Goal: Task Accomplishment & Management: Complete application form

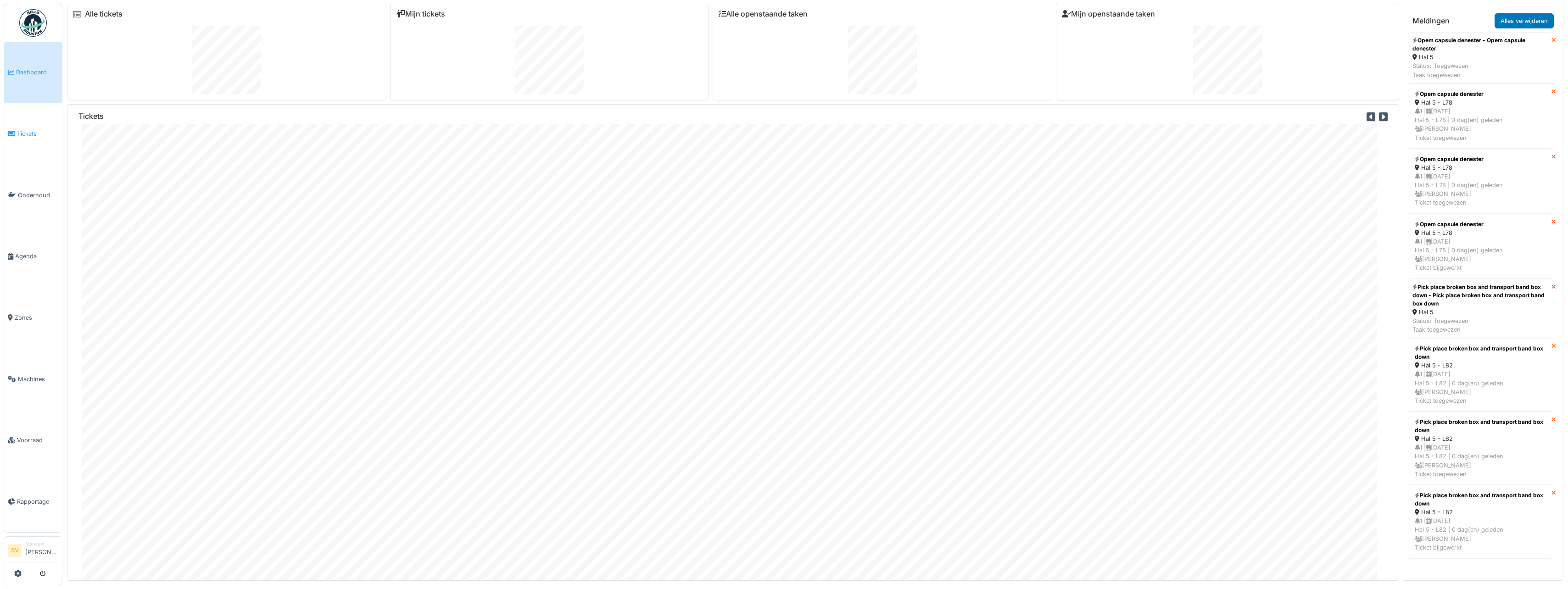
click at [23, 131] on span "Tickets" at bounding box center [38, 134] width 41 height 9
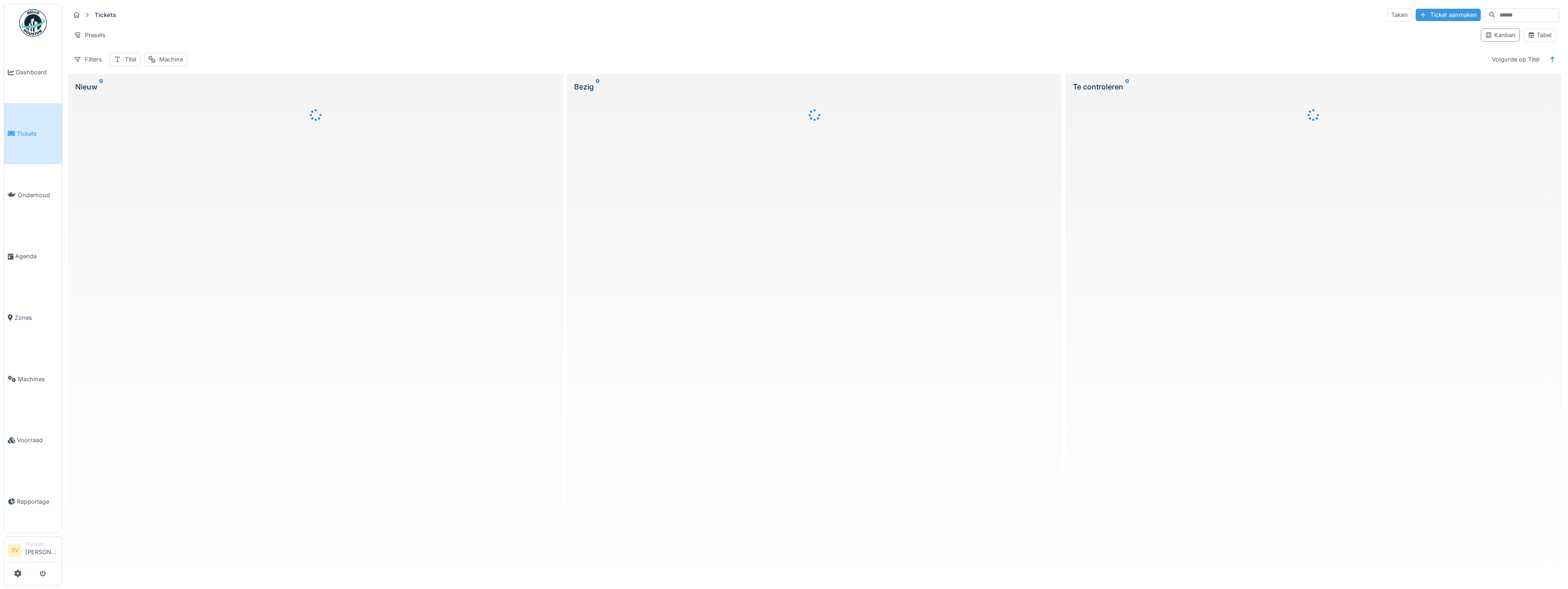
click at [1427, 16] on div "Ticket aanmaken" at bounding box center [1448, 15] width 65 height 12
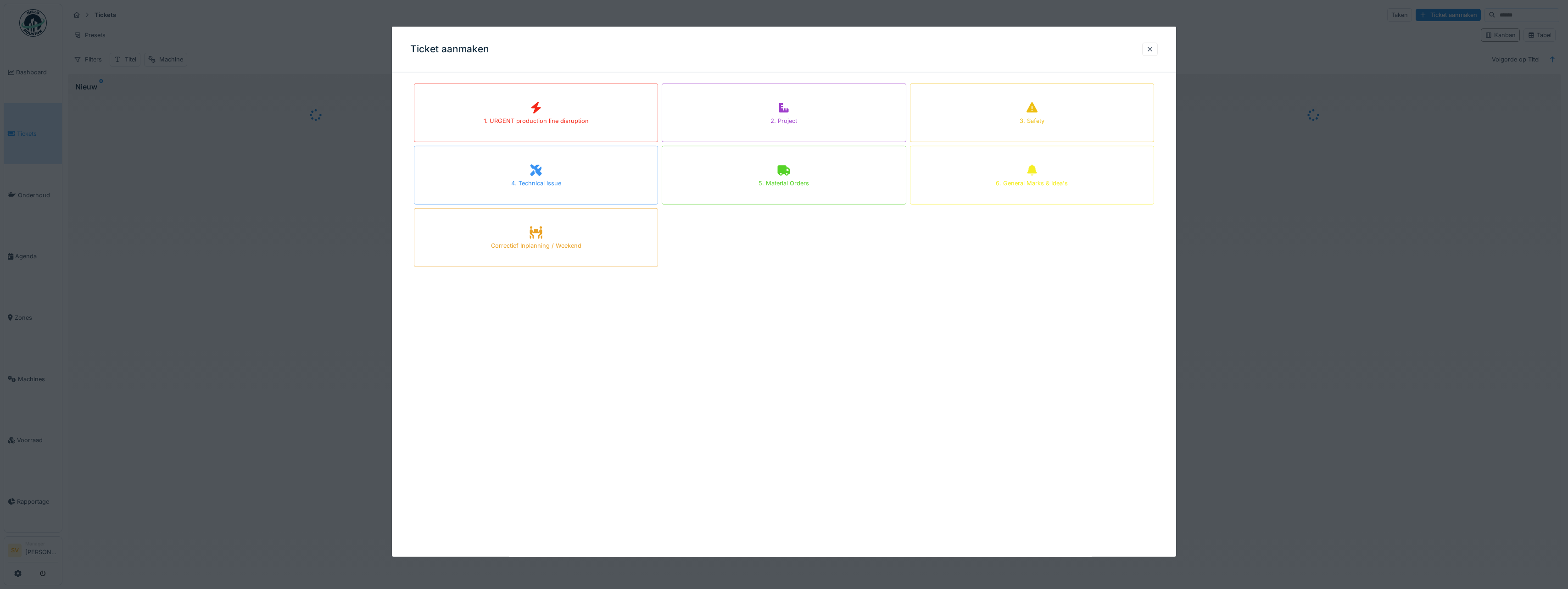
drag, startPoint x: 538, startPoint y: 173, endPoint x: 150, endPoint y: 164, distance: 388.1
click at [537, 173] on icon at bounding box center [536, 170] width 12 height 12
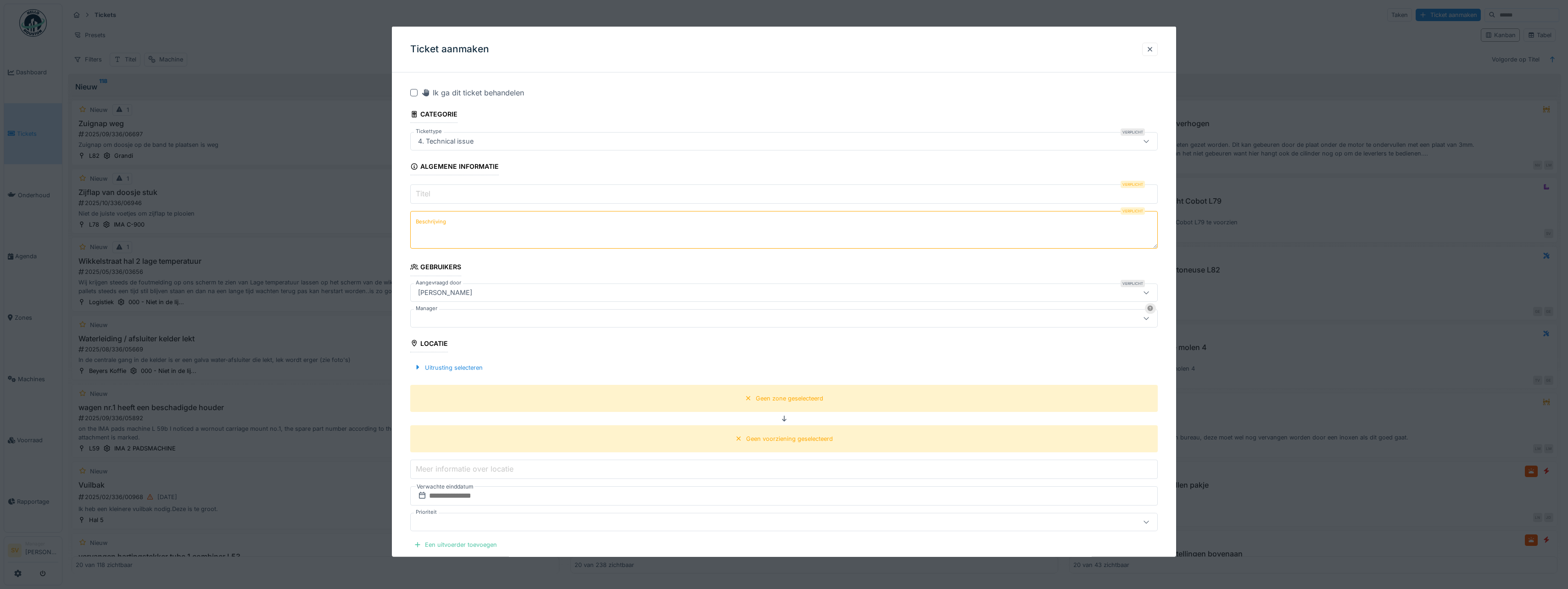
click at [455, 197] on input "Titel" at bounding box center [784, 194] width 747 height 19
click at [433, 231] on textarea "Beschrijving" at bounding box center [784, 230] width 747 height 38
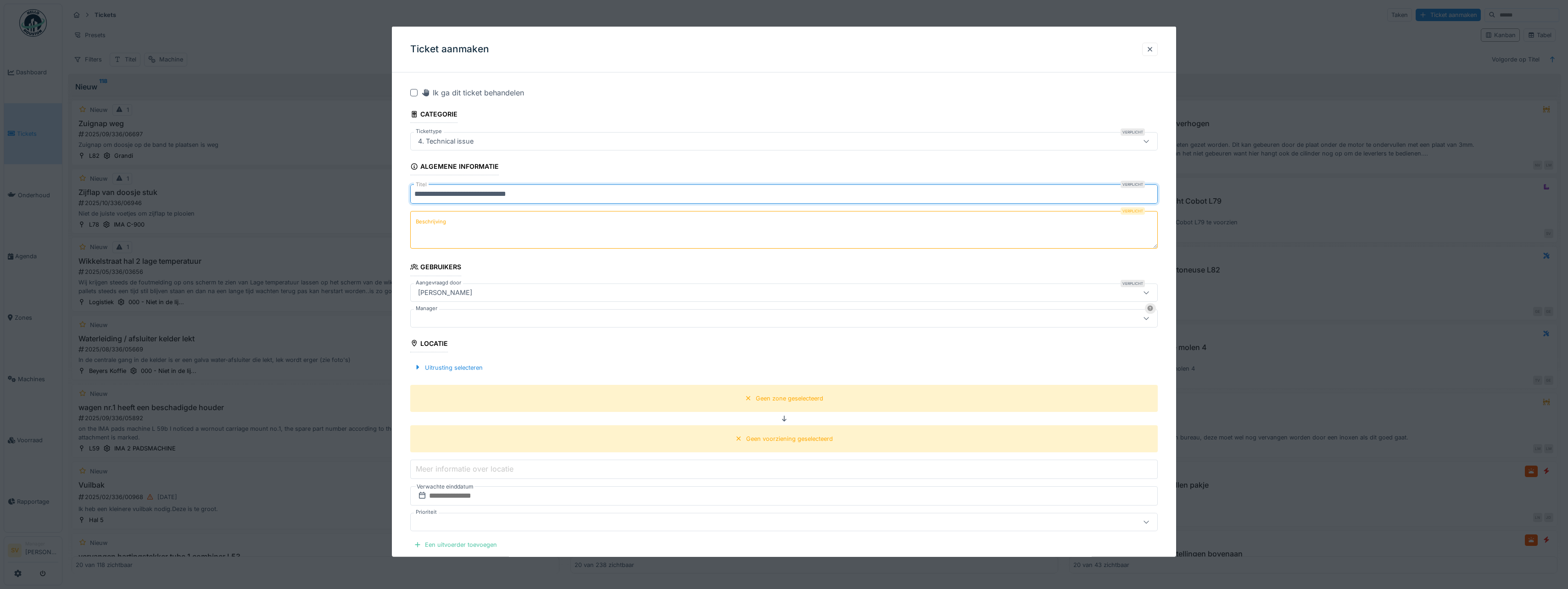
click at [466, 192] on input "**********" at bounding box center [784, 194] width 747 height 19
drag, startPoint x: 413, startPoint y: 193, endPoint x: 545, endPoint y: 196, distance: 132.0
click at [545, 196] on input "**********" at bounding box center [784, 194] width 747 height 19
type input "**********"
click at [517, 223] on textarea "Beschrijving" at bounding box center [784, 230] width 747 height 38
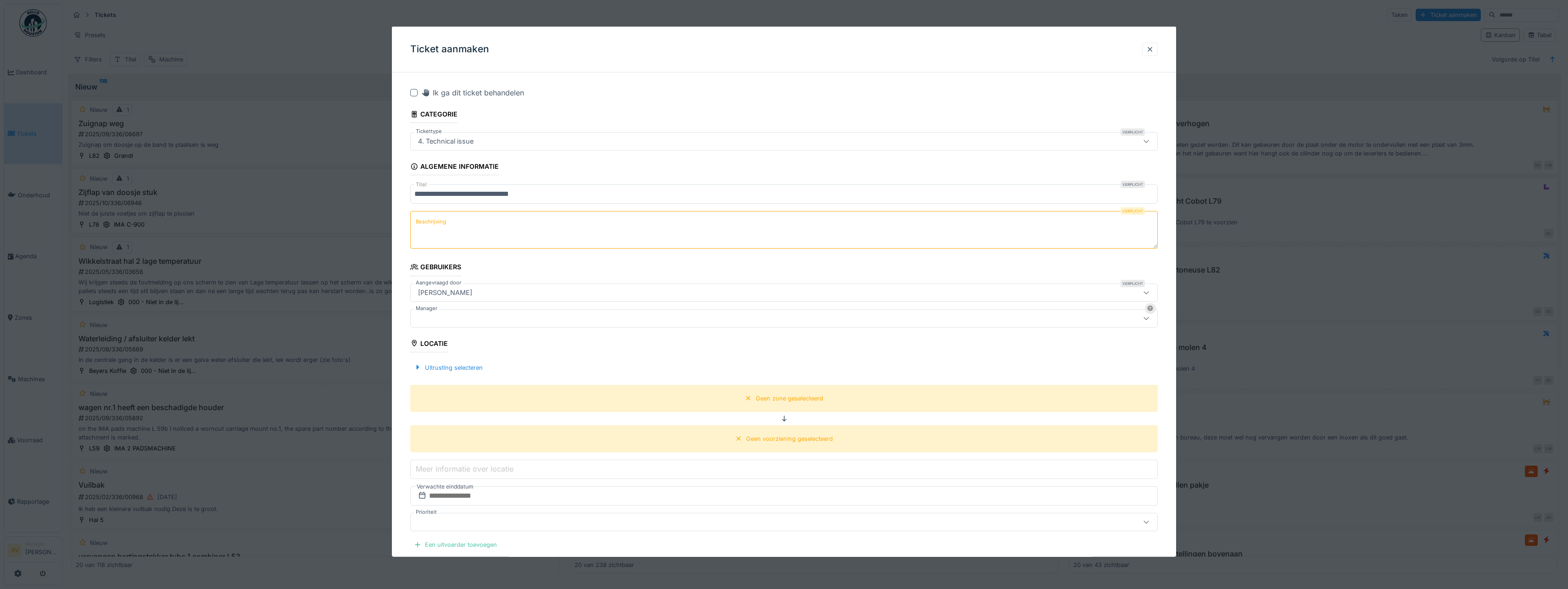
paste textarea "**********"
type textarea "**********"
click at [1149, 290] on icon at bounding box center [1146, 292] width 7 height 6
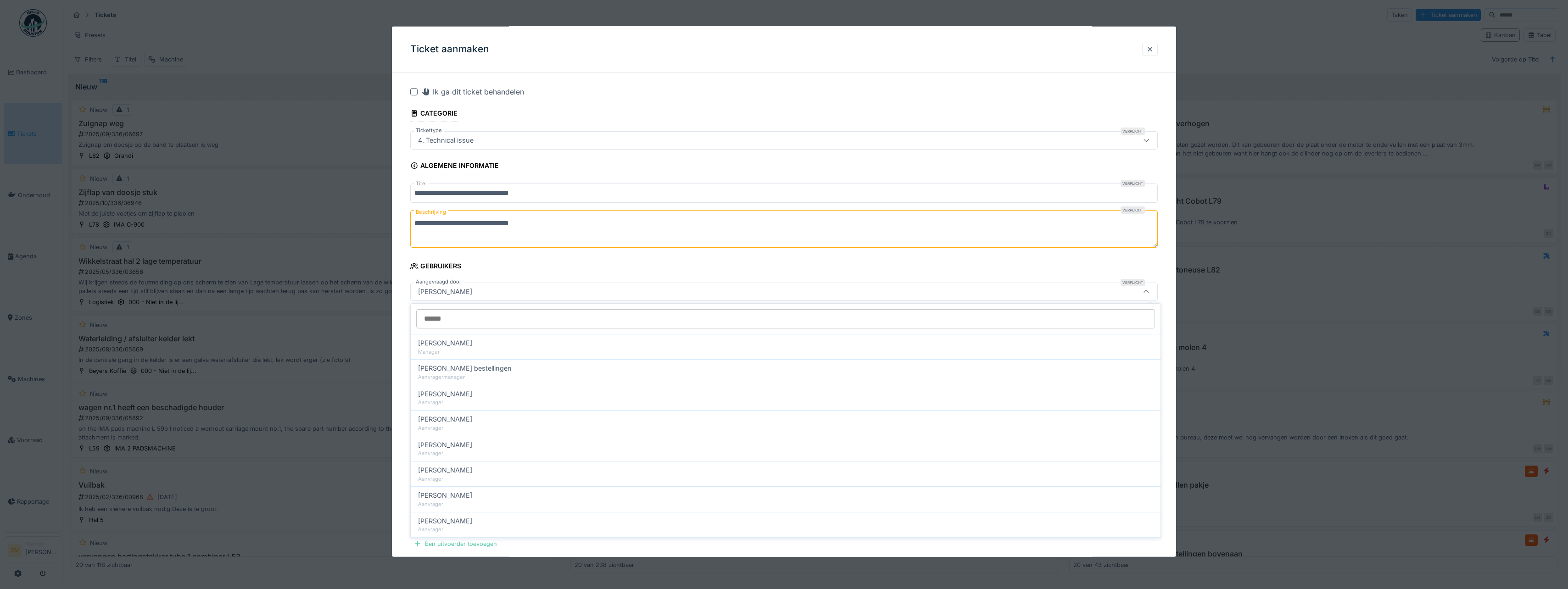
click at [455, 321] on input "Aangevraagd door" at bounding box center [786, 319] width 739 height 19
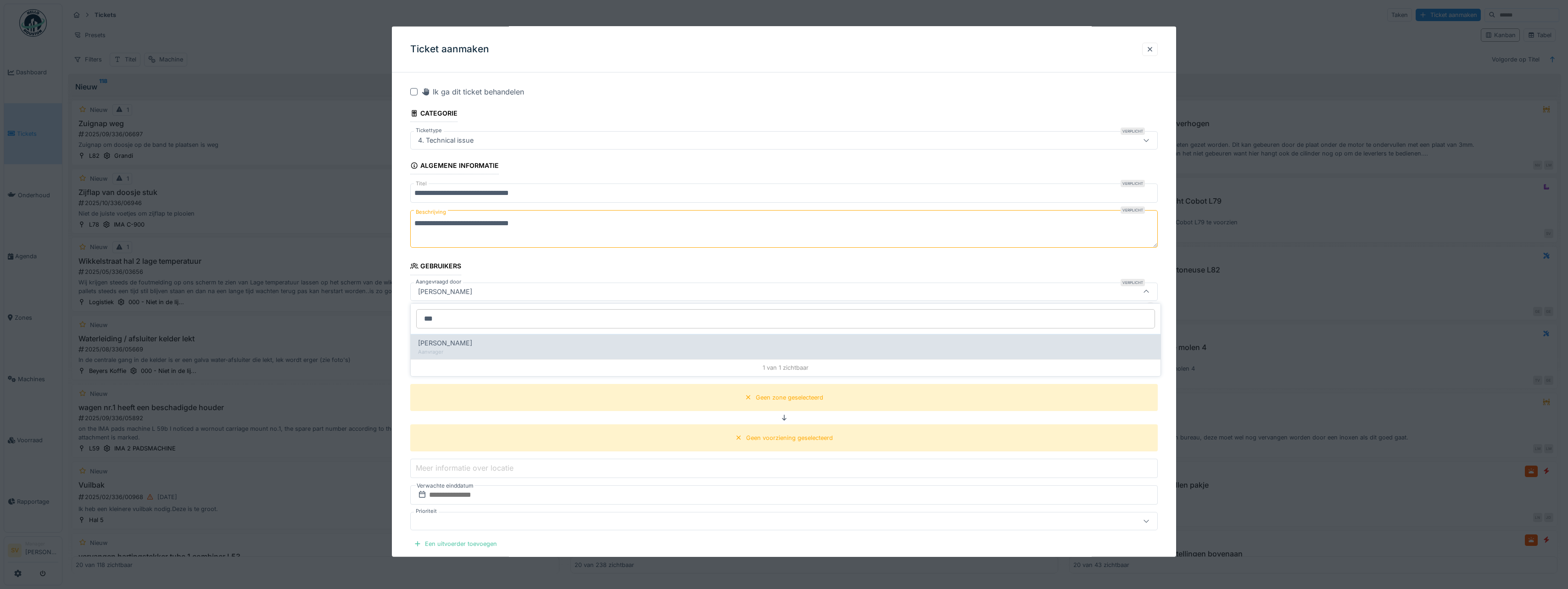
type input "***"
click at [439, 344] on span "Anabela Franco" at bounding box center [445, 343] width 54 height 10
type input "*****"
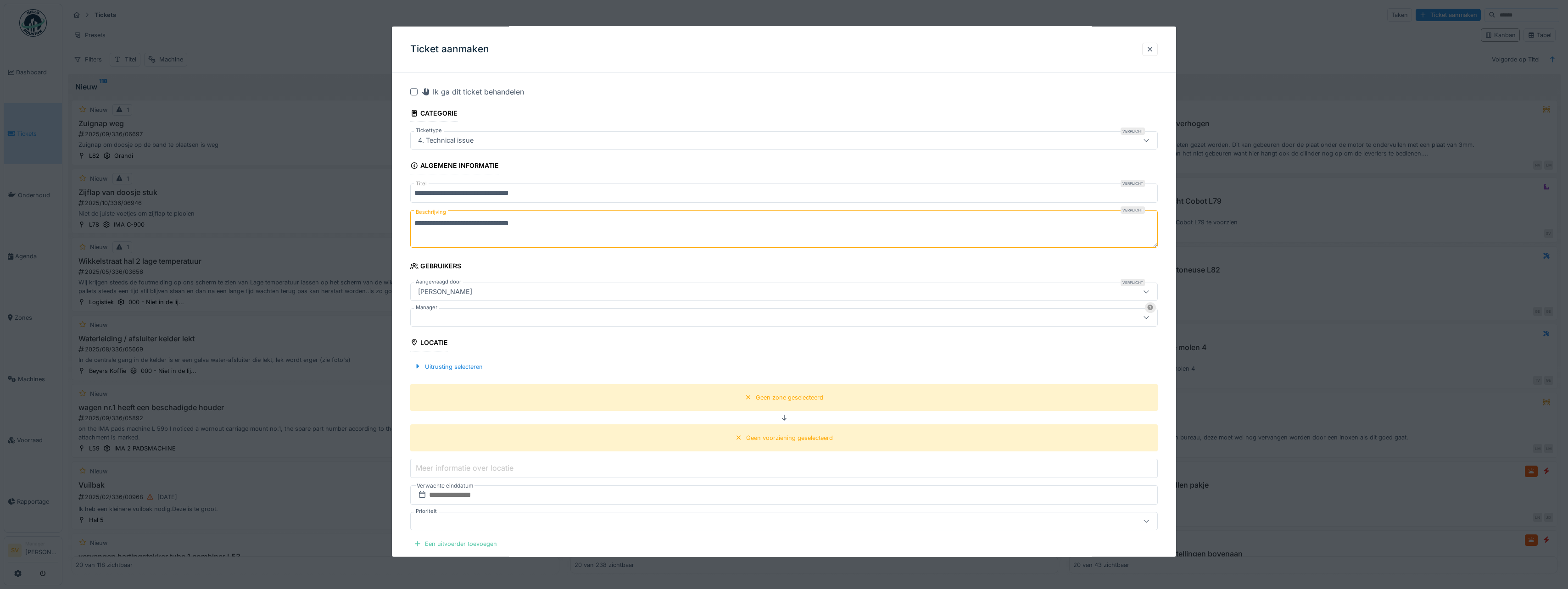
click at [445, 312] on div at bounding box center [743, 317] width 657 height 10
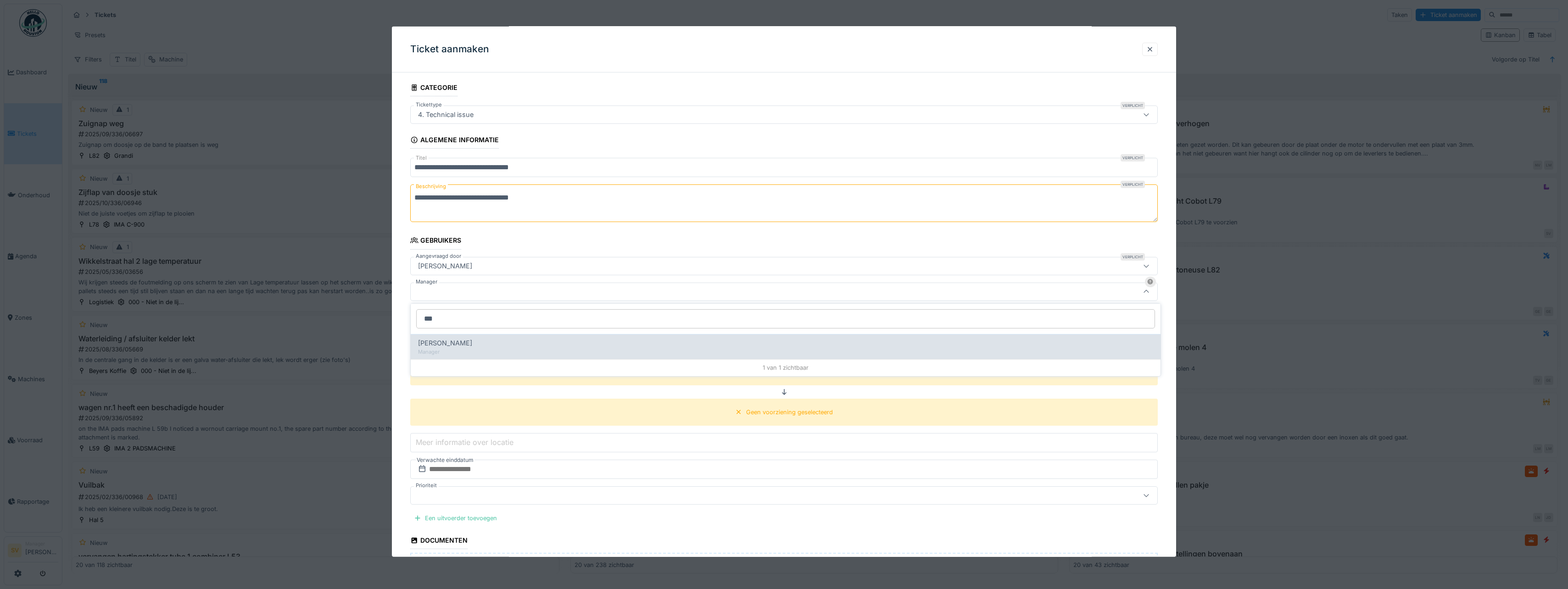
type input "***"
click at [450, 340] on span "[PERSON_NAME]" at bounding box center [445, 343] width 54 height 10
type input "****"
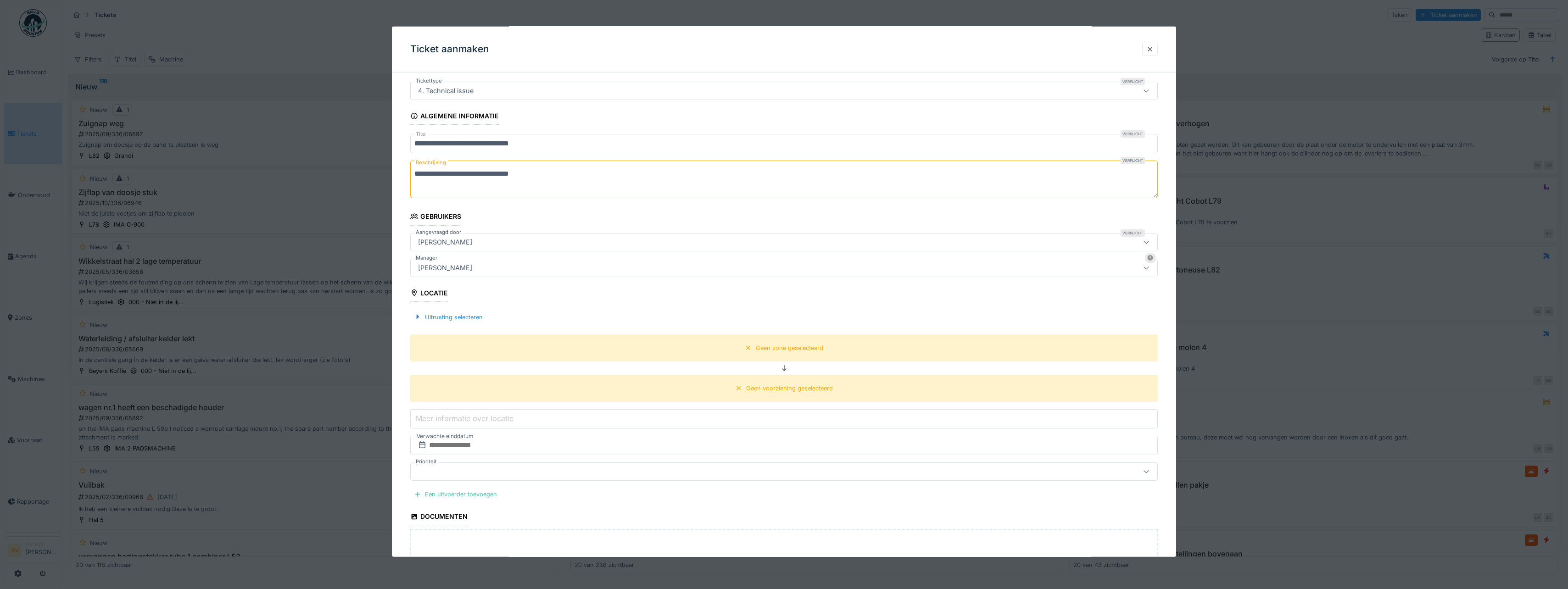
scroll to position [72, 0]
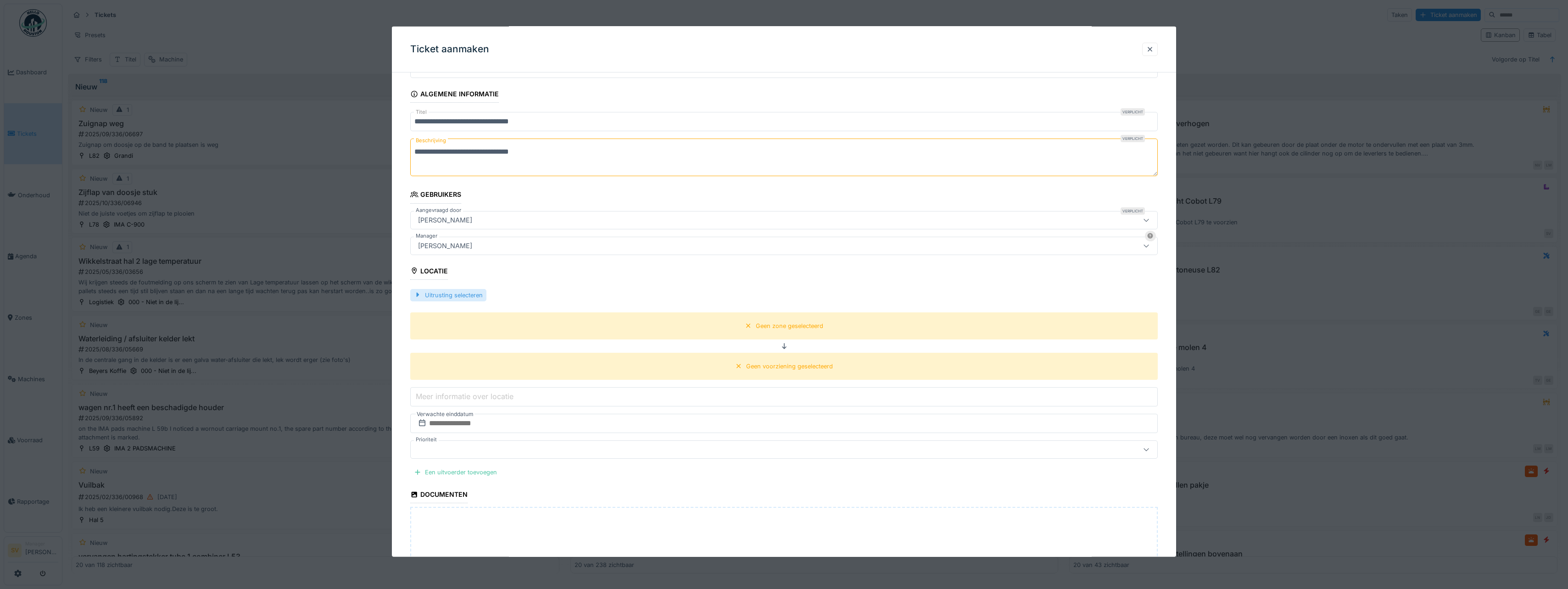
click at [457, 294] on div "Uitrusting selecteren" at bounding box center [448, 294] width 76 height 12
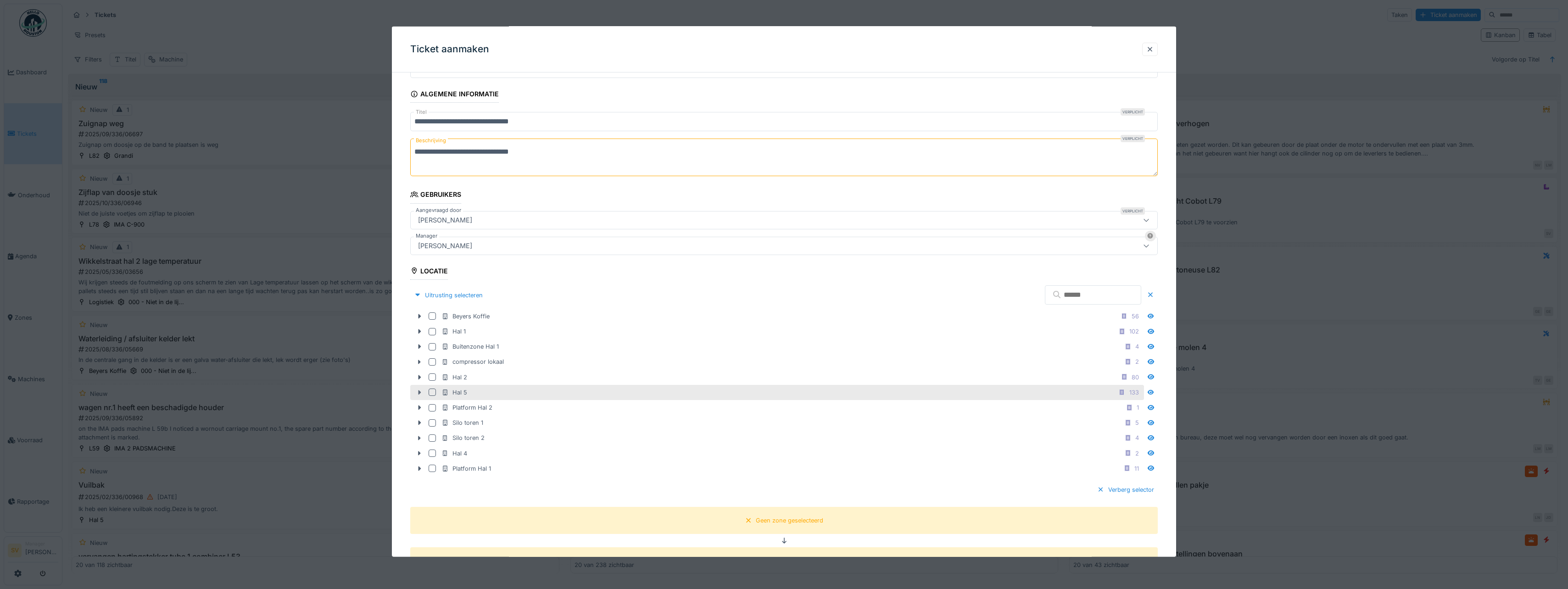
click at [420, 392] on icon at bounding box center [420, 392] width 3 height 5
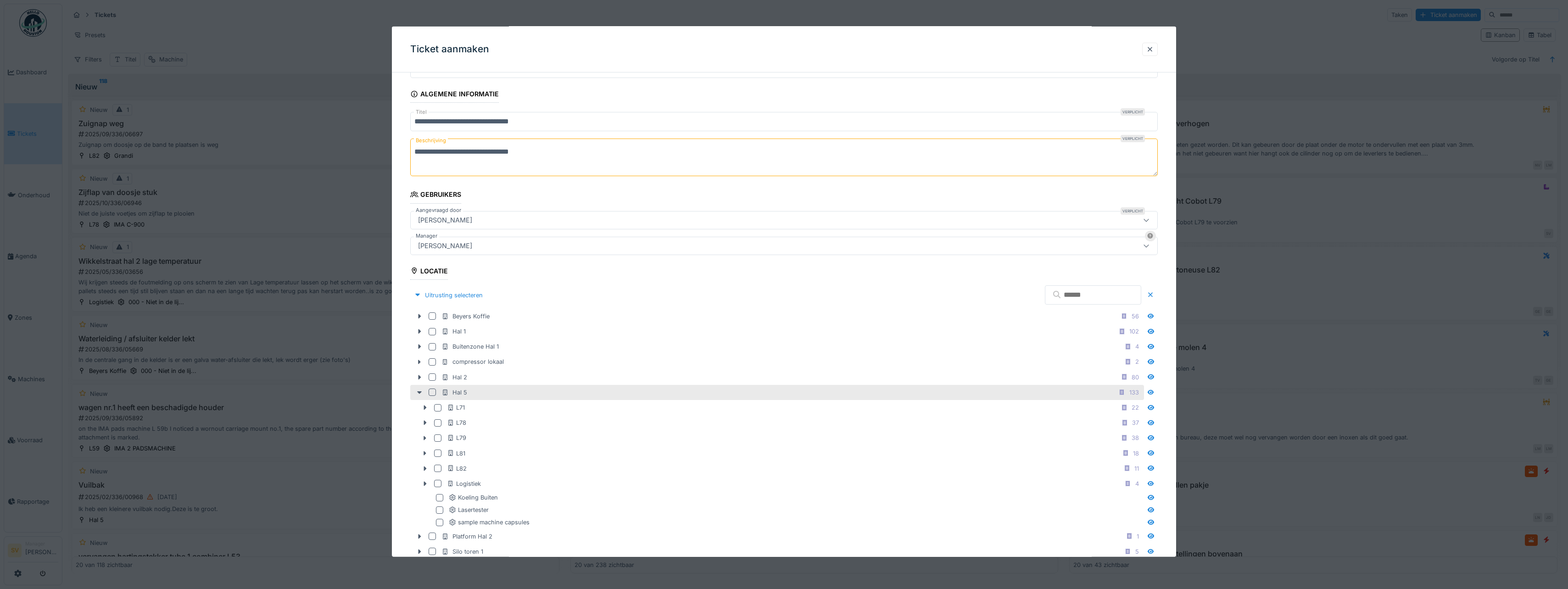
click at [430, 391] on div at bounding box center [432, 392] width 7 height 7
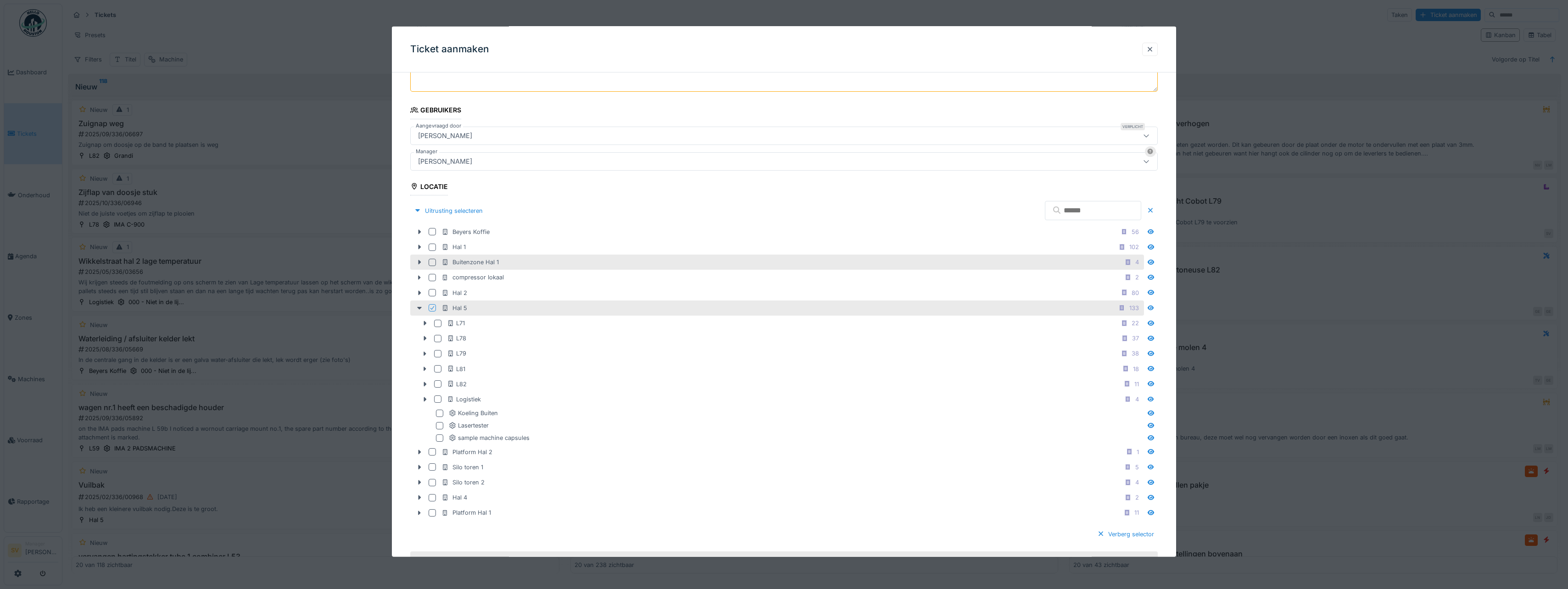
scroll to position [164, 0]
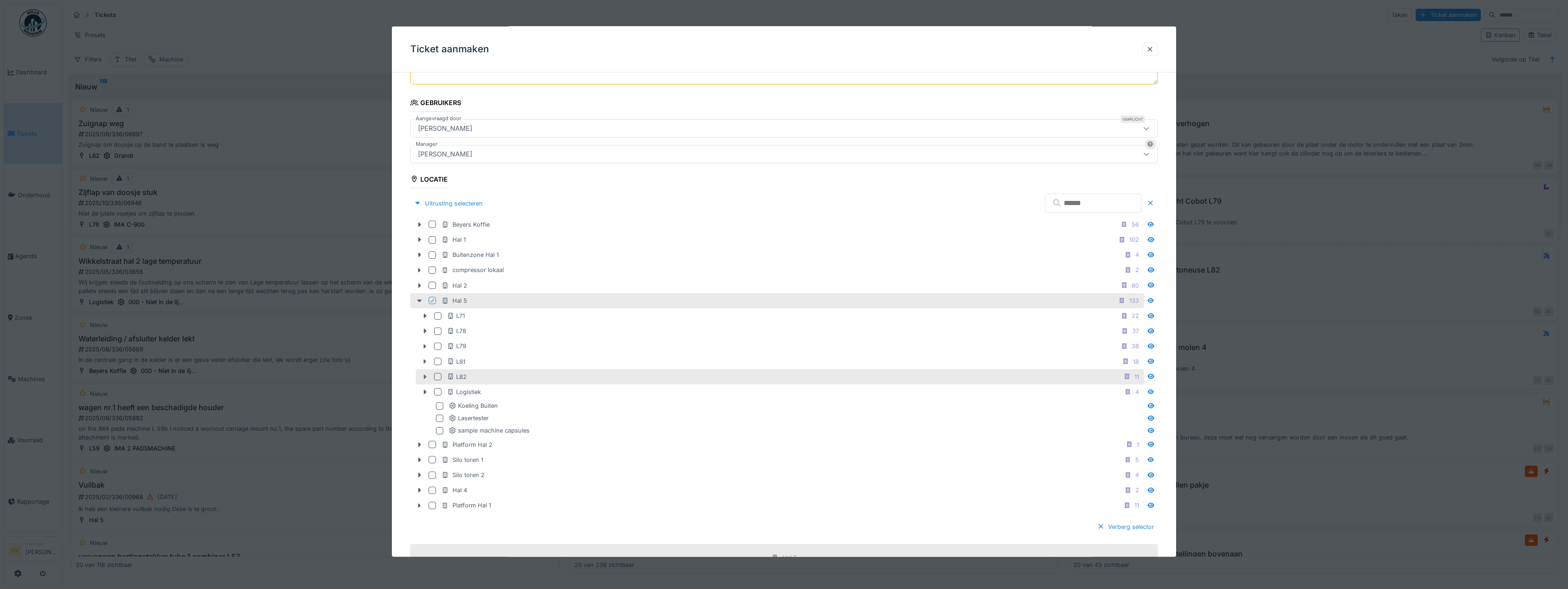
click at [423, 376] on icon at bounding box center [425, 377] width 7 height 6
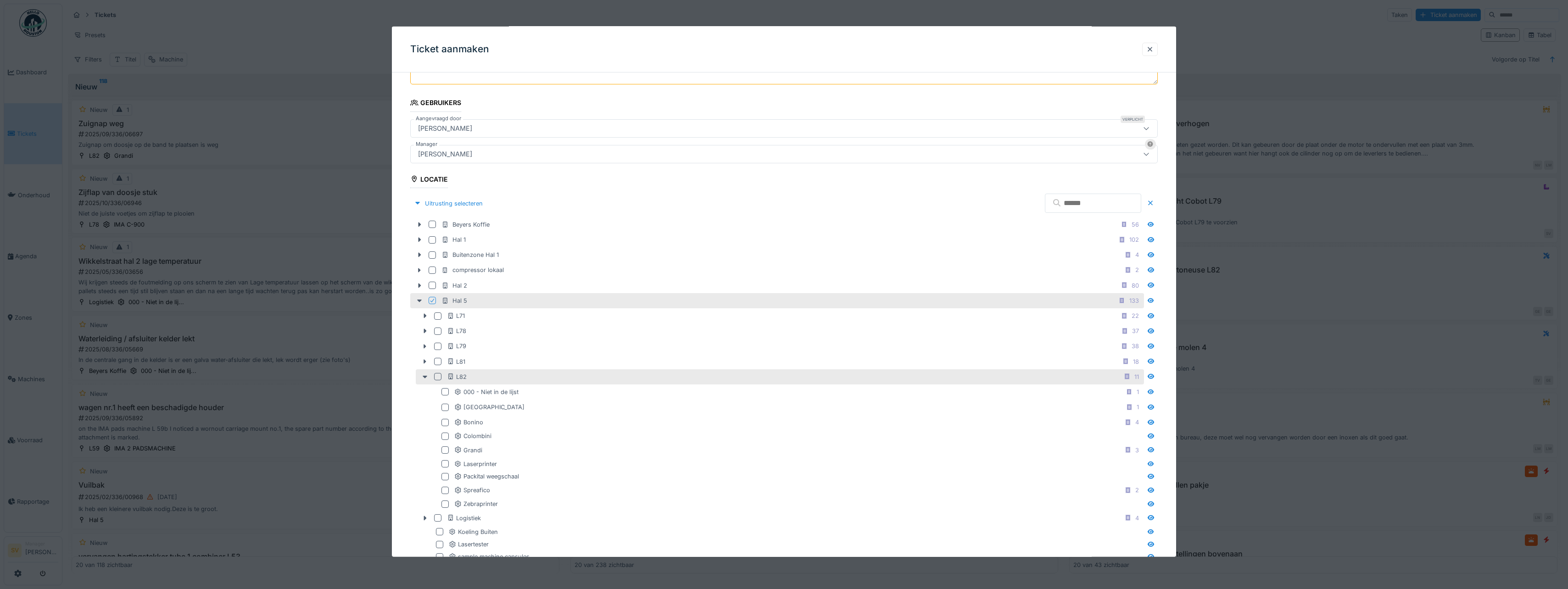
click at [437, 376] on div at bounding box center [438, 377] width 7 height 7
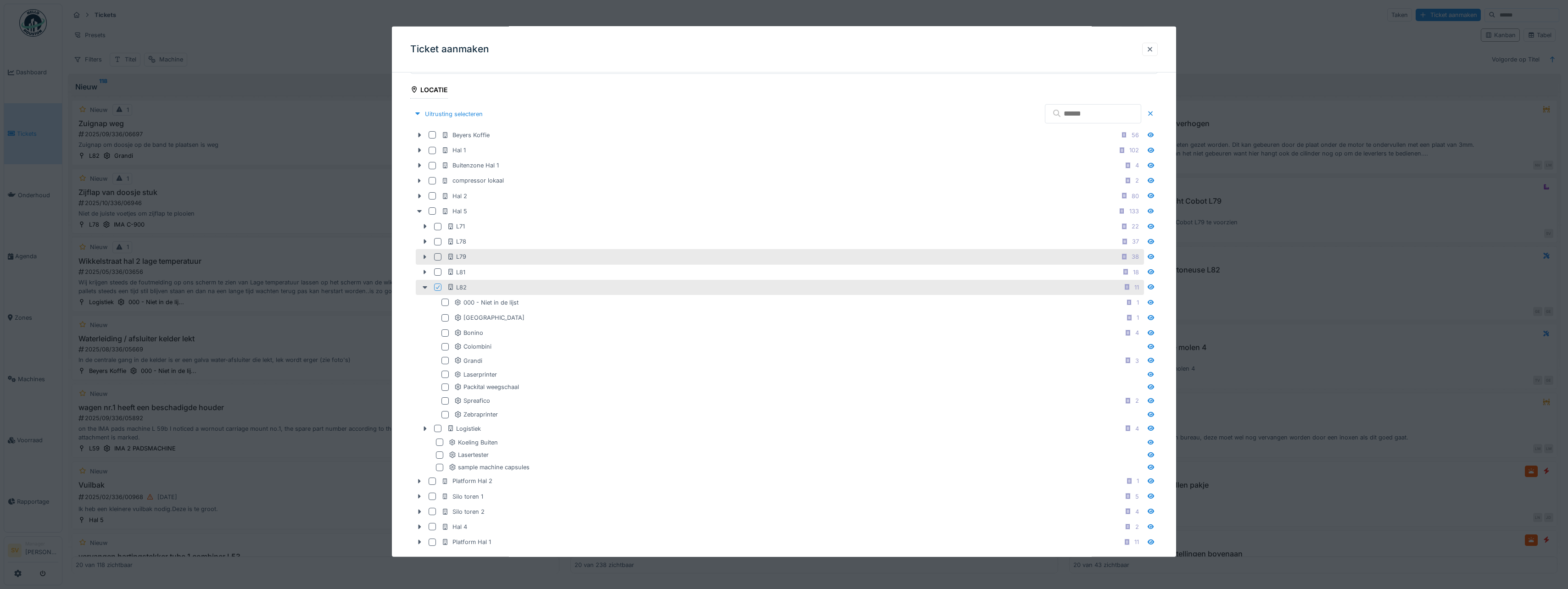
scroll to position [256, 0]
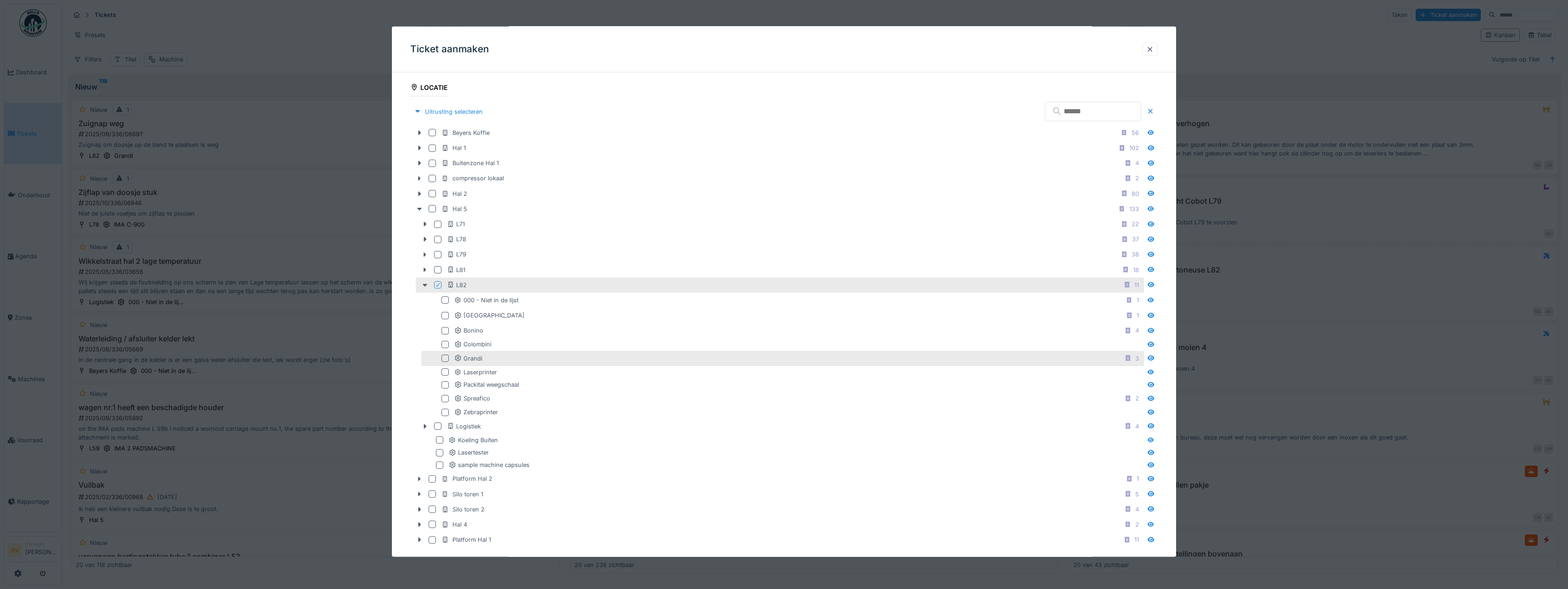
click at [444, 357] on div at bounding box center [445, 358] width 7 height 7
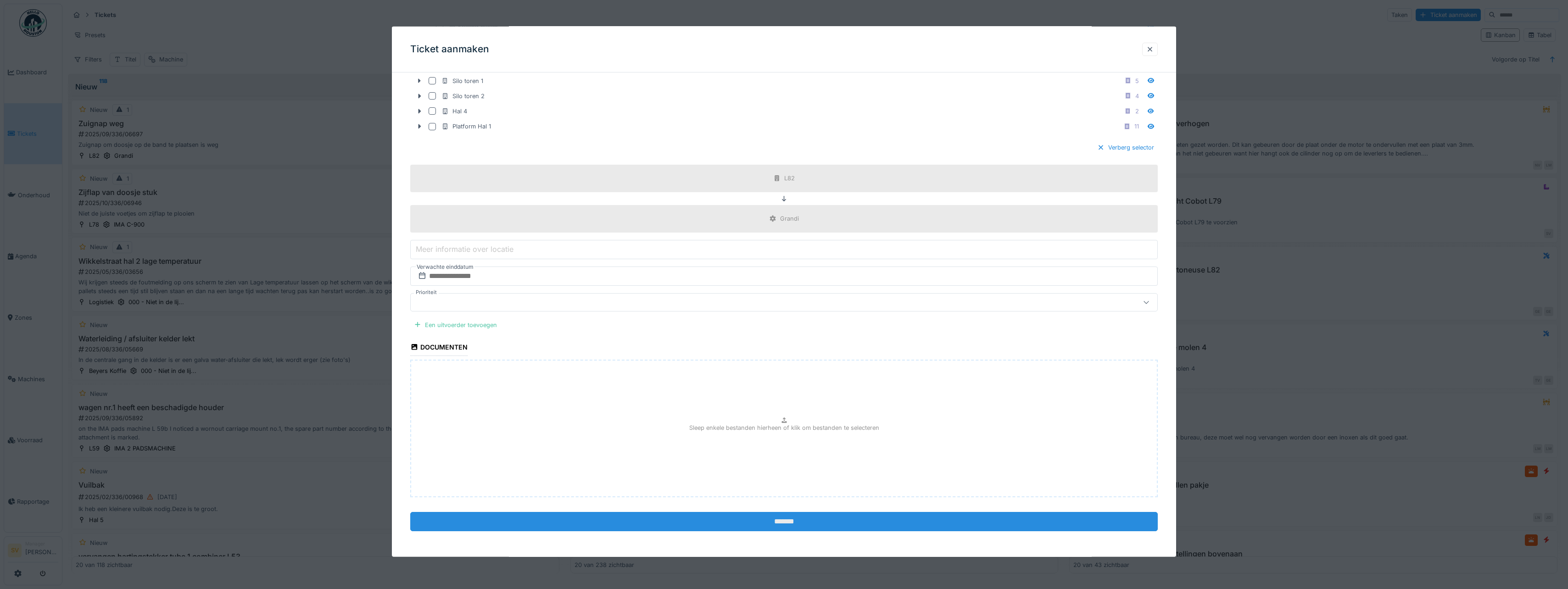
scroll to position [2, 0]
click at [788, 521] on input "*******" at bounding box center [784, 521] width 747 height 19
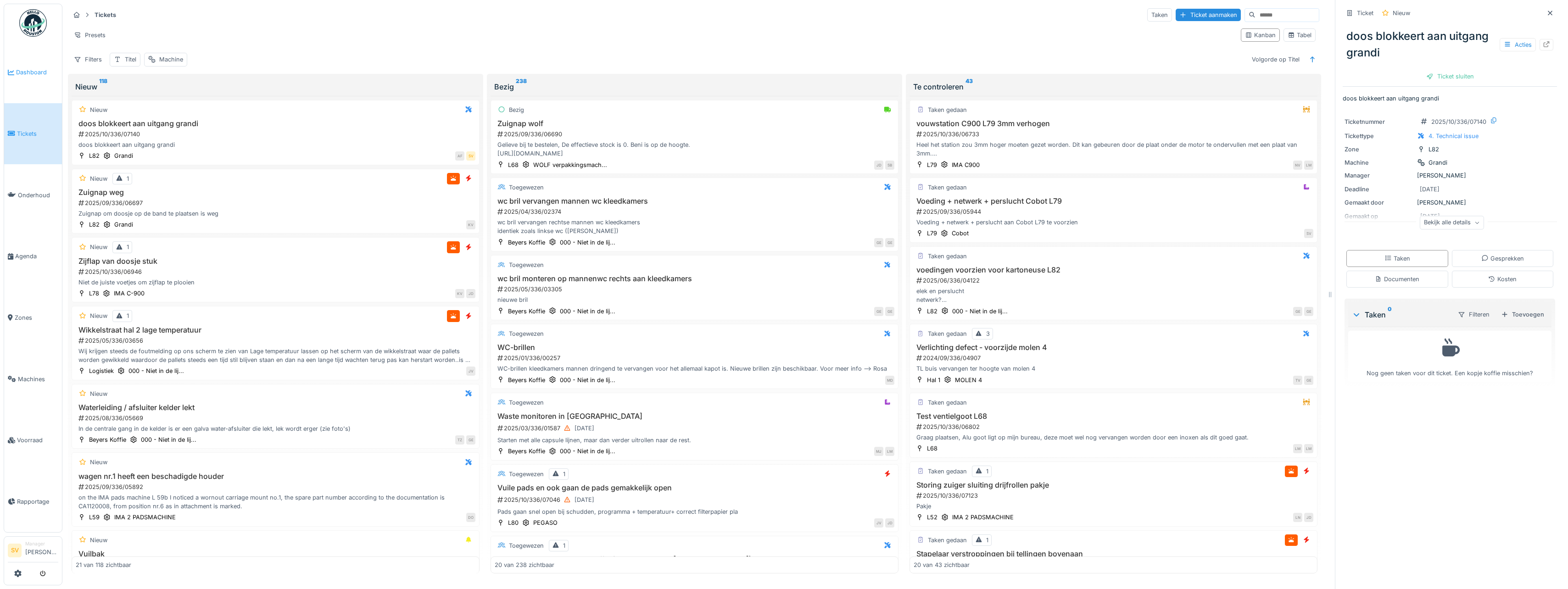
click at [32, 68] on span "Dashboard" at bounding box center [37, 72] width 42 height 9
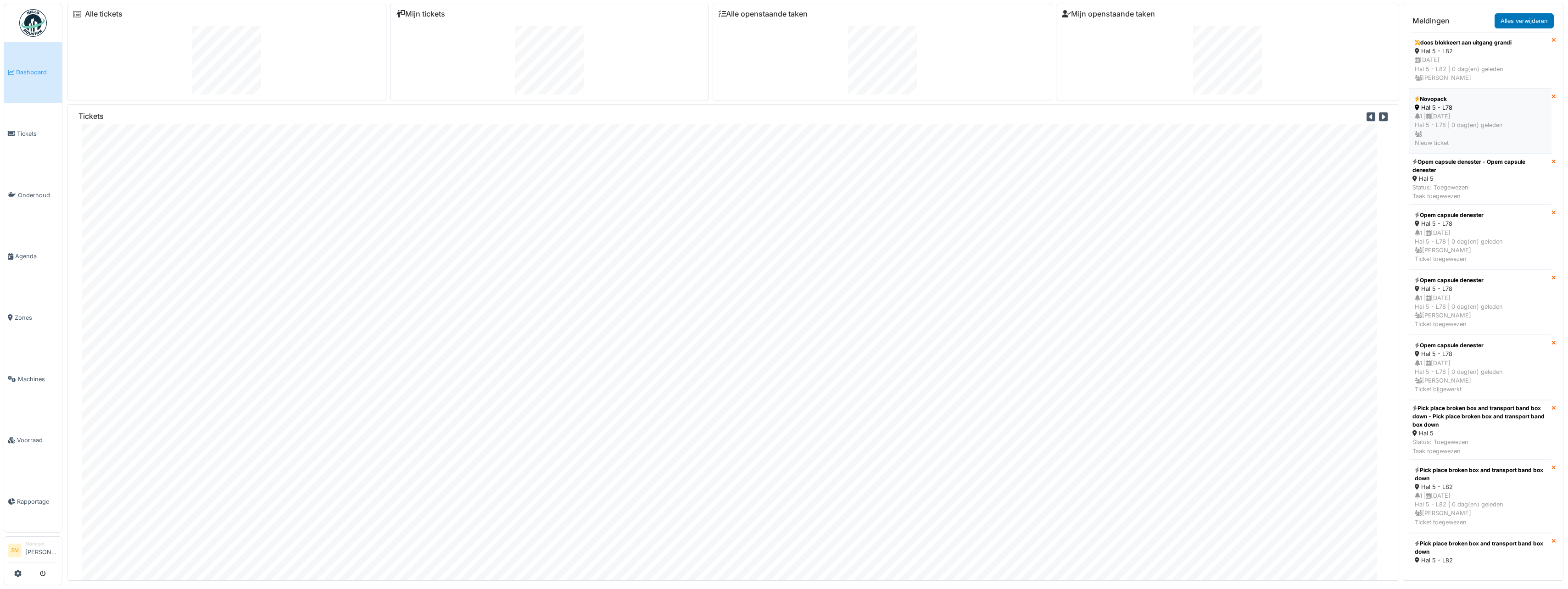
click at [1477, 131] on div "1 | 10/10/2025 Hal 5 - L78 | 0 dag(en) geleden Nieuw ticket" at bounding box center [1480, 130] width 131 height 35
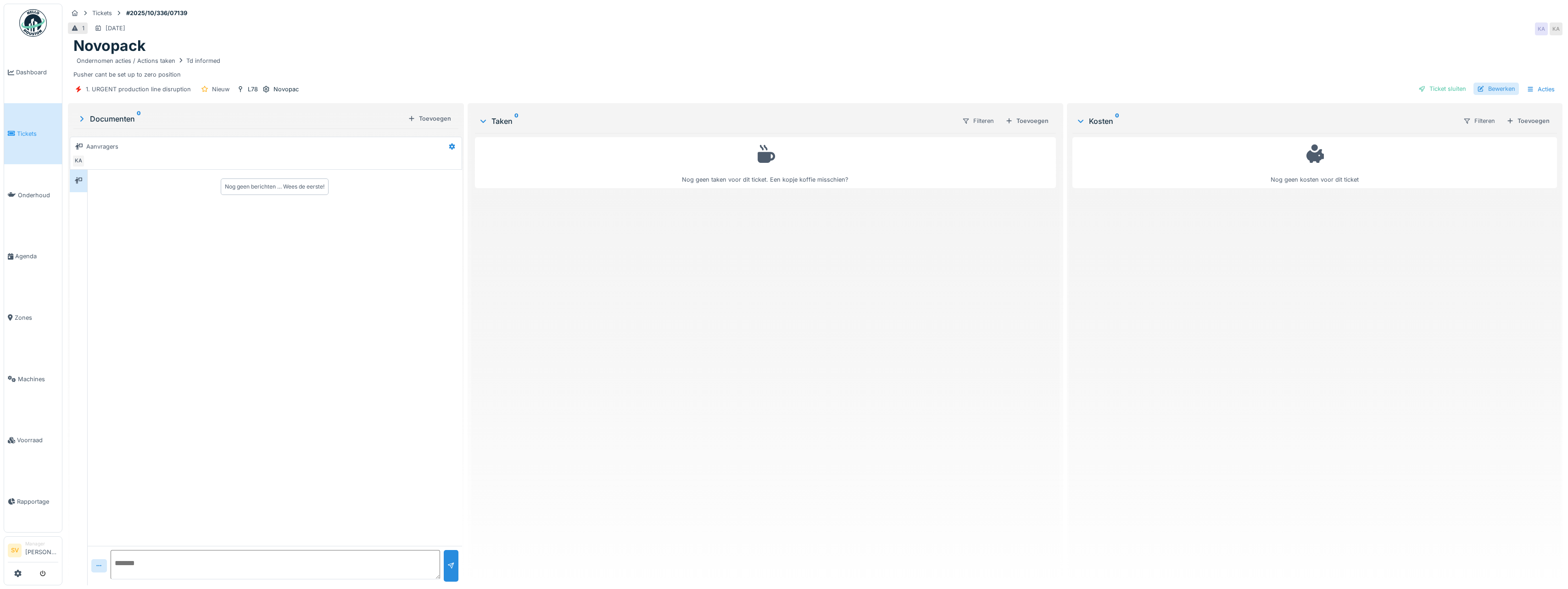
click at [1494, 87] on div "Bewerken" at bounding box center [1496, 89] width 46 height 12
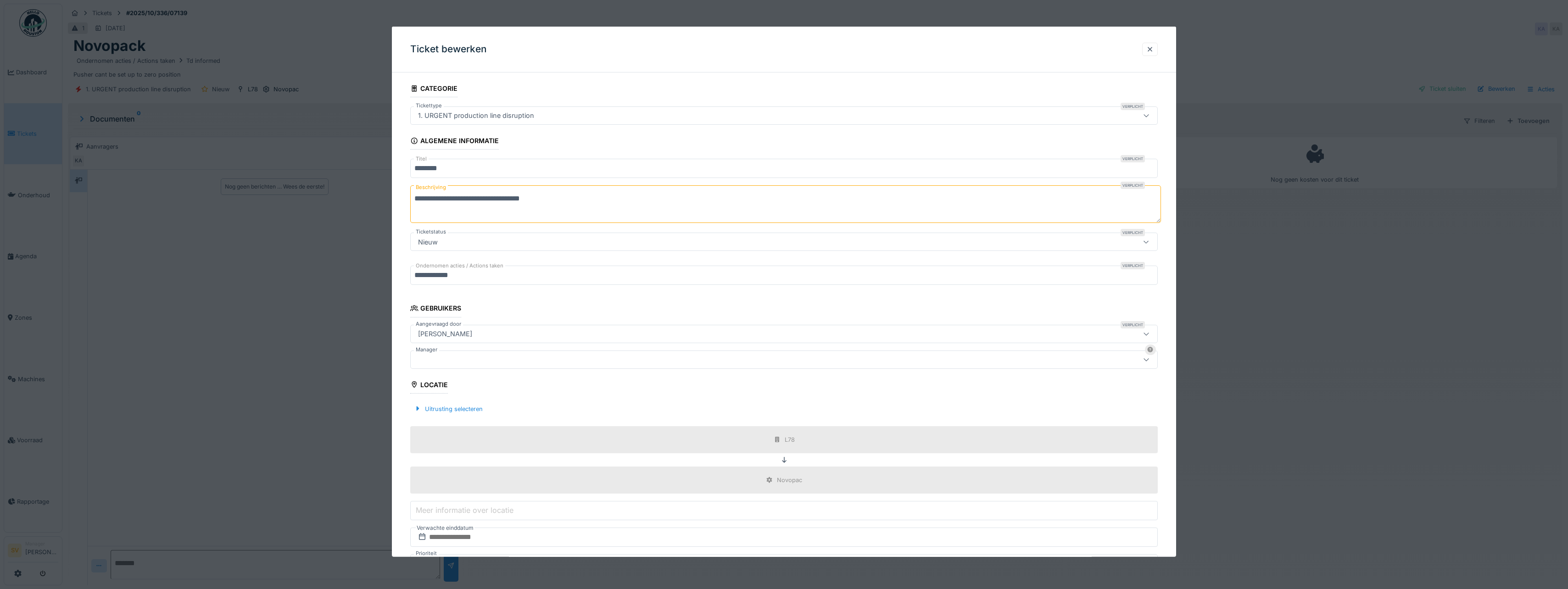
click at [441, 360] on div at bounding box center [743, 359] width 657 height 10
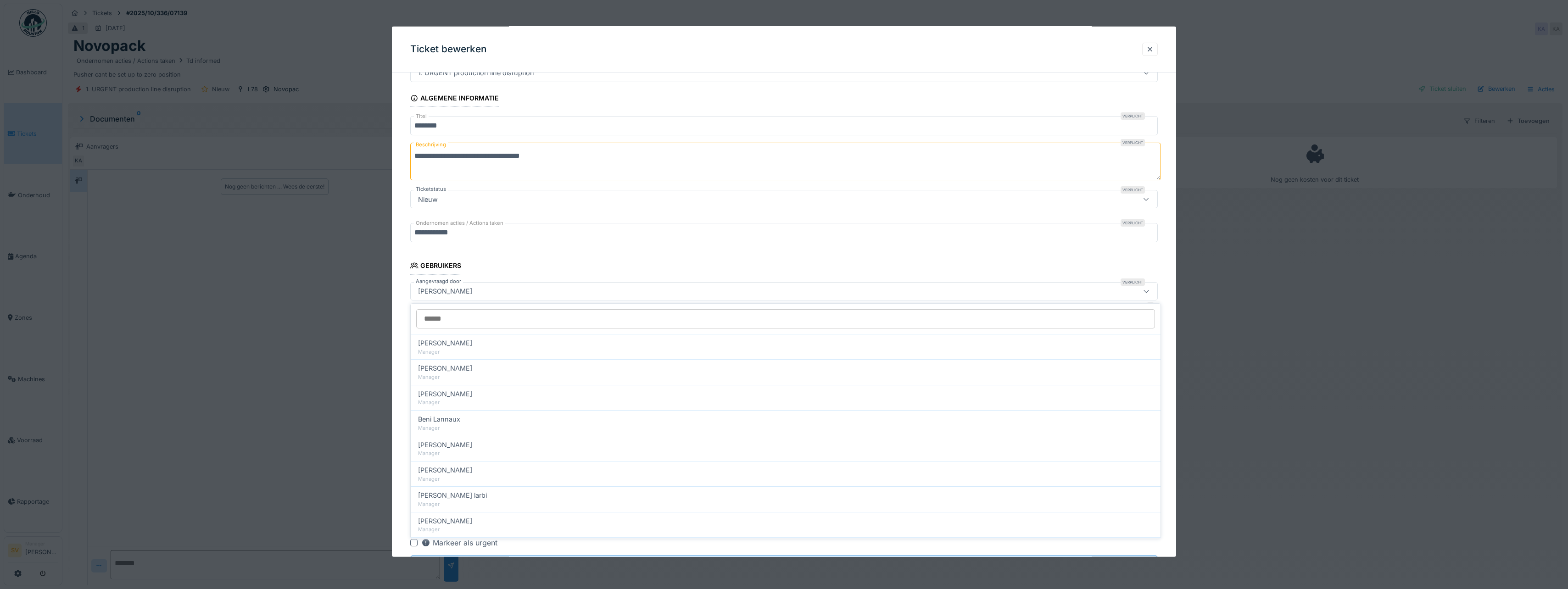
scroll to position [68, 0]
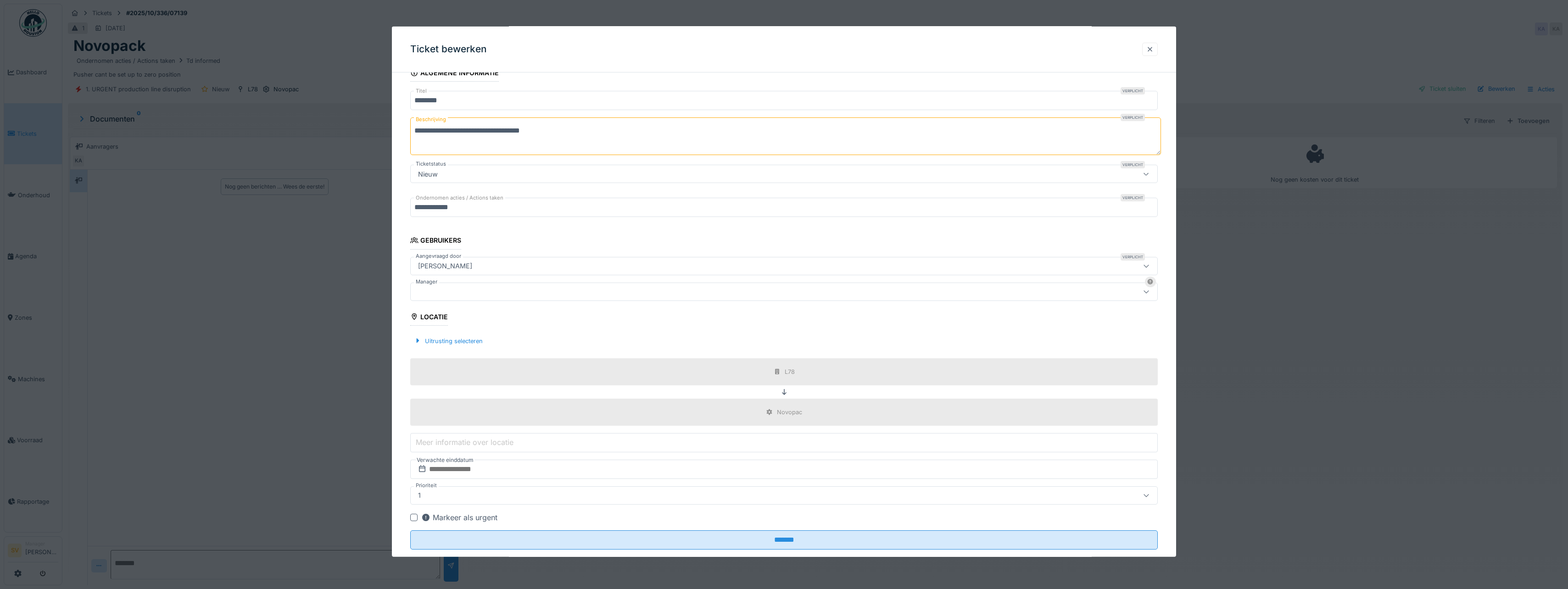
click at [1153, 46] on div at bounding box center [1150, 49] width 7 height 9
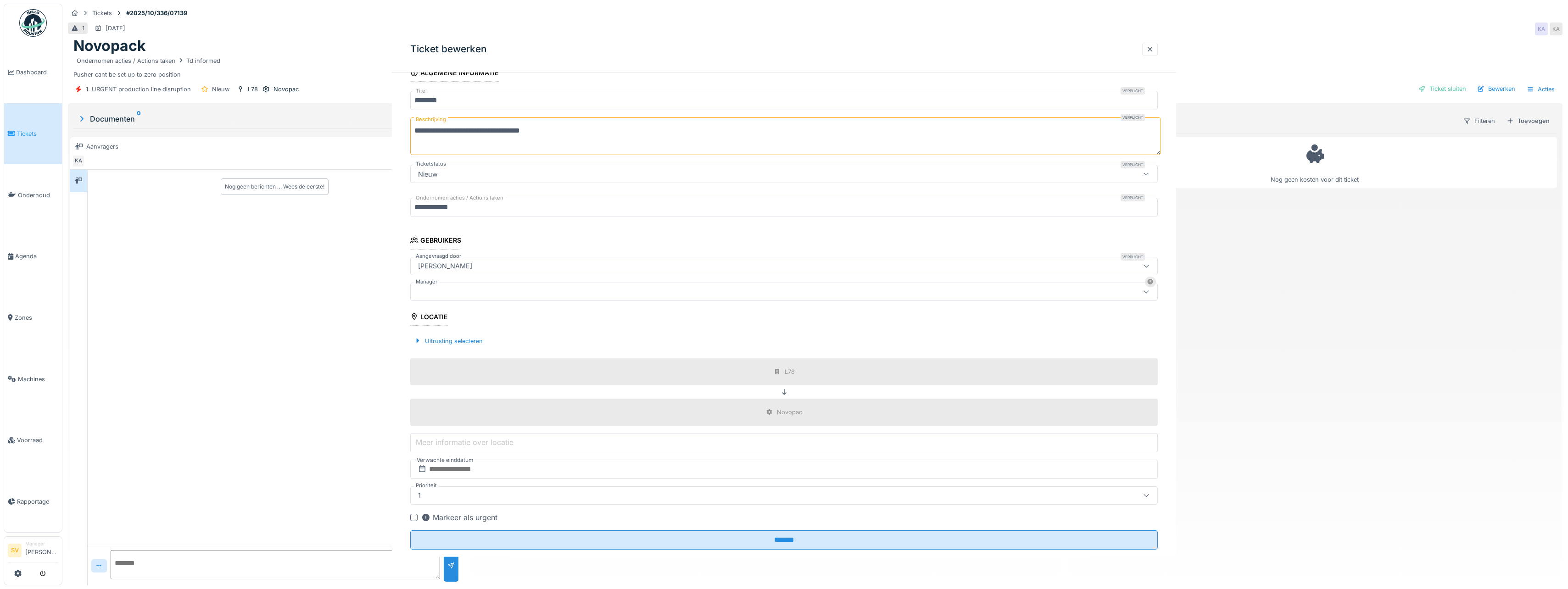
scroll to position [0, 0]
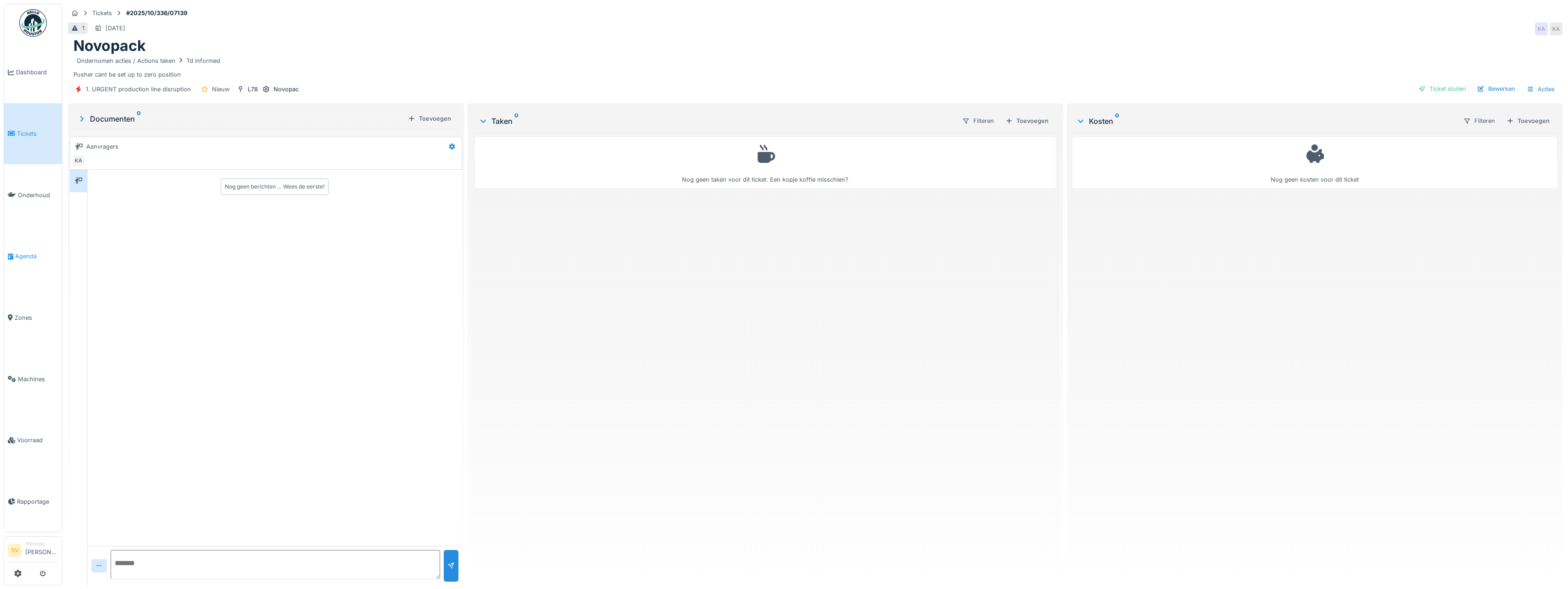
click at [29, 252] on span "Agenda" at bounding box center [37, 256] width 43 height 9
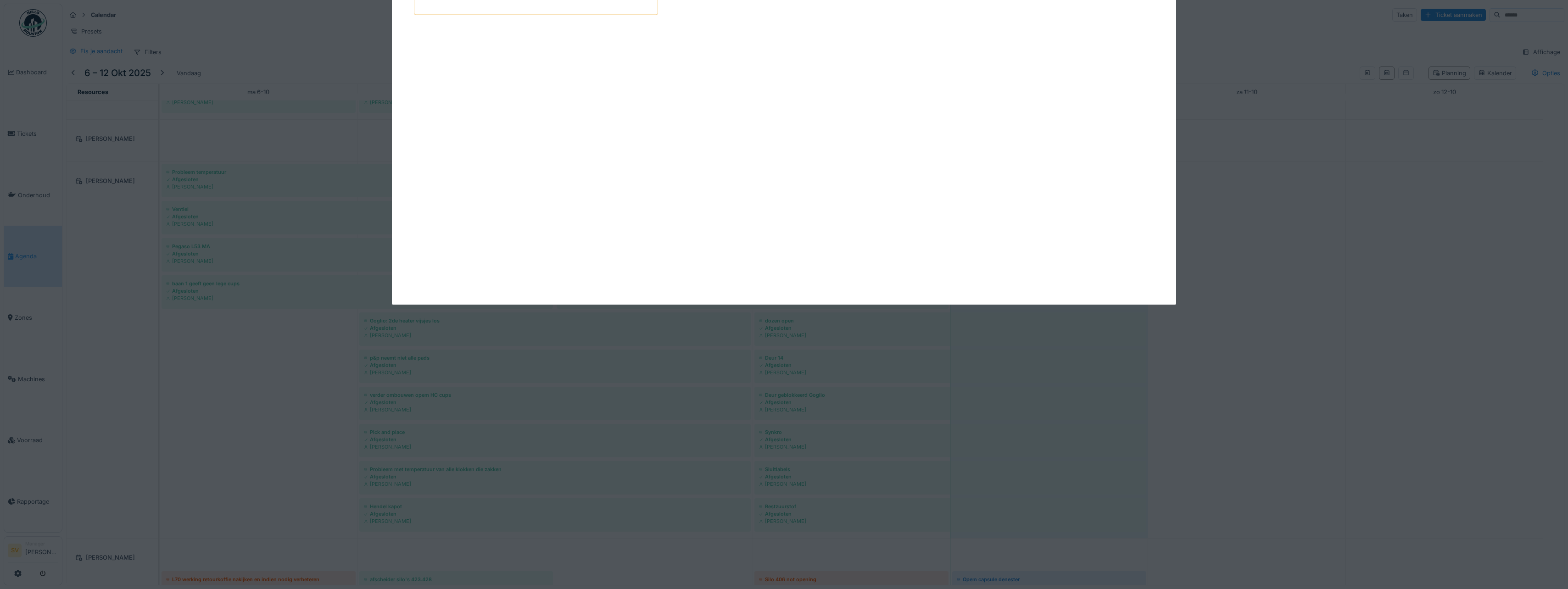
click at [1010, 243] on div "Ticket openen 1. URGENT production line disruption 2. Project 3. Safety 4. Tech…" at bounding box center [815, 294] width 1505 height 589
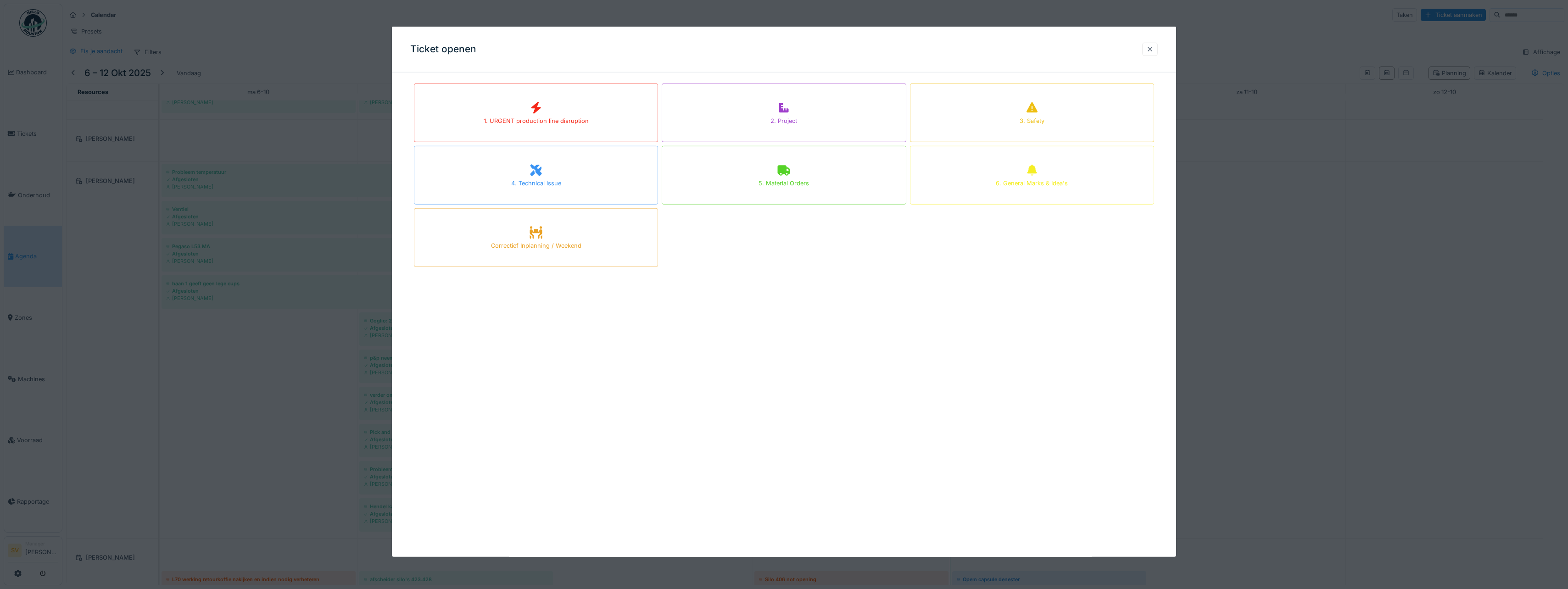
click at [1153, 50] on div at bounding box center [1150, 49] width 7 height 9
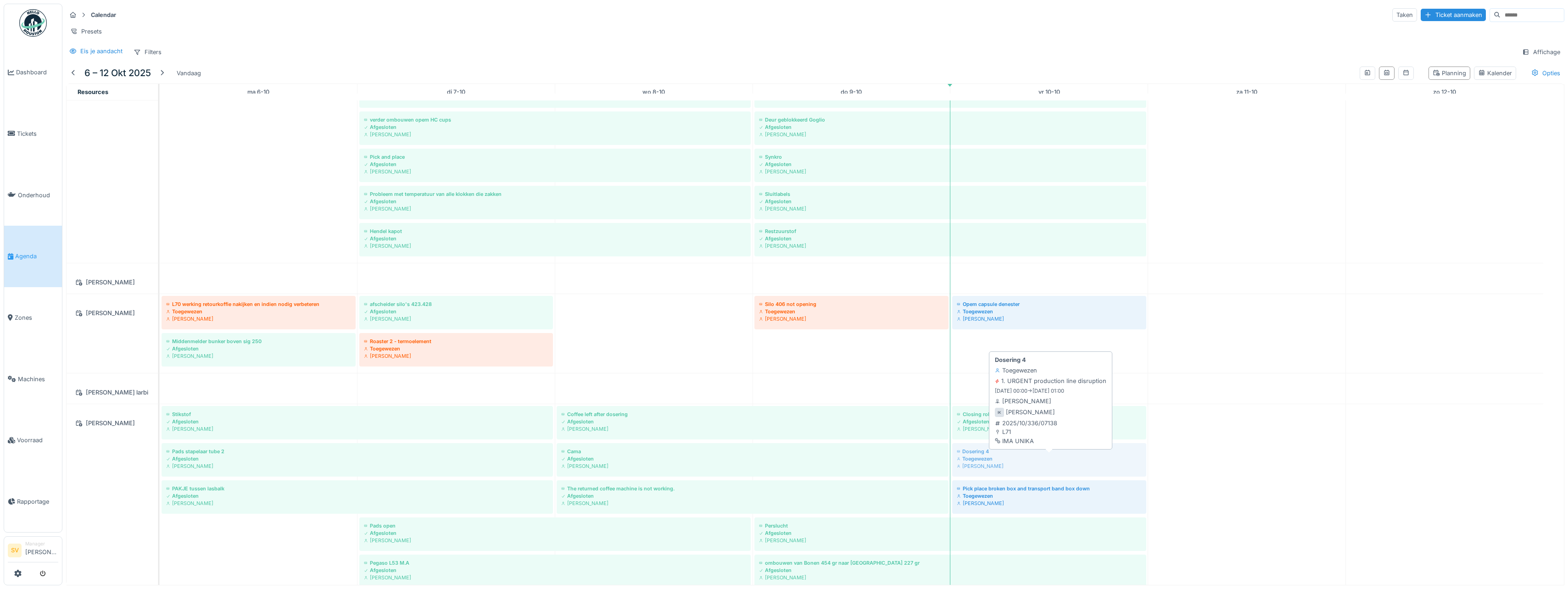
drag, startPoint x: 1028, startPoint y: 458, endPoint x: 1117, endPoint y: 458, distance: 89.0
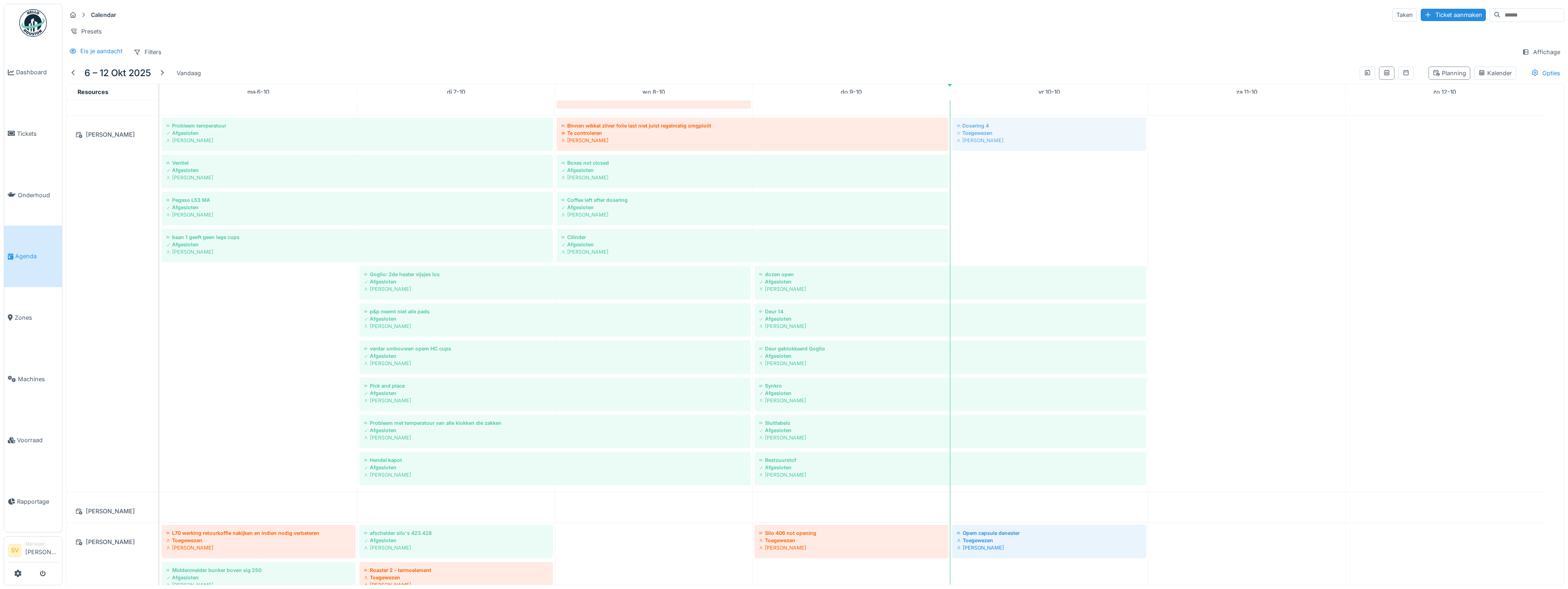
drag, startPoint x: 1073, startPoint y: 453, endPoint x: 1060, endPoint y: 202, distance: 251.3
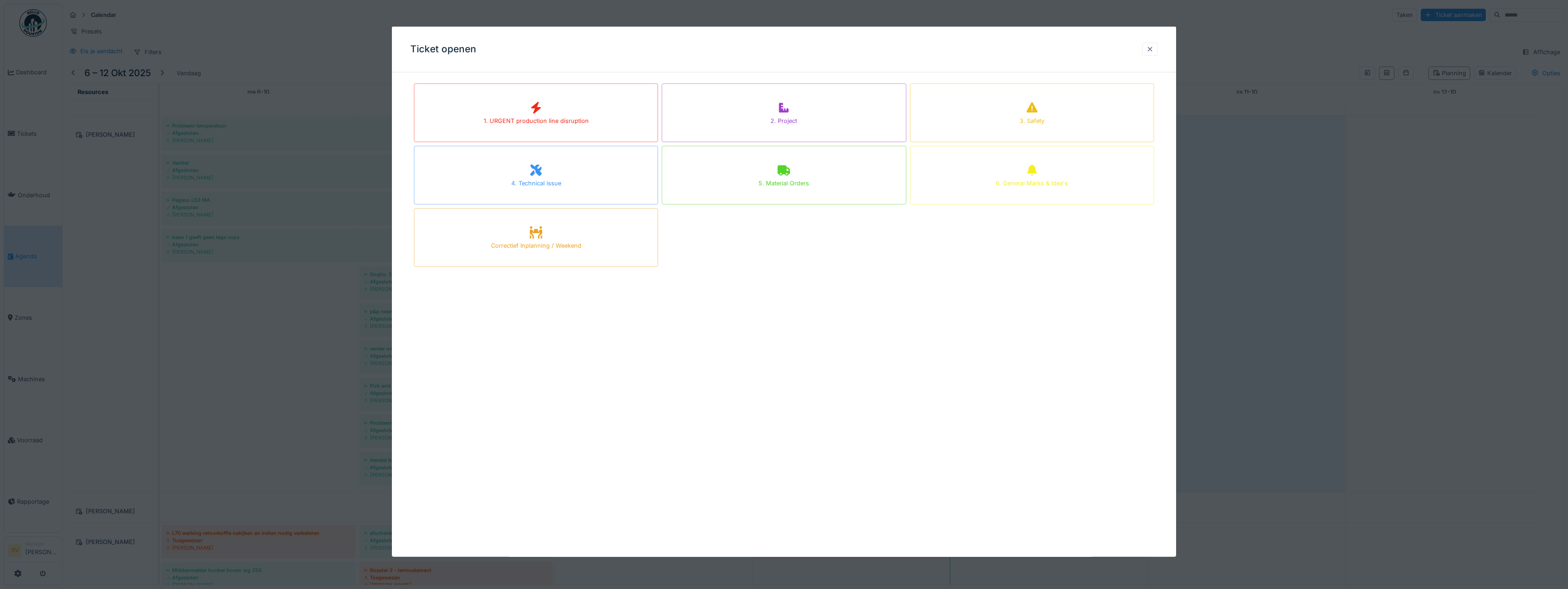
click at [1153, 47] on div at bounding box center [1150, 49] width 7 height 9
drag, startPoint x: 1153, startPoint y: 48, endPoint x: 40, endPoint y: 66, distance: 1113.1
click at [1153, 48] on div at bounding box center [1150, 49] width 7 height 9
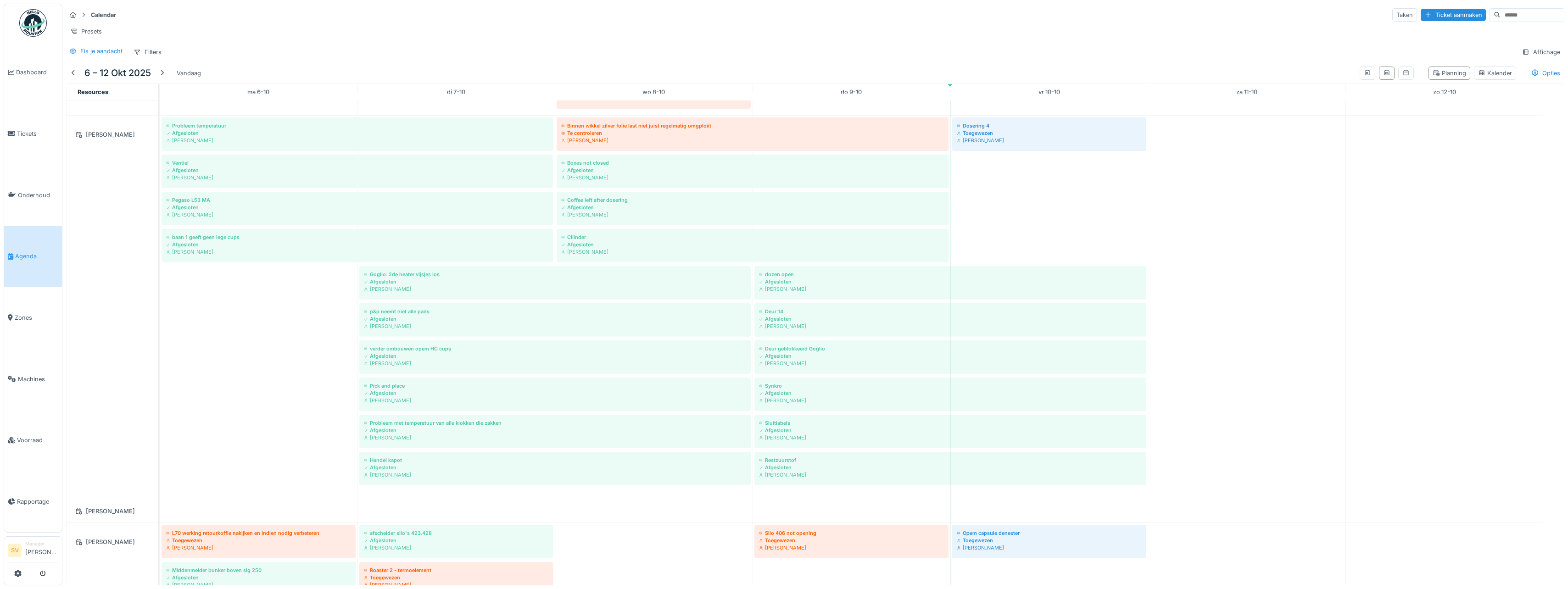
drag, startPoint x: 38, startPoint y: 72, endPoint x: 88, endPoint y: 72, distance: 50.0
click at [38, 72] on span "Dashboard" at bounding box center [37, 72] width 42 height 9
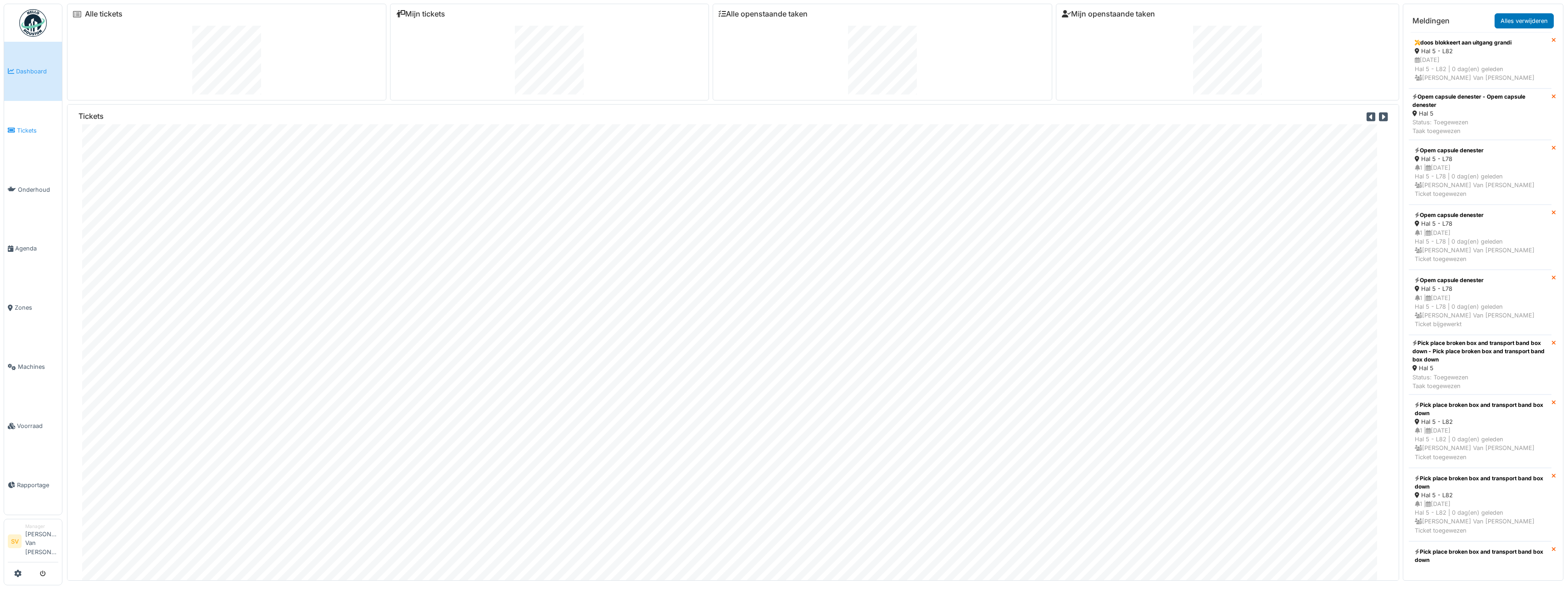
click at [27, 128] on span "Tickets" at bounding box center [38, 130] width 41 height 9
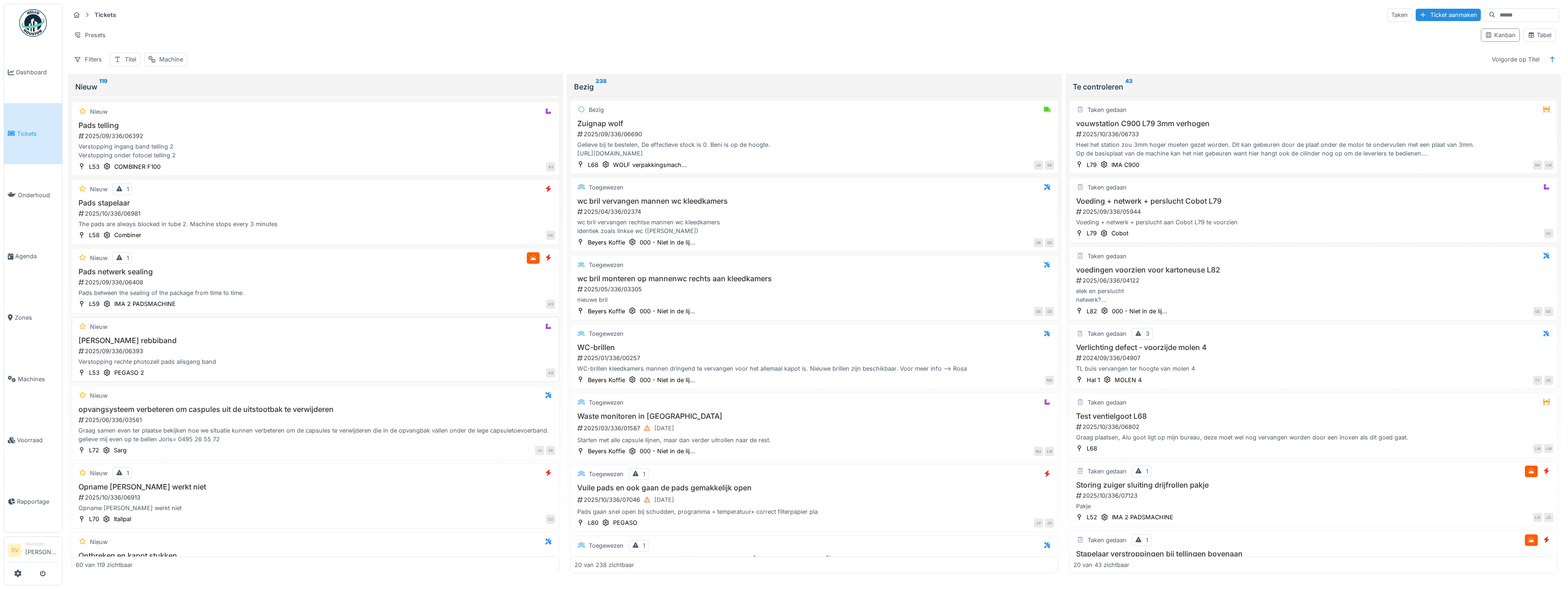
scroll to position [3477, 0]
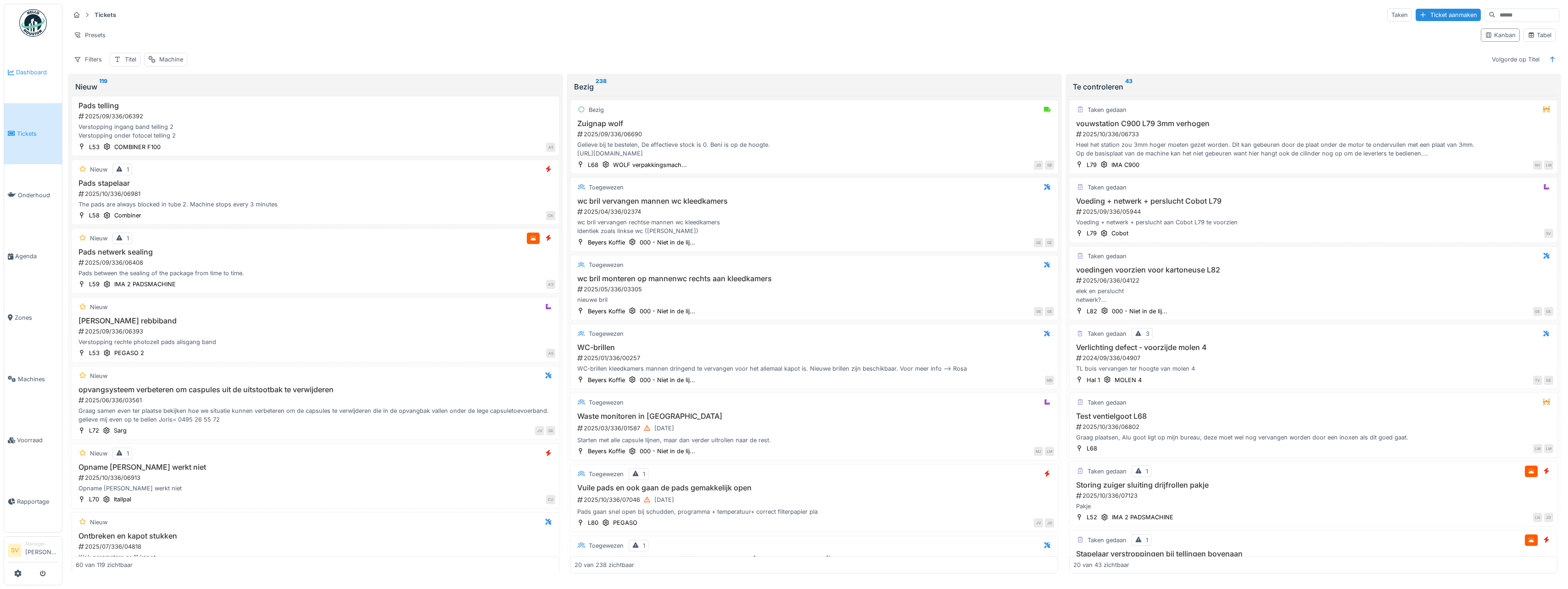
click at [30, 70] on span "Dashboard" at bounding box center [37, 72] width 42 height 9
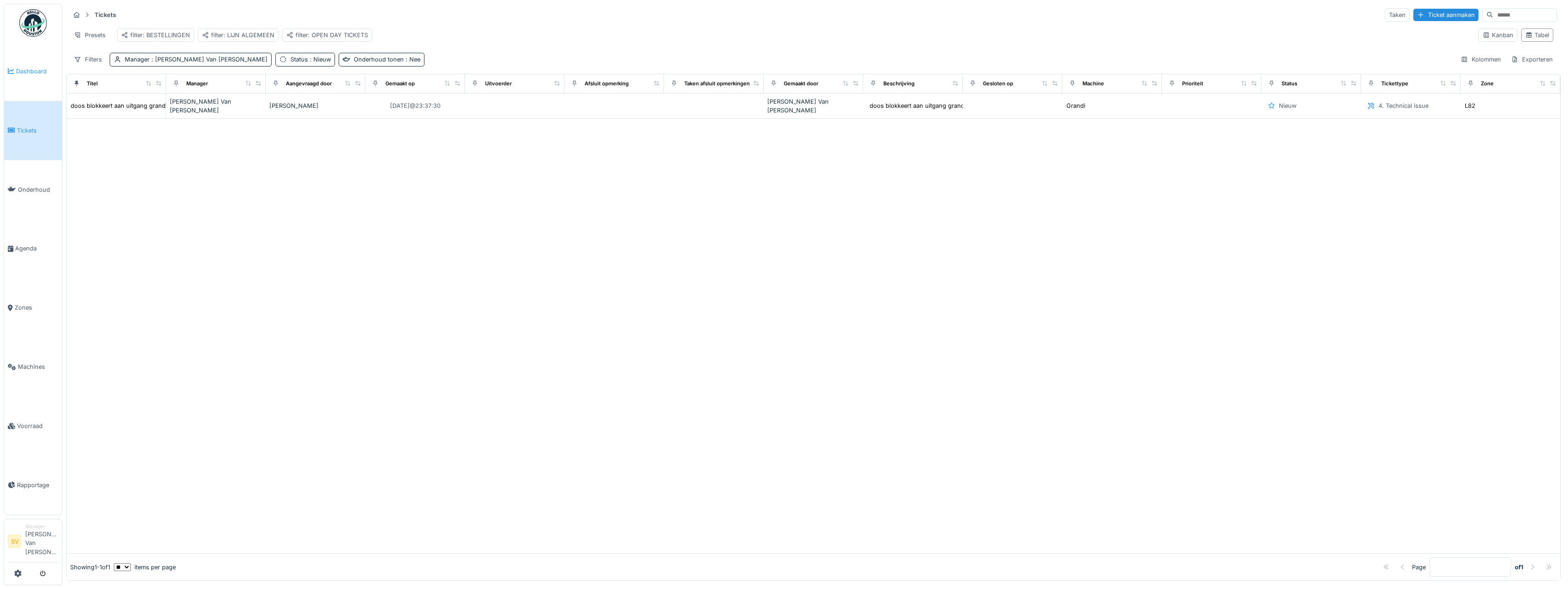
click at [38, 72] on span "Dashboard" at bounding box center [37, 71] width 42 height 9
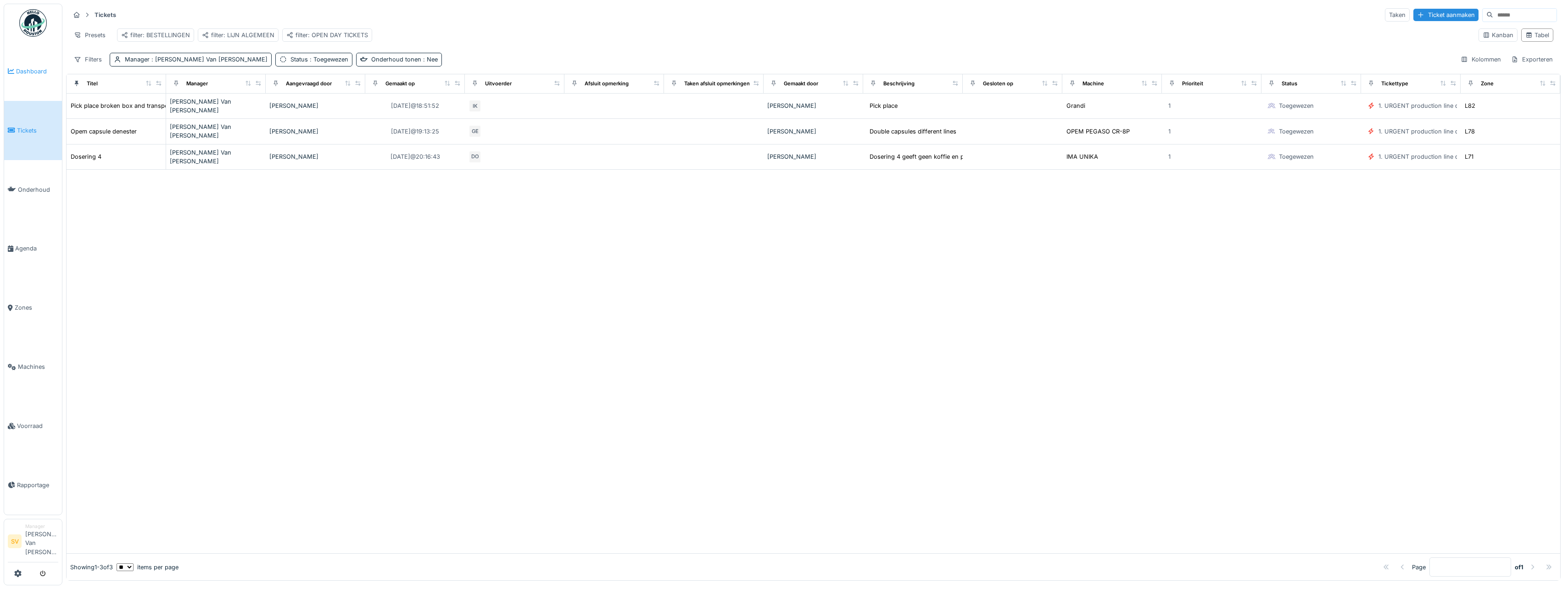
click at [47, 69] on span "Dashboard" at bounding box center [37, 71] width 42 height 9
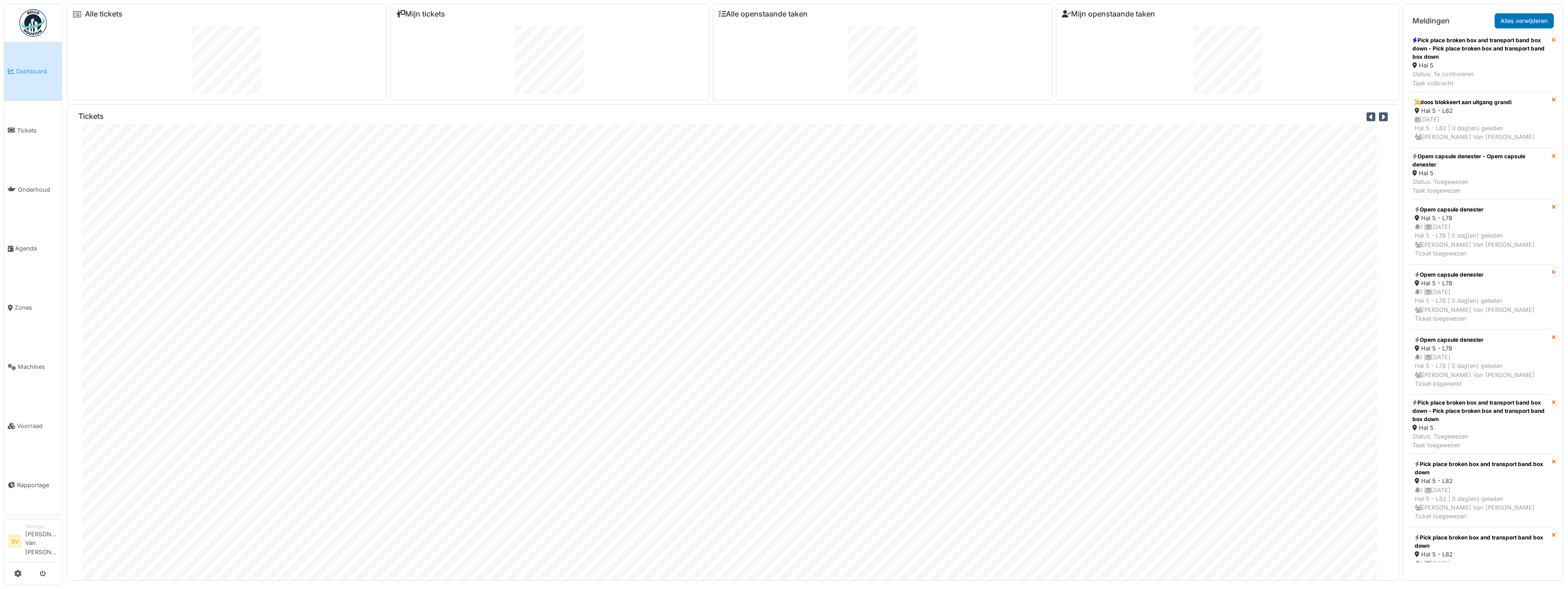
click at [38, 61] on link "Dashboard" at bounding box center [33, 71] width 58 height 59
click at [27, 71] on span "Dashboard" at bounding box center [37, 71] width 42 height 9
click at [34, 74] on span "Dashboard" at bounding box center [37, 71] width 42 height 9
click at [29, 130] on span "Tickets" at bounding box center [38, 130] width 41 height 9
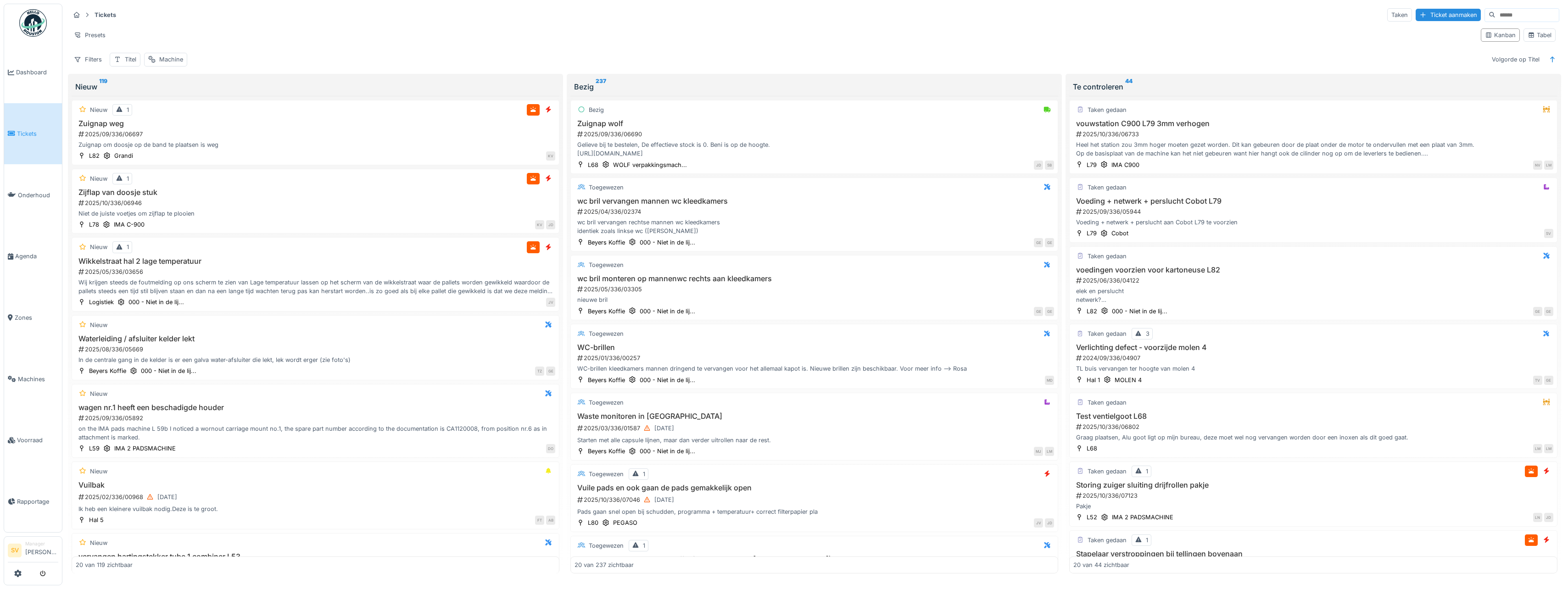
click at [23, 131] on span "Tickets" at bounding box center [38, 134] width 41 height 9
click at [1424, 14] on div "Ticket aanmaken" at bounding box center [1448, 15] width 65 height 12
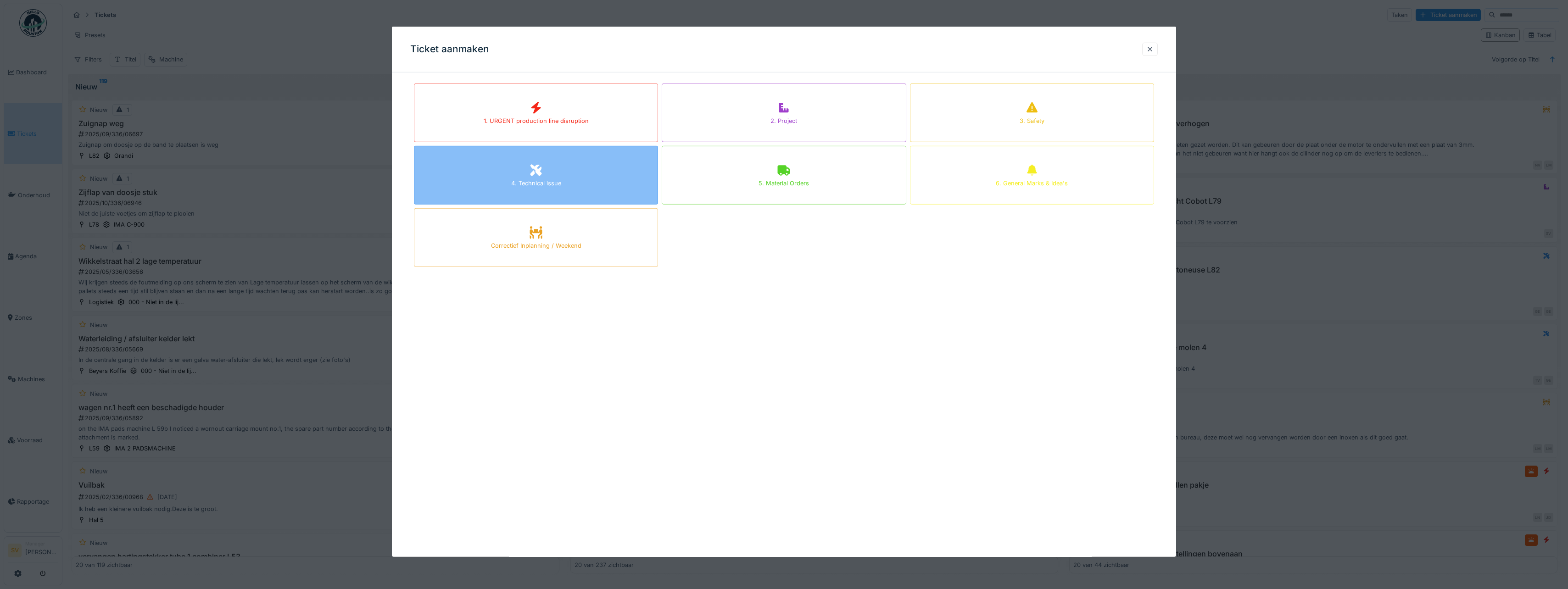
click at [581, 175] on div "4. Technical issue" at bounding box center [536, 175] width 244 height 58
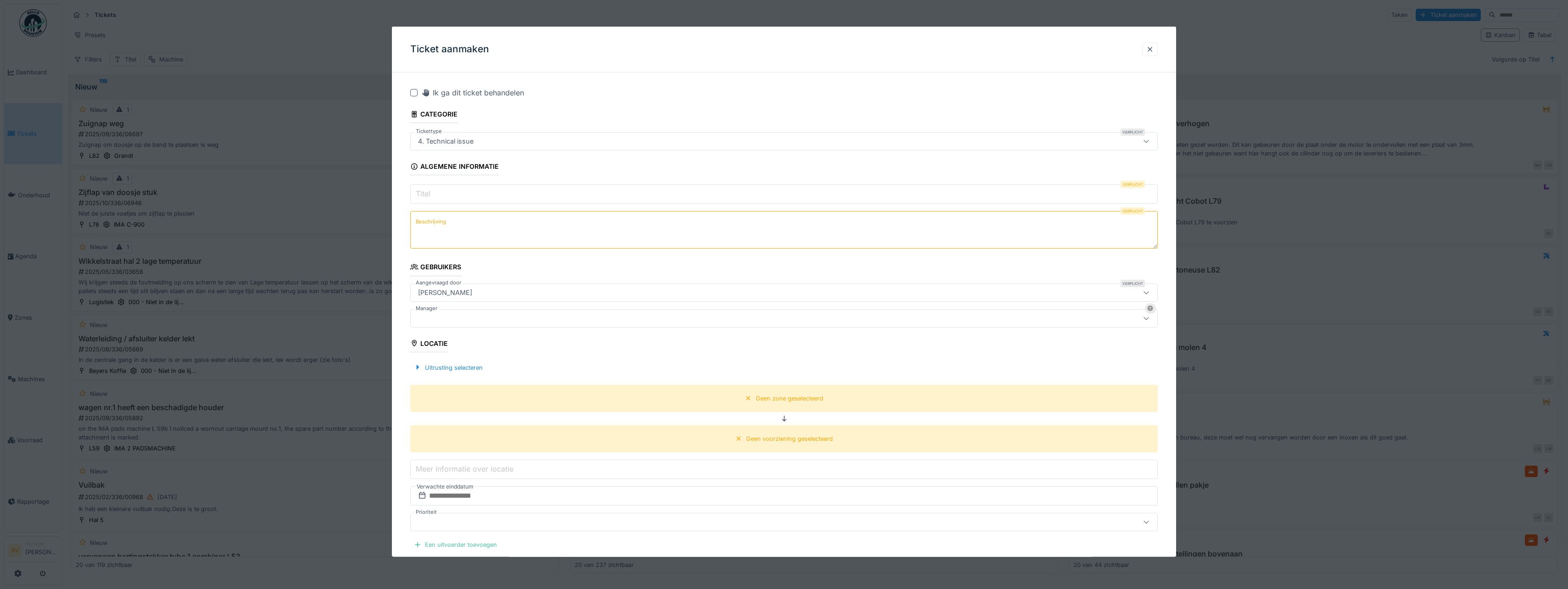
click at [453, 197] on input "Titel" at bounding box center [784, 194] width 747 height 19
click at [1151, 46] on div at bounding box center [1150, 49] width 7 height 9
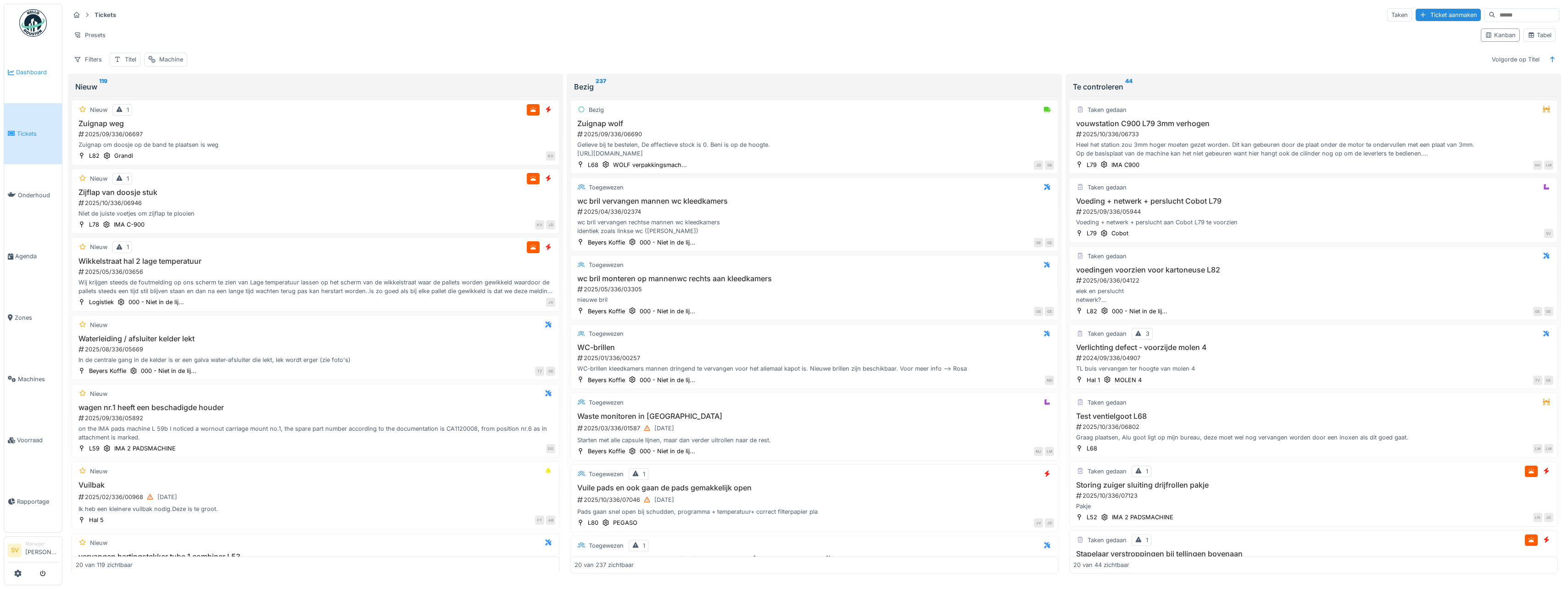
click at [37, 70] on span "Dashboard" at bounding box center [37, 72] width 42 height 9
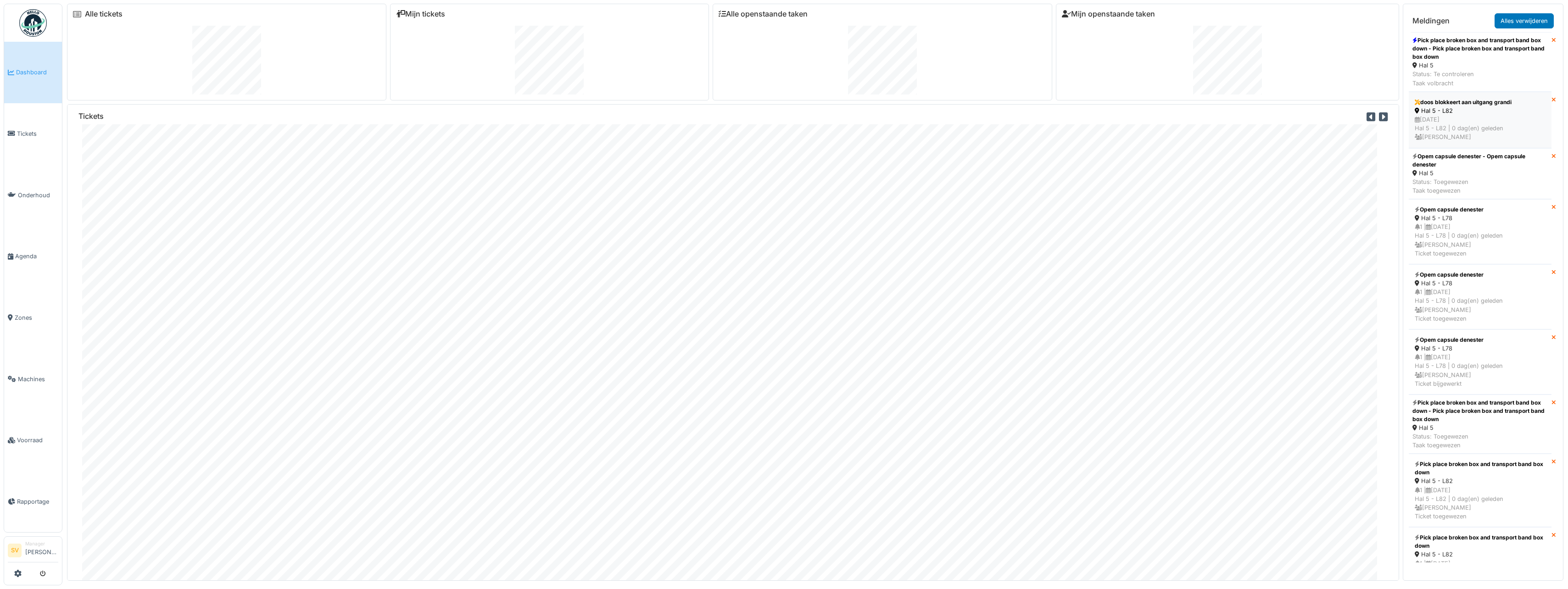
click at [1500, 116] on div "15/10/2025 Hal 5 - L82 | 0 dag(en) geleden Sonja Van de wyngaert" at bounding box center [1480, 128] width 131 height 27
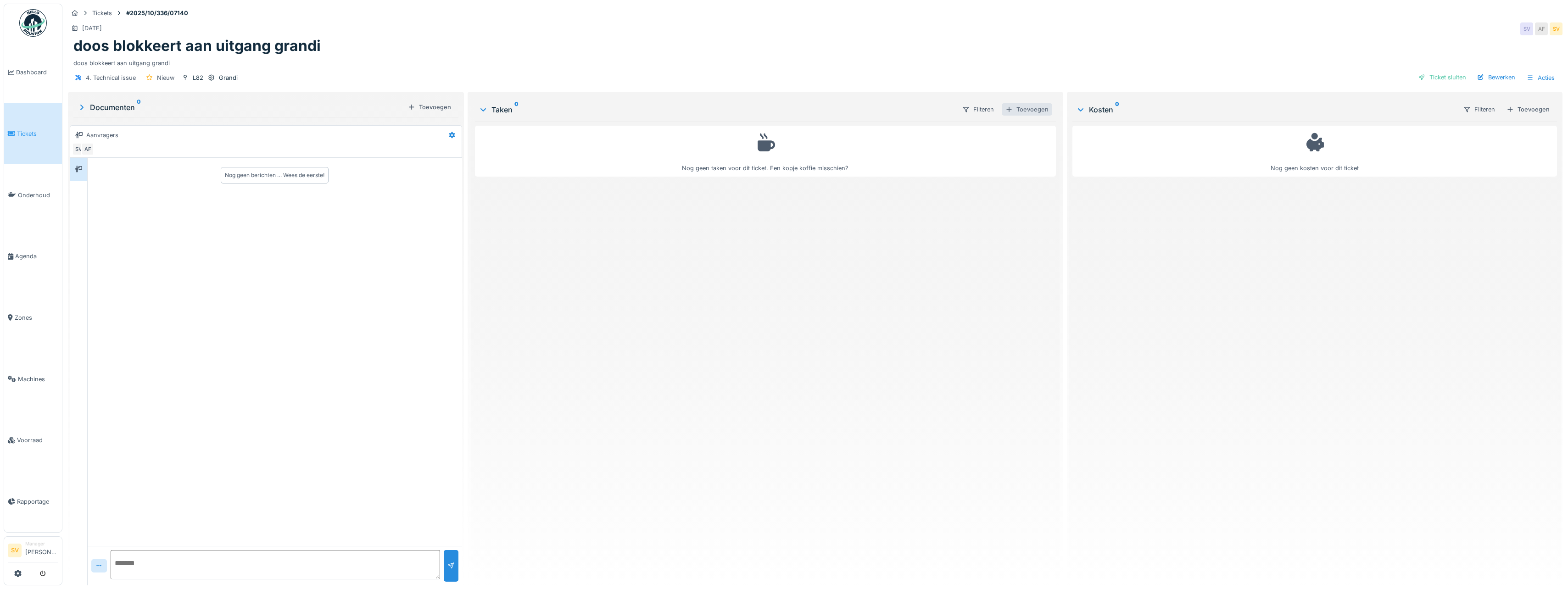
click at [1026, 112] on div "Toevoegen" at bounding box center [1027, 110] width 51 height 12
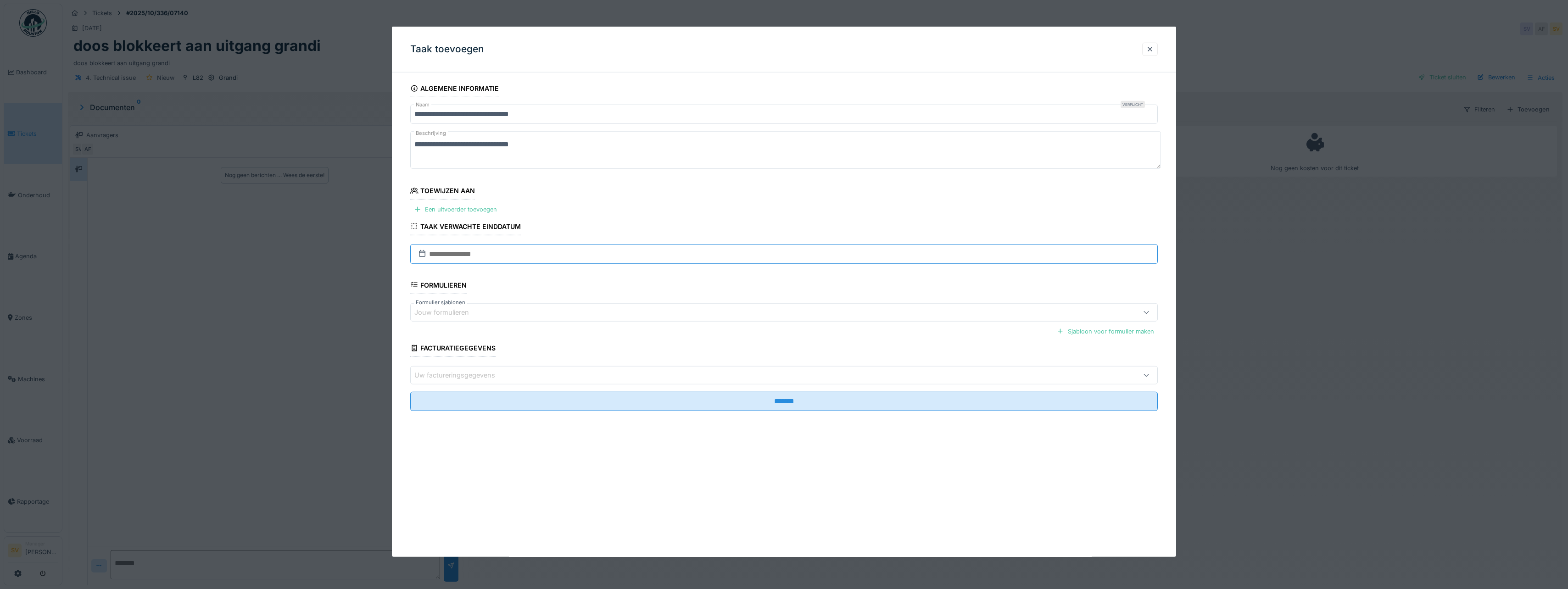
click at [460, 252] on input "text" at bounding box center [784, 254] width 747 height 19
click at [461, 209] on div "Een uitvoerder toevoegen" at bounding box center [455, 209] width 91 height 12
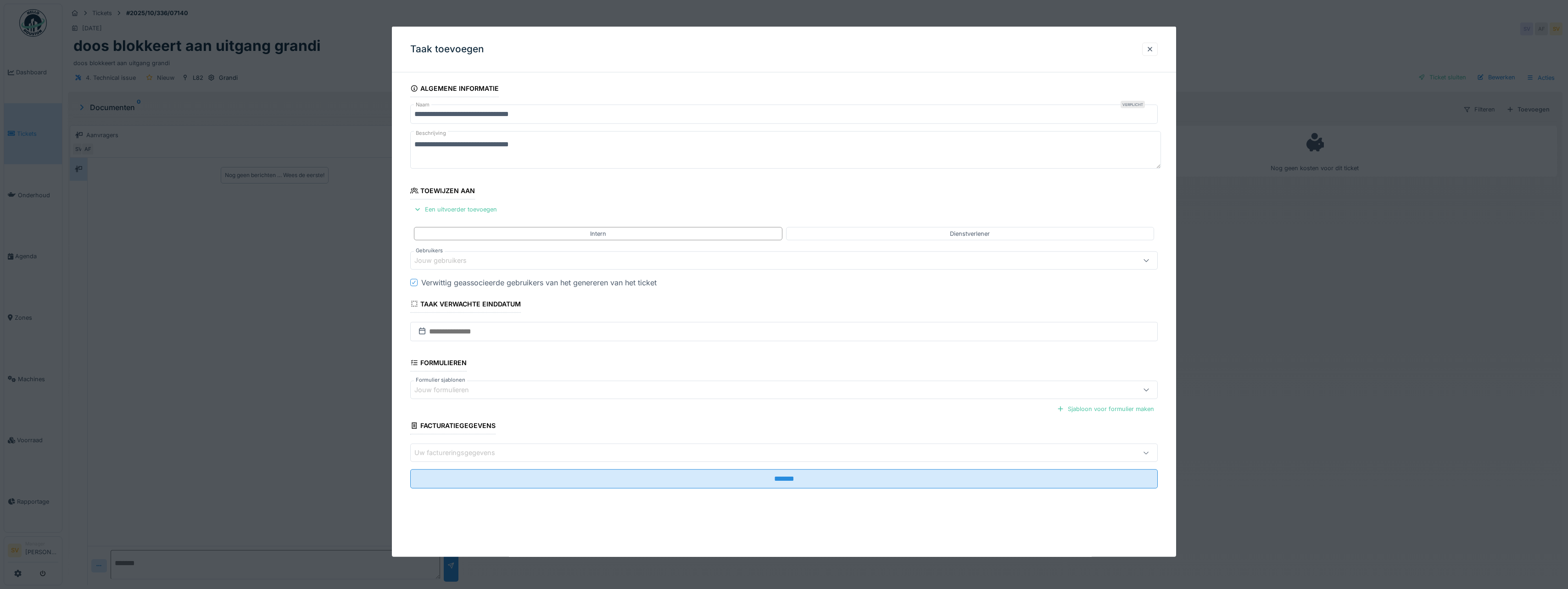
click at [454, 262] on div "Jouw gebruikers" at bounding box center [447, 260] width 65 height 10
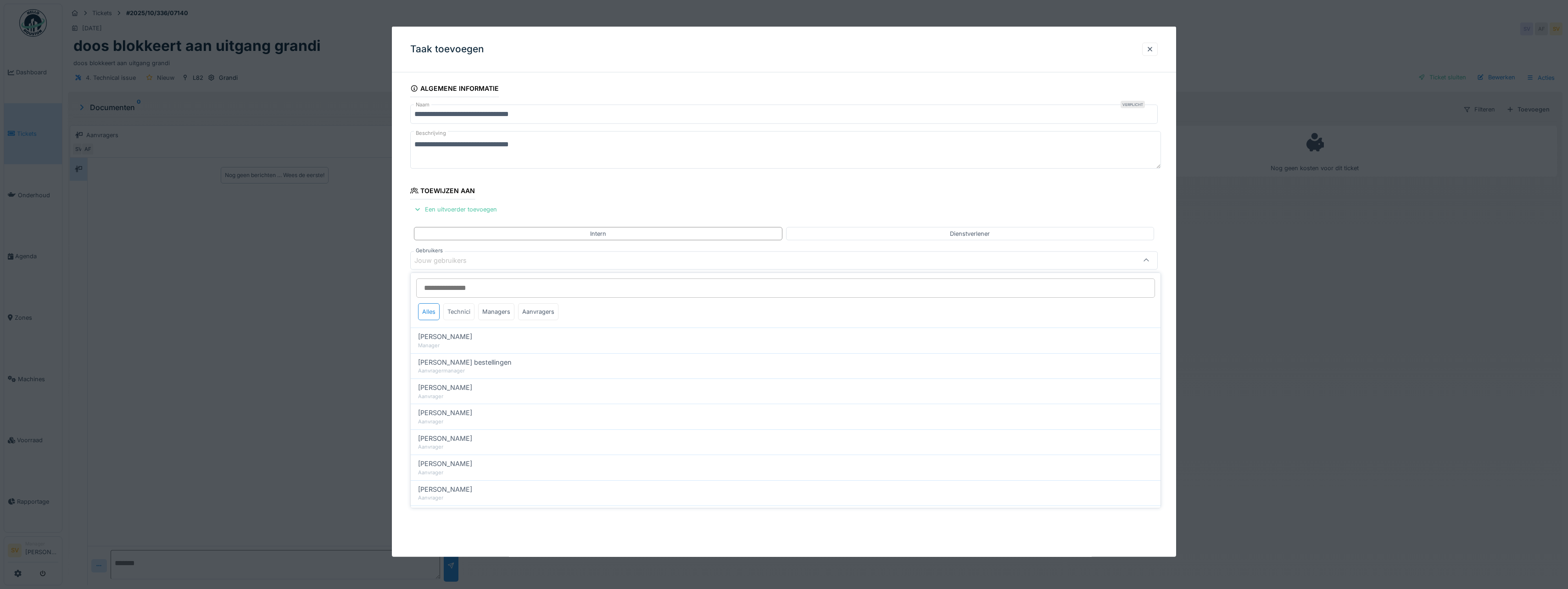
click at [463, 312] on div "Technici" at bounding box center [458, 312] width 31 height 17
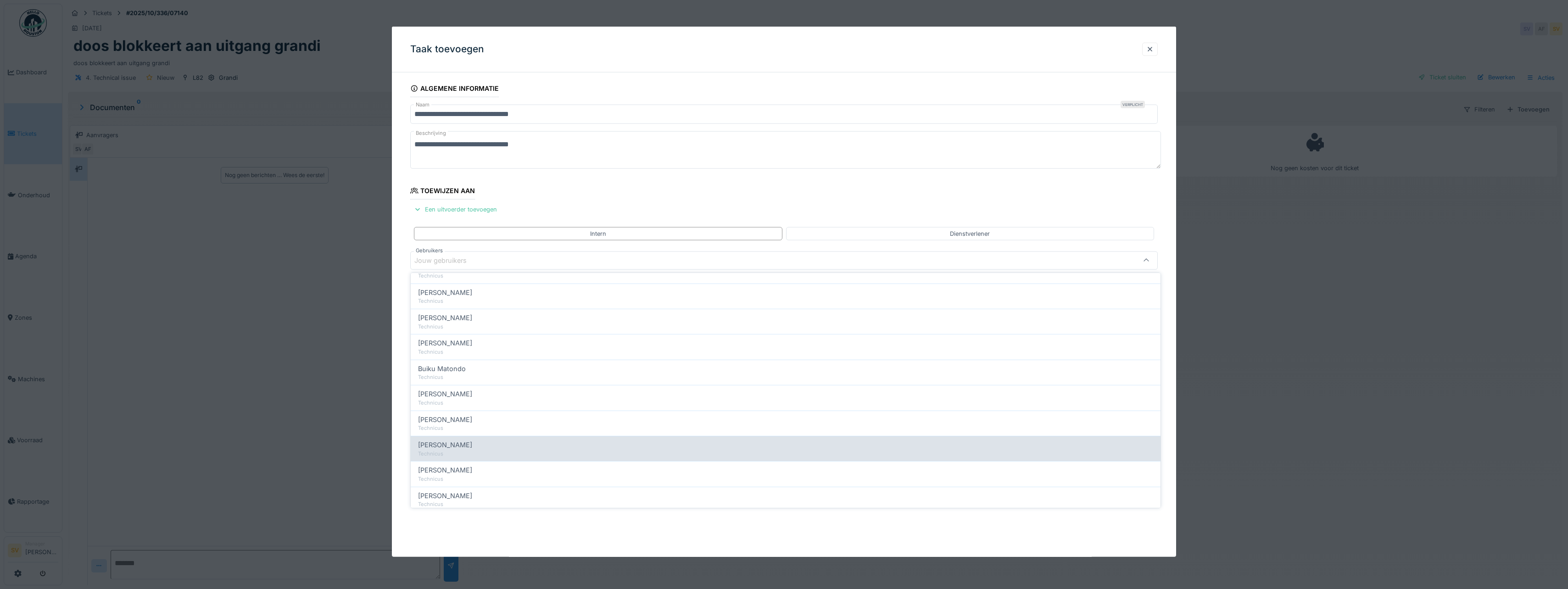
scroll to position [92, 0]
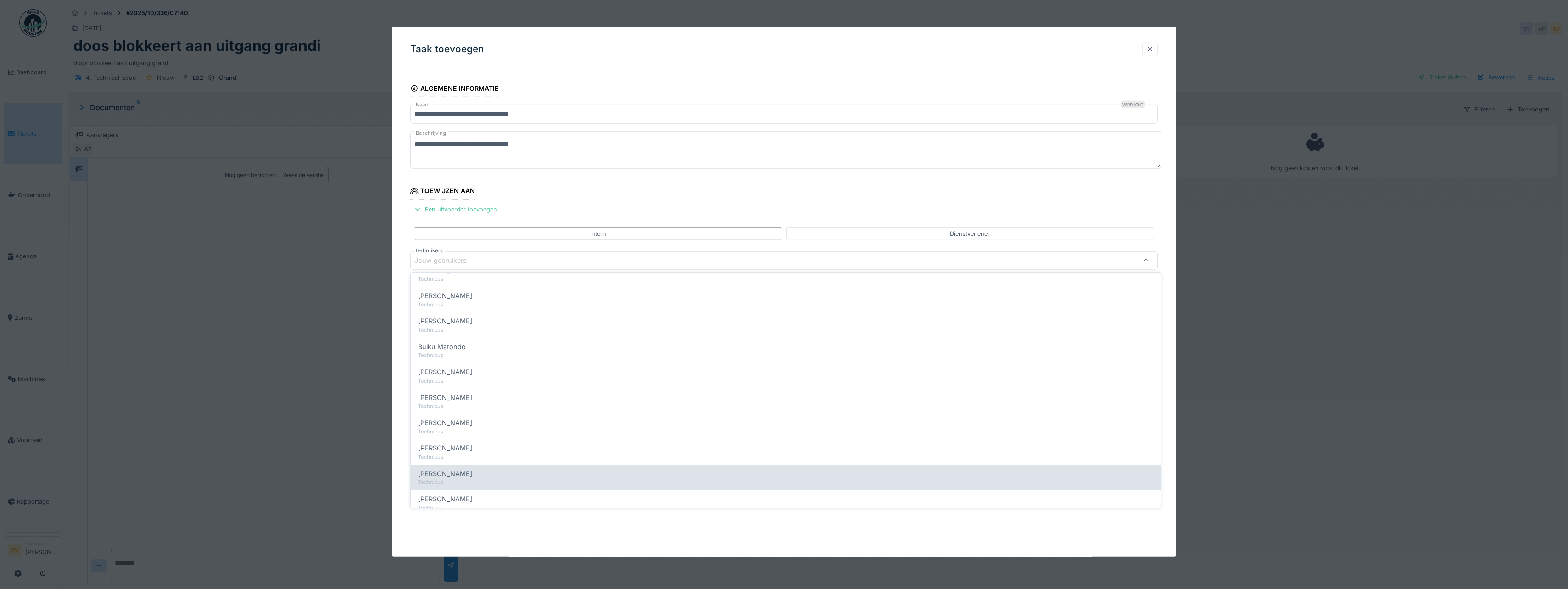
click at [444, 475] on span "[PERSON_NAME]" at bounding box center [445, 473] width 54 height 10
type input "****"
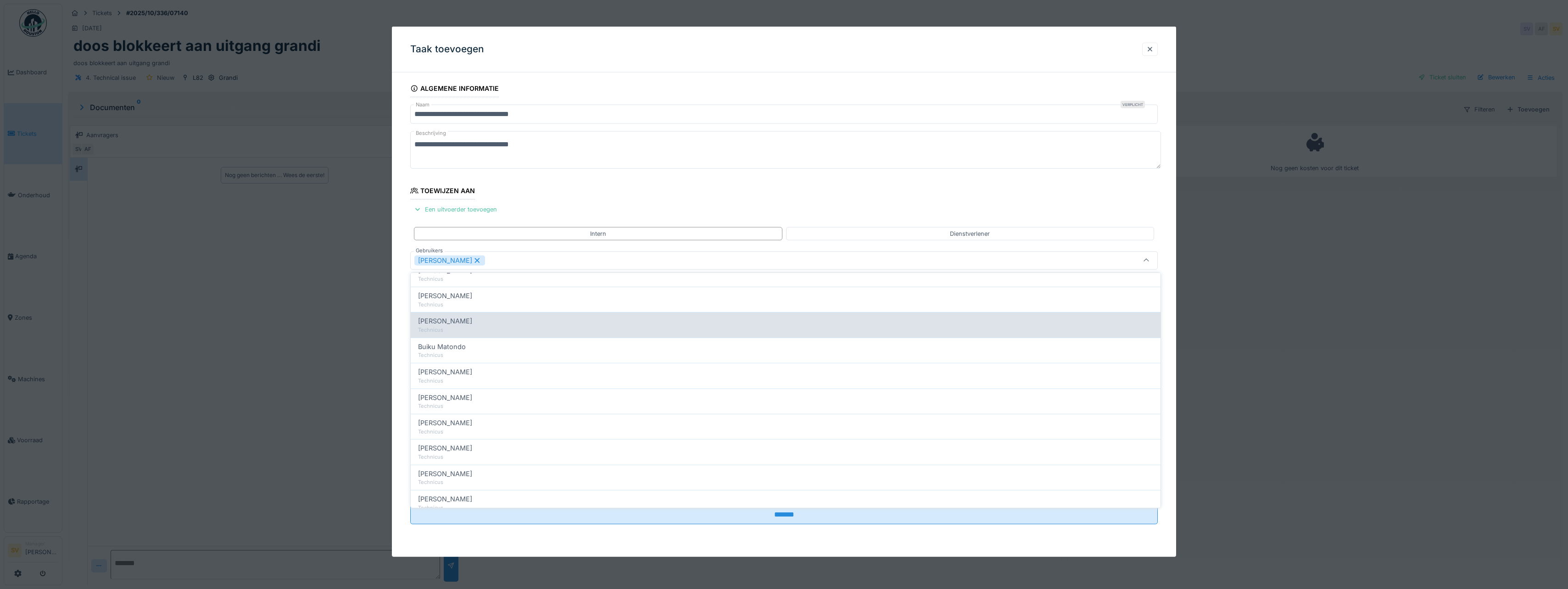
scroll to position [0, 0]
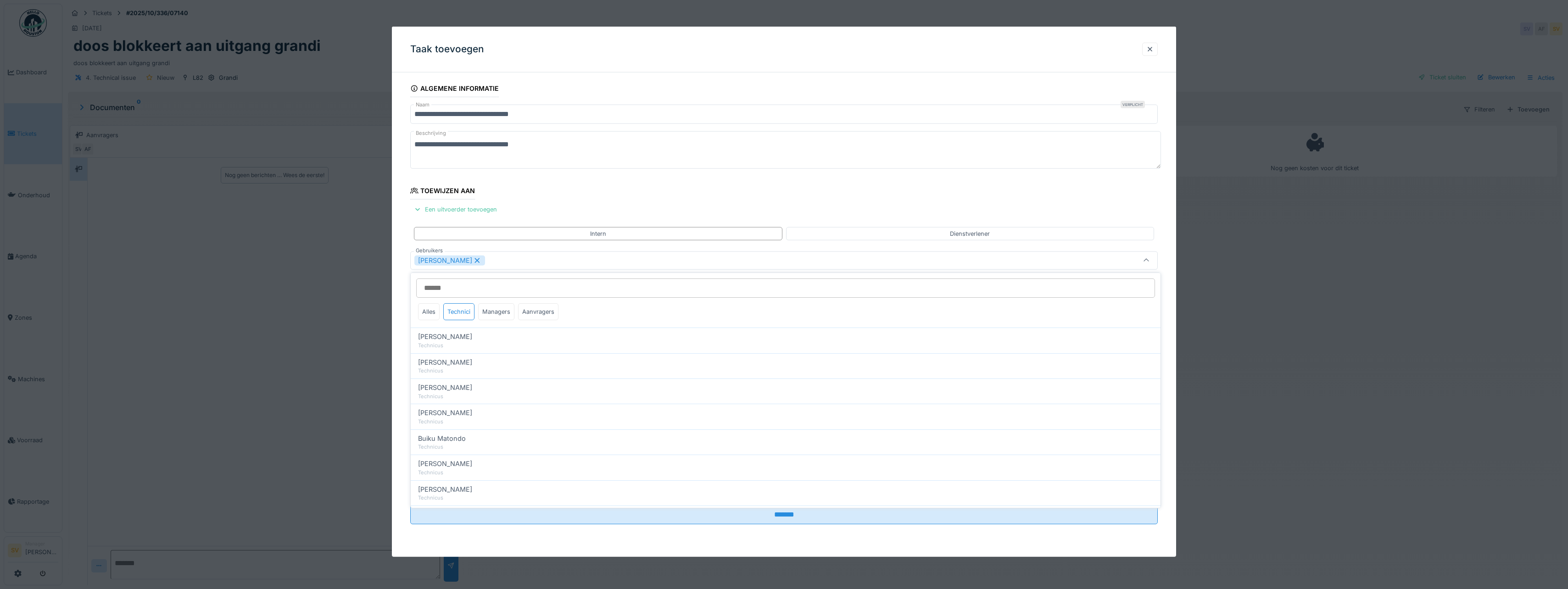
click at [1147, 261] on icon at bounding box center [1146, 260] width 5 height 3
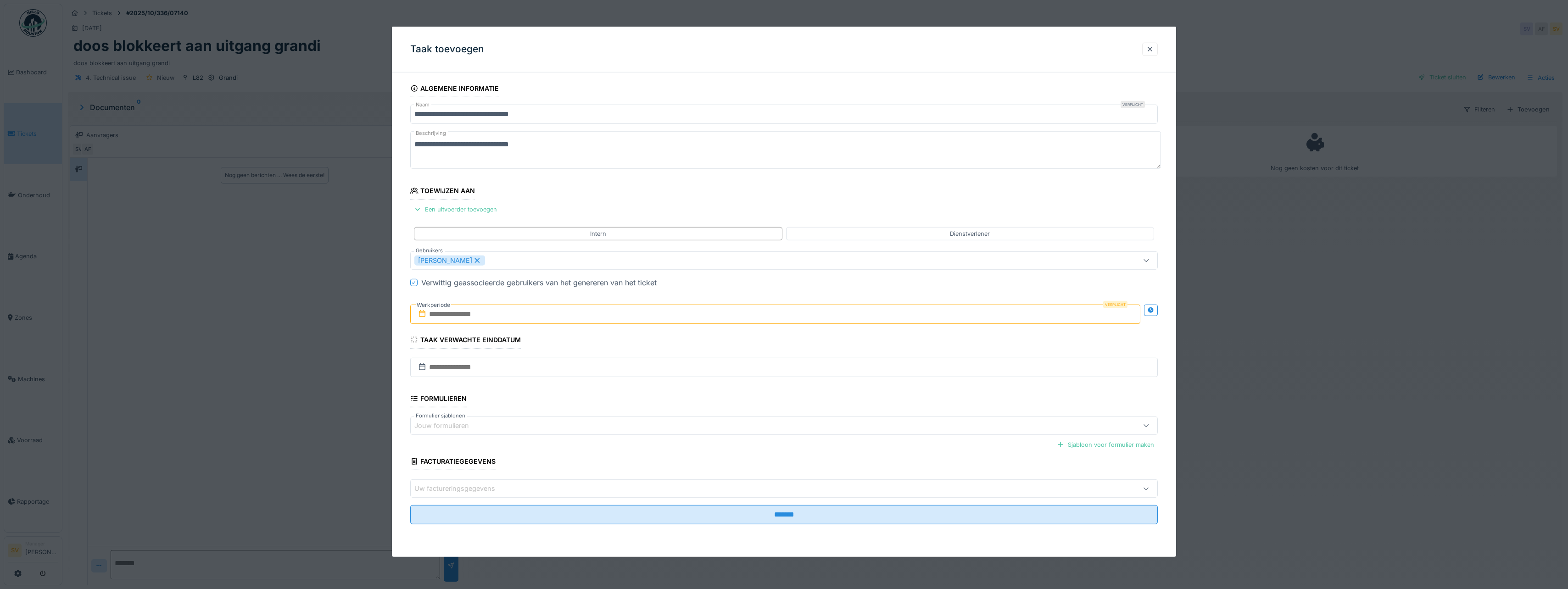
click at [509, 313] on input "text" at bounding box center [775, 315] width 730 height 19
click at [790, 387] on div "10" at bounding box center [792, 389] width 12 height 13
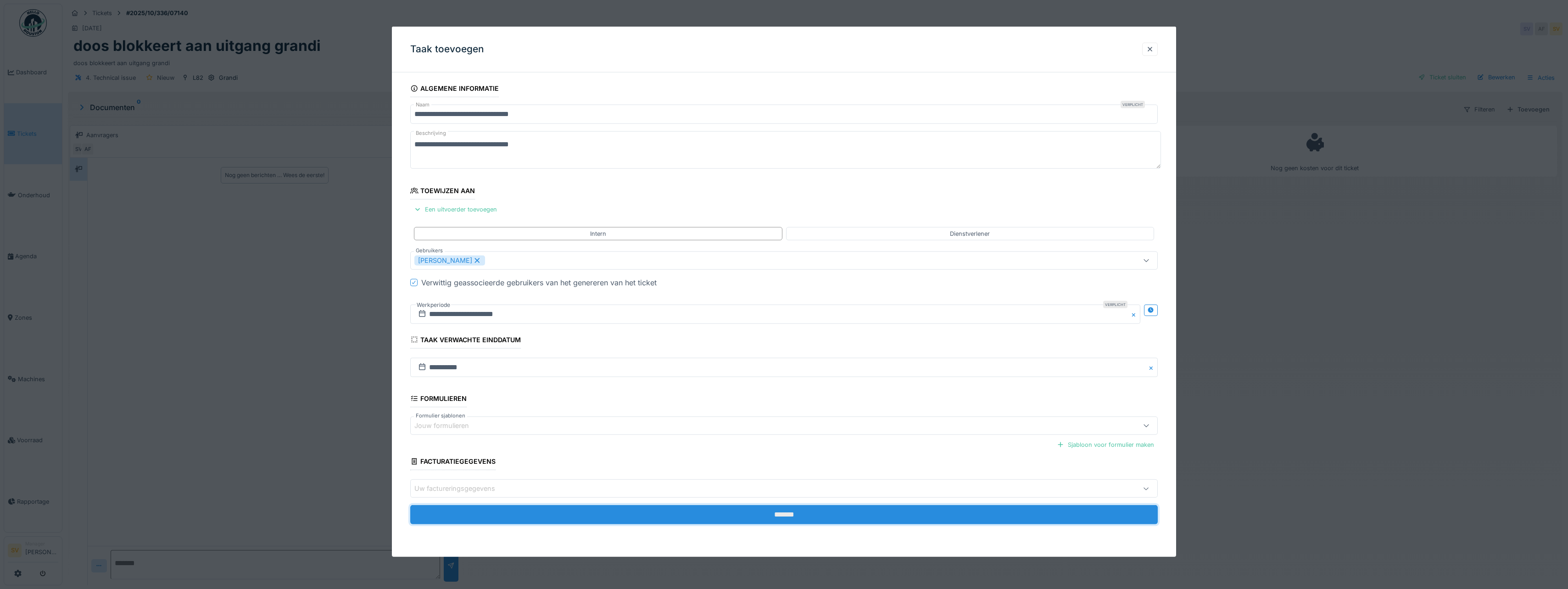
click at [782, 513] on input "*******" at bounding box center [784, 515] width 747 height 19
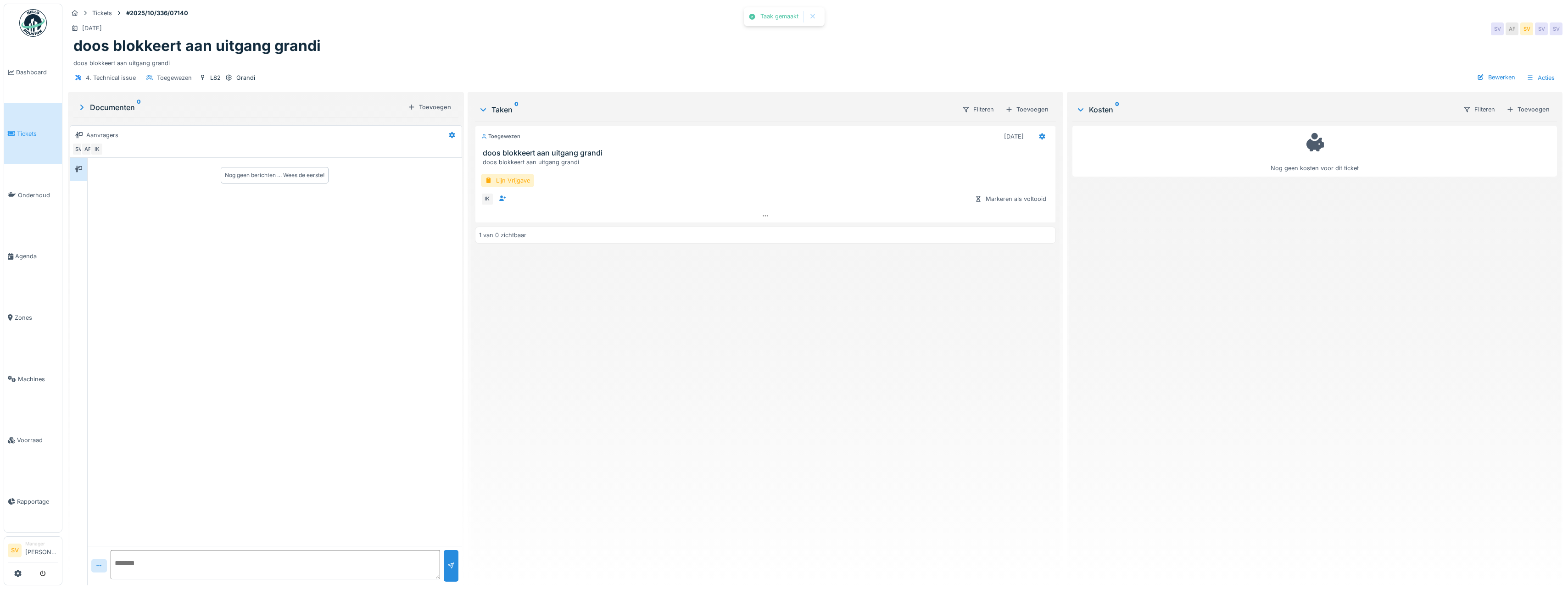
click at [25, 131] on span "Tickets" at bounding box center [38, 134] width 41 height 9
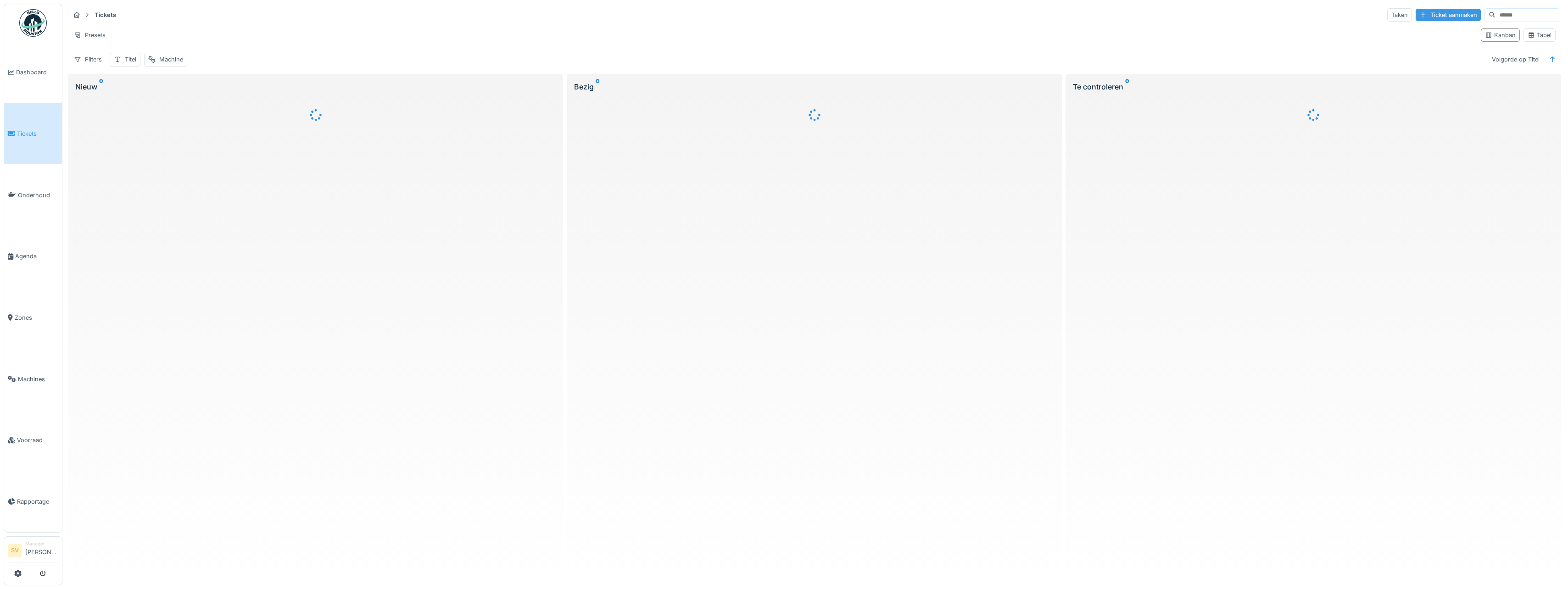
click at [1427, 14] on div "Ticket aanmaken" at bounding box center [1448, 15] width 65 height 12
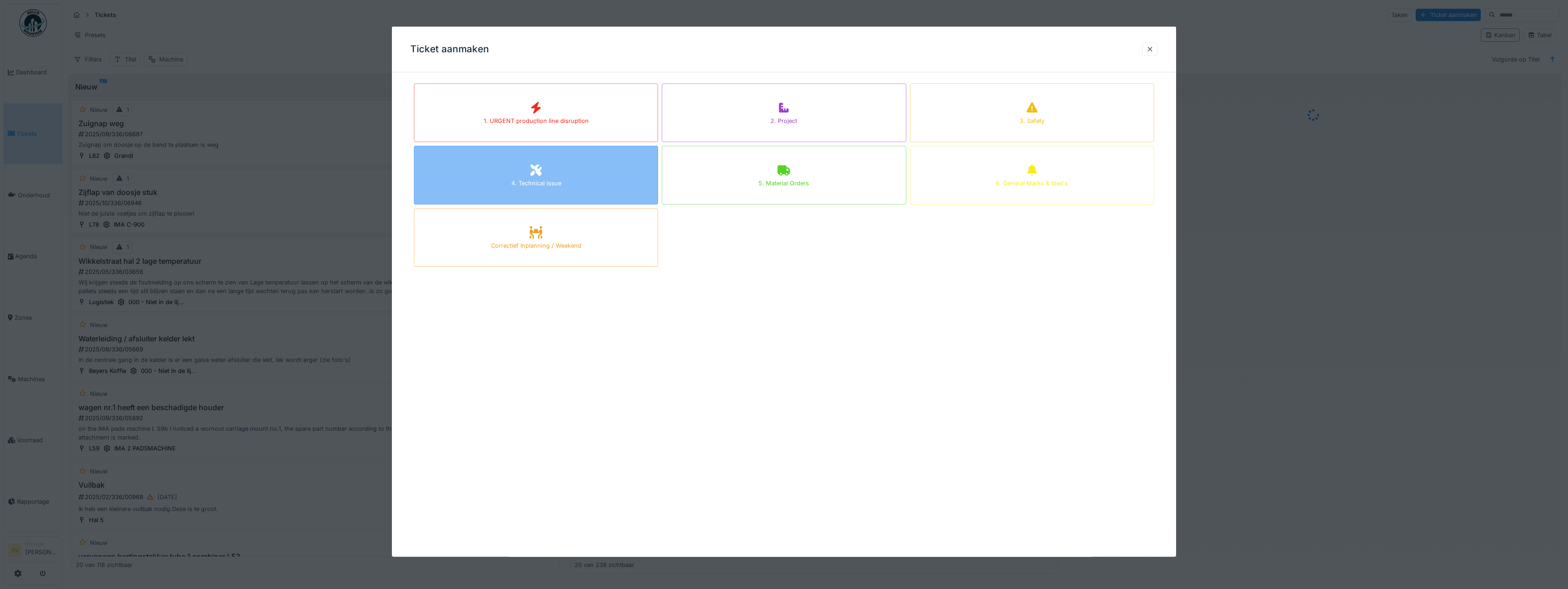
click at [521, 179] on div "4. Technical issue" at bounding box center [536, 183] width 50 height 9
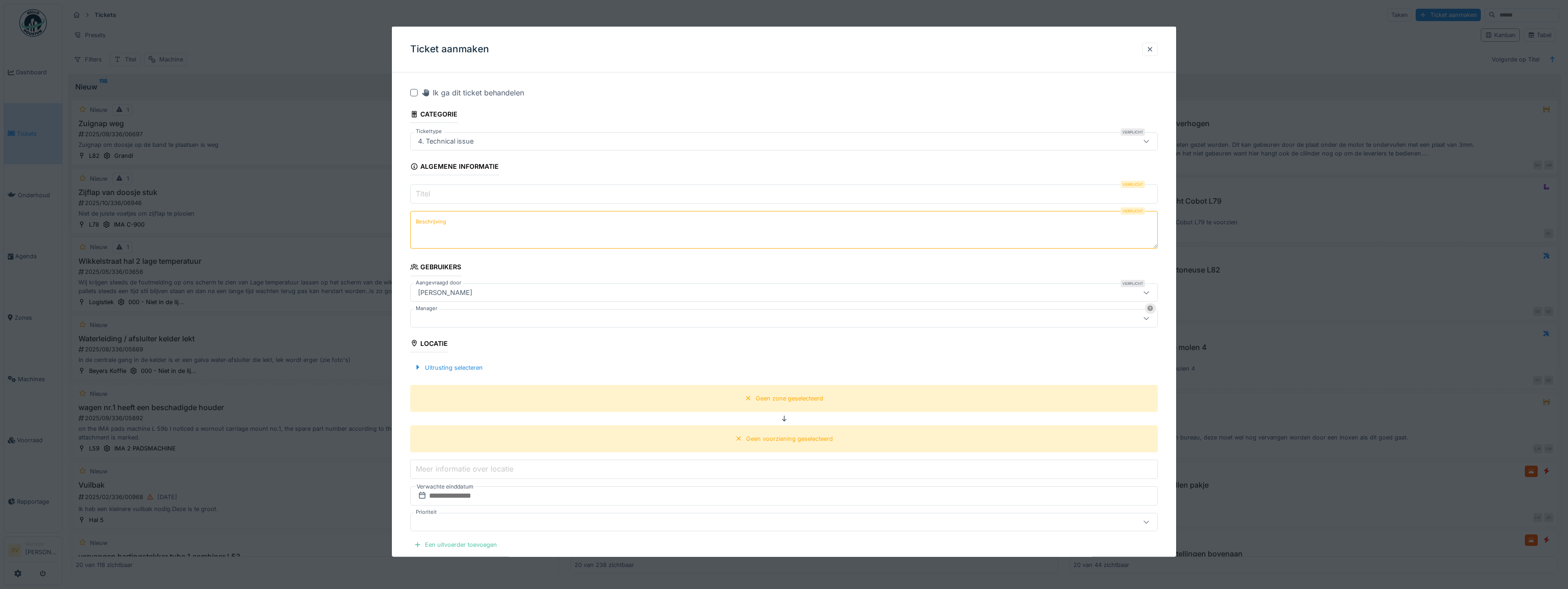
click at [433, 193] on input "Titel" at bounding box center [784, 194] width 747 height 19
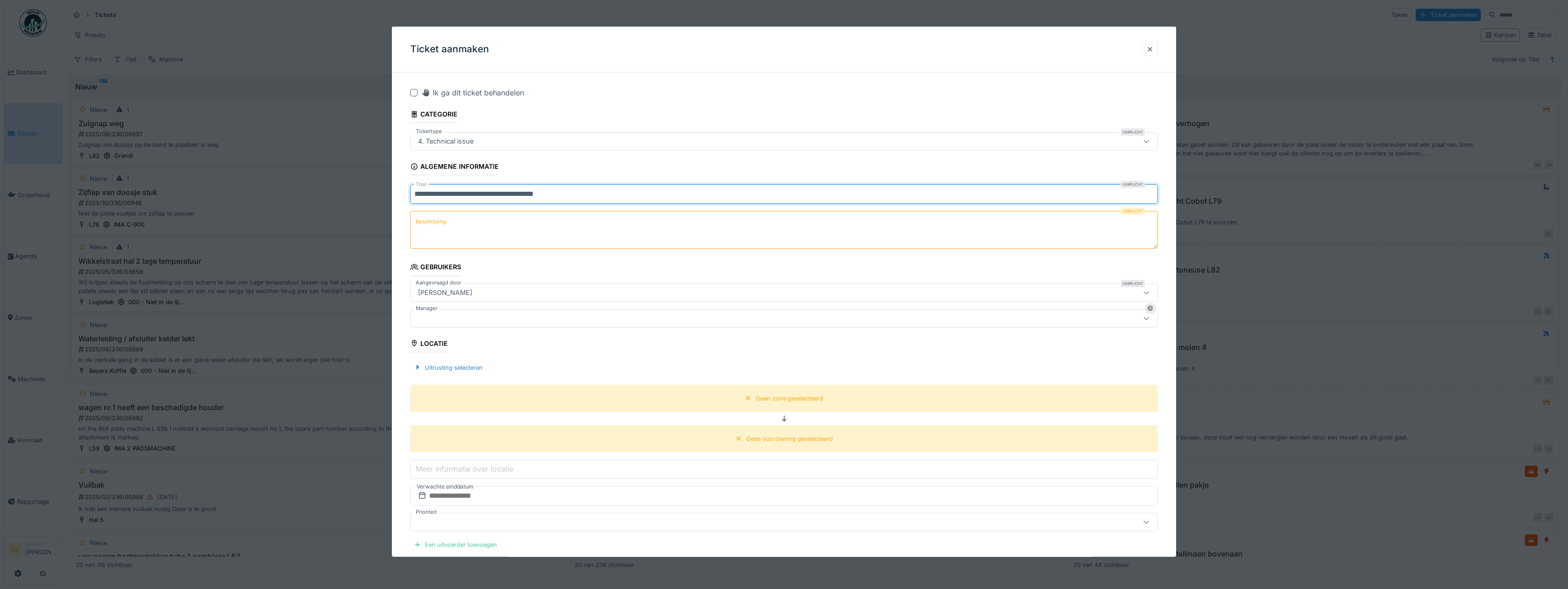
type input "**********"
click at [494, 236] on textarea "Beschrijving" at bounding box center [784, 230] width 747 height 38
drag, startPoint x: 413, startPoint y: 195, endPoint x: 570, endPoint y: 198, distance: 157.0
click at [570, 198] on input "**********" at bounding box center [784, 194] width 747 height 19
click at [558, 230] on textarea "Beschrijving" at bounding box center [784, 230] width 747 height 38
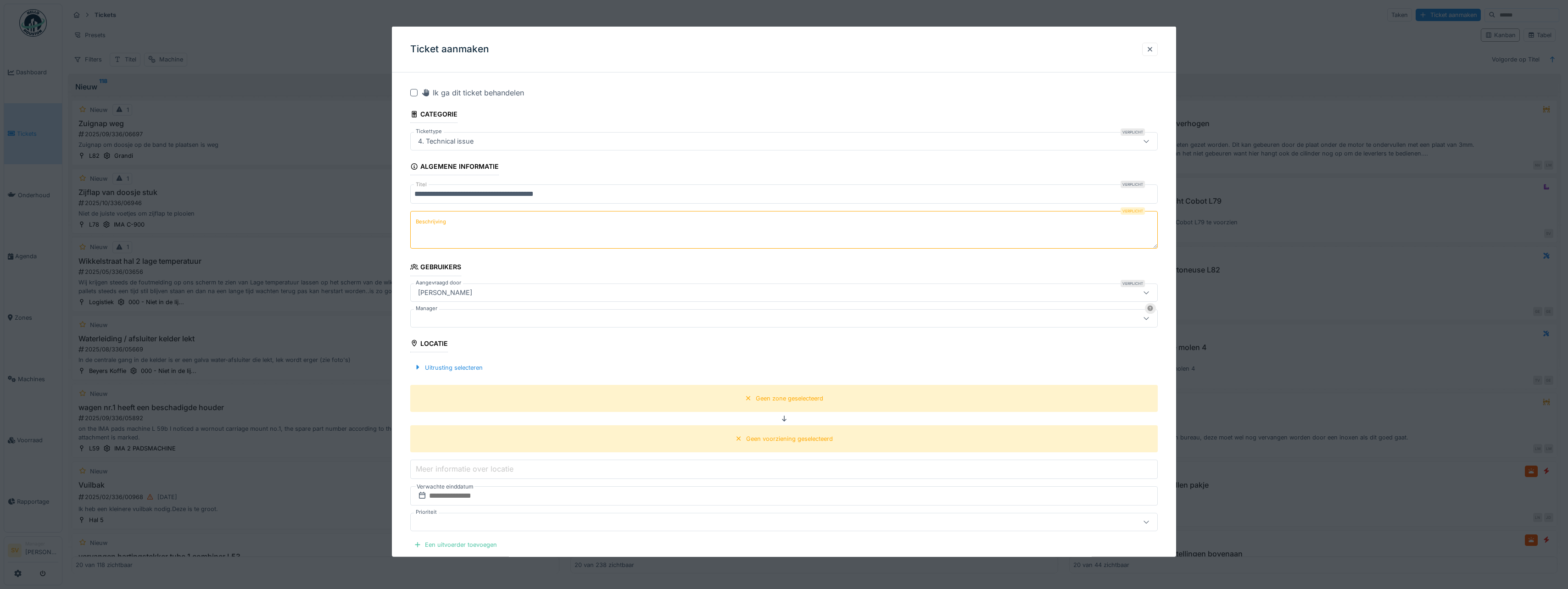
paste textarea "**********"
type textarea "**********"
click at [1150, 291] on icon at bounding box center [1146, 292] width 7 height 6
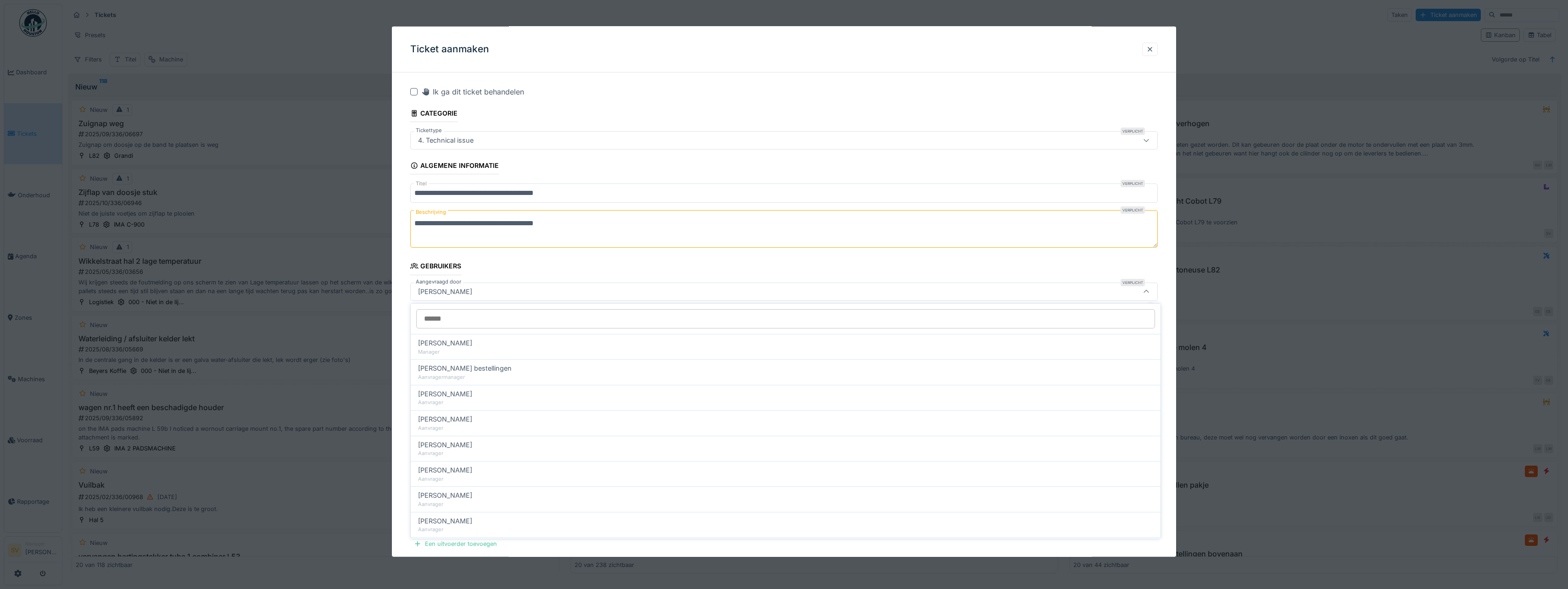
click at [468, 321] on input "Aangevraagd door" at bounding box center [786, 319] width 739 height 19
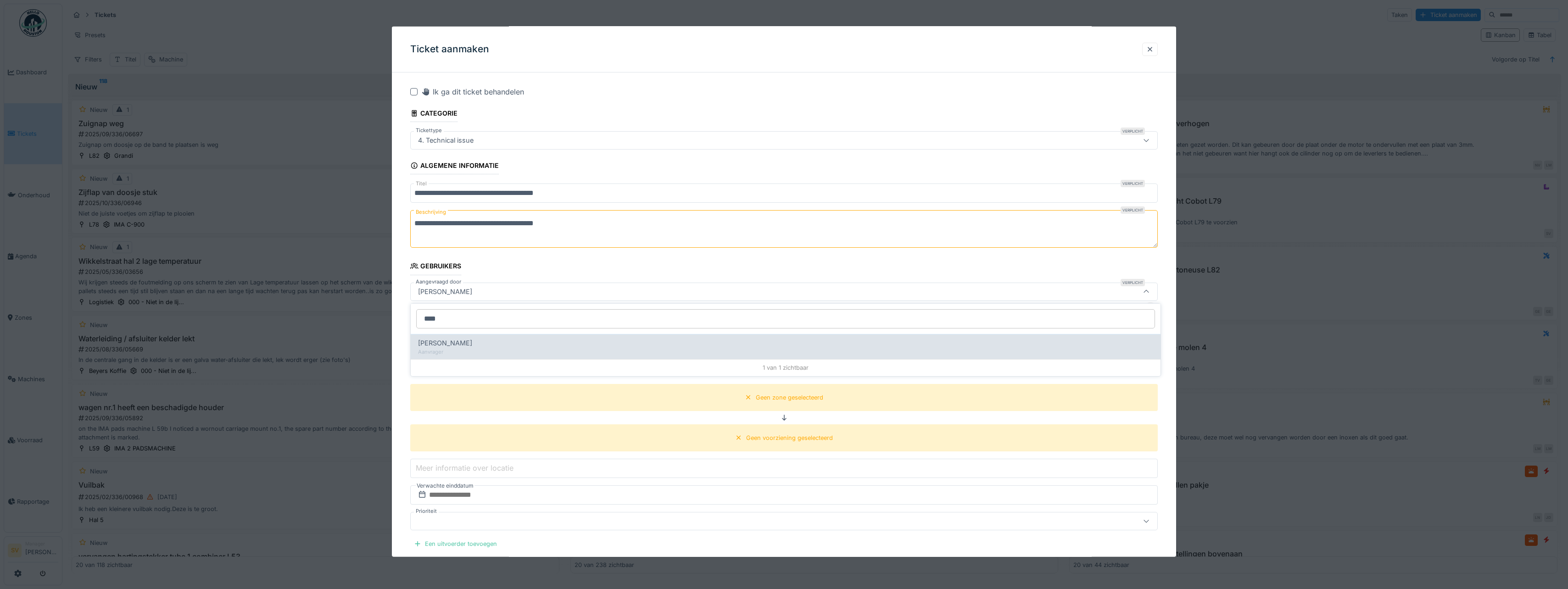
type input "****"
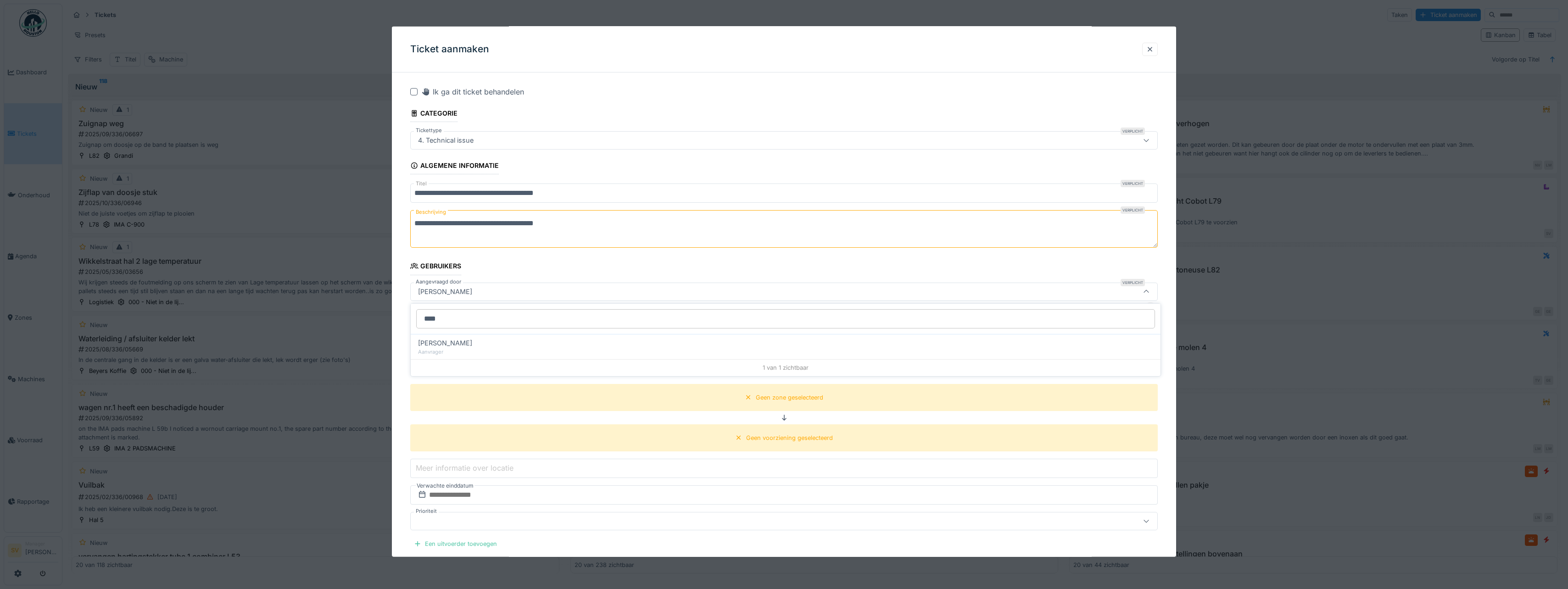
drag, startPoint x: 454, startPoint y: 344, endPoint x: 462, endPoint y: 344, distance: 8.0
click at [454, 344] on span "Hicham Melha" at bounding box center [445, 343] width 54 height 10
type input "****"
click at [443, 315] on div at bounding box center [743, 317] width 657 height 10
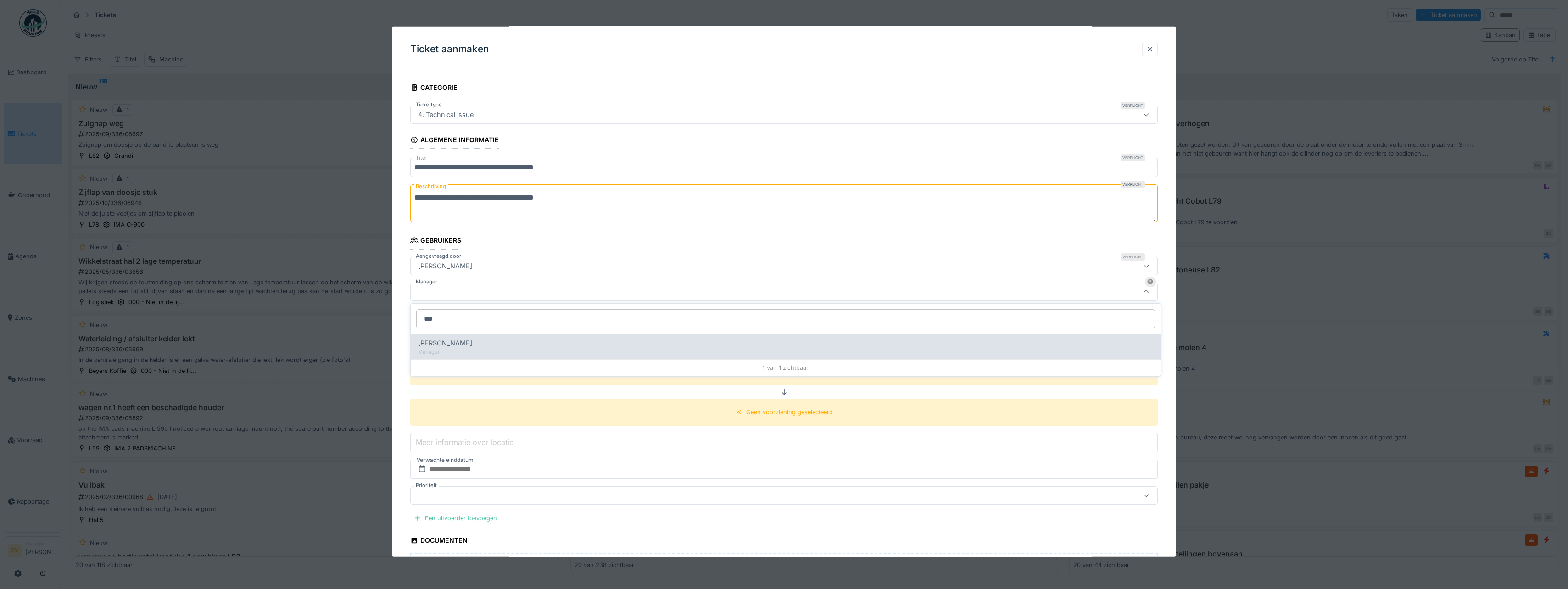
type input "***"
click at [458, 342] on span "[PERSON_NAME]" at bounding box center [445, 343] width 54 height 10
type input "****"
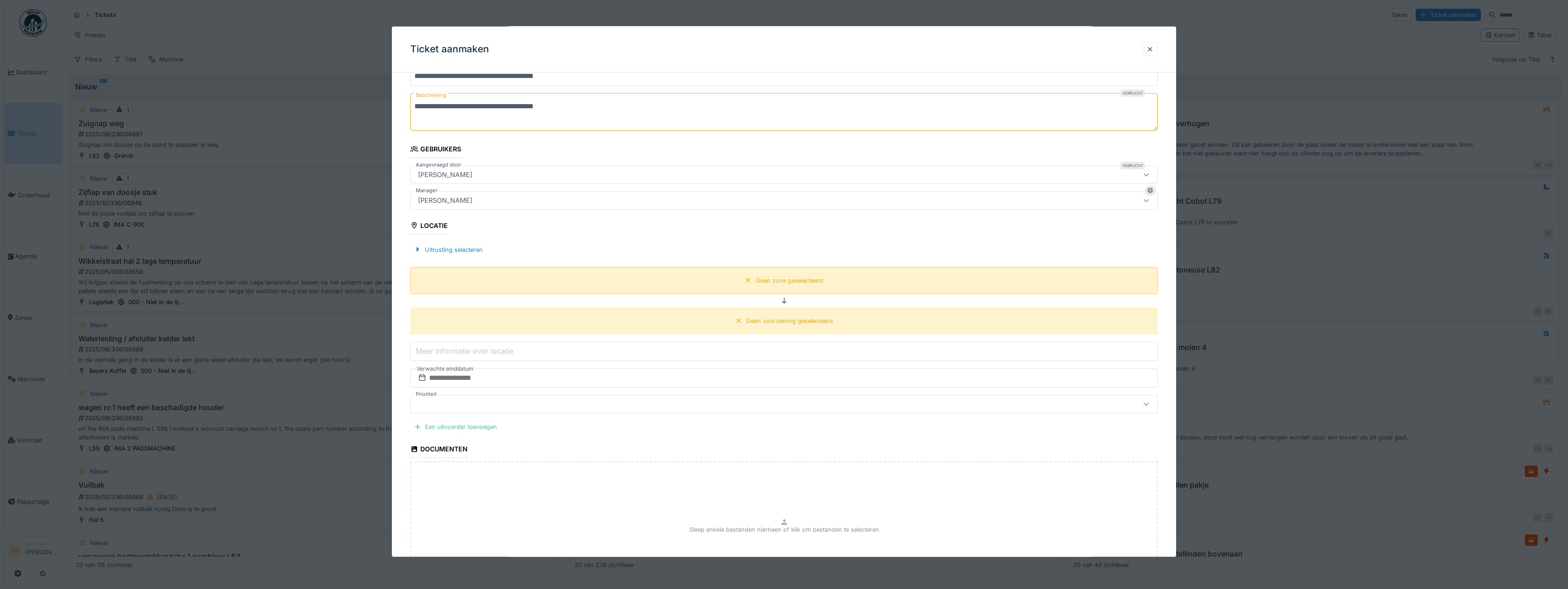
scroll to position [119, 0]
click at [428, 248] on div "Uitrusting selecteren" at bounding box center [448, 249] width 76 height 12
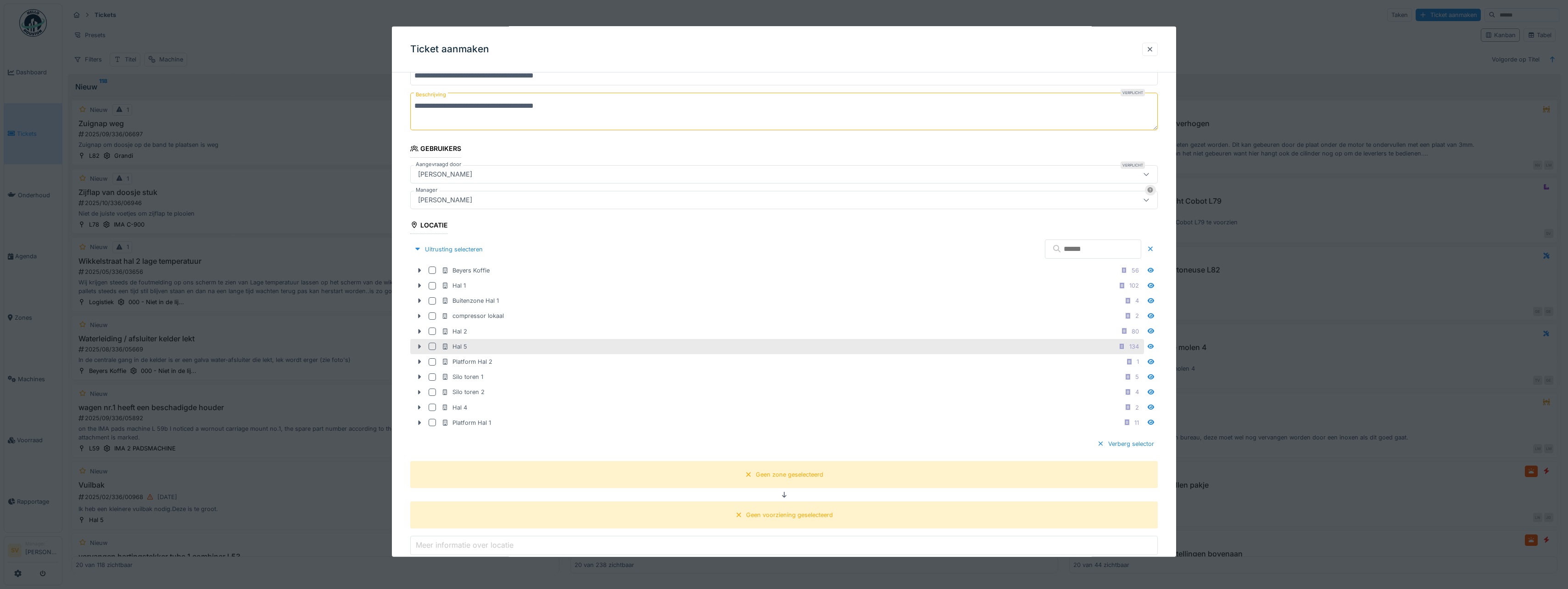
click at [421, 346] on icon at bounding box center [420, 346] width 3 height 5
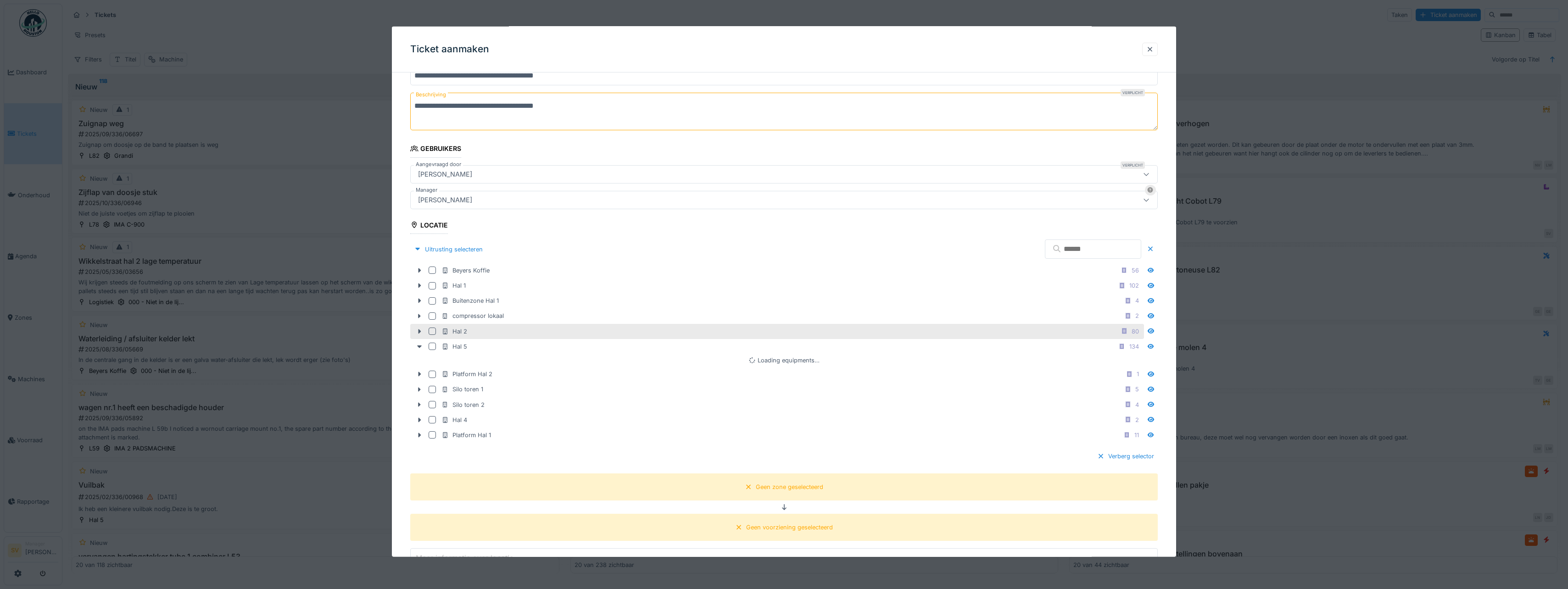
click at [432, 344] on div at bounding box center [432, 346] width 7 height 7
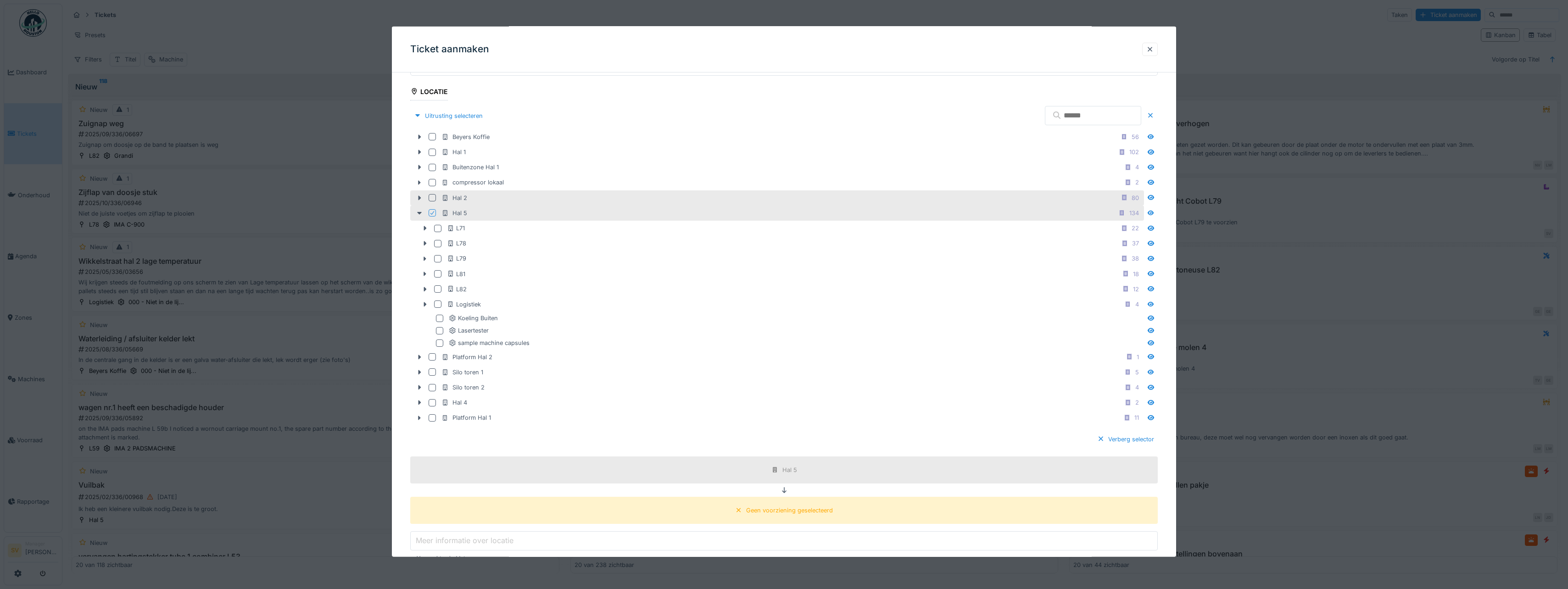
scroll to position [256, 0]
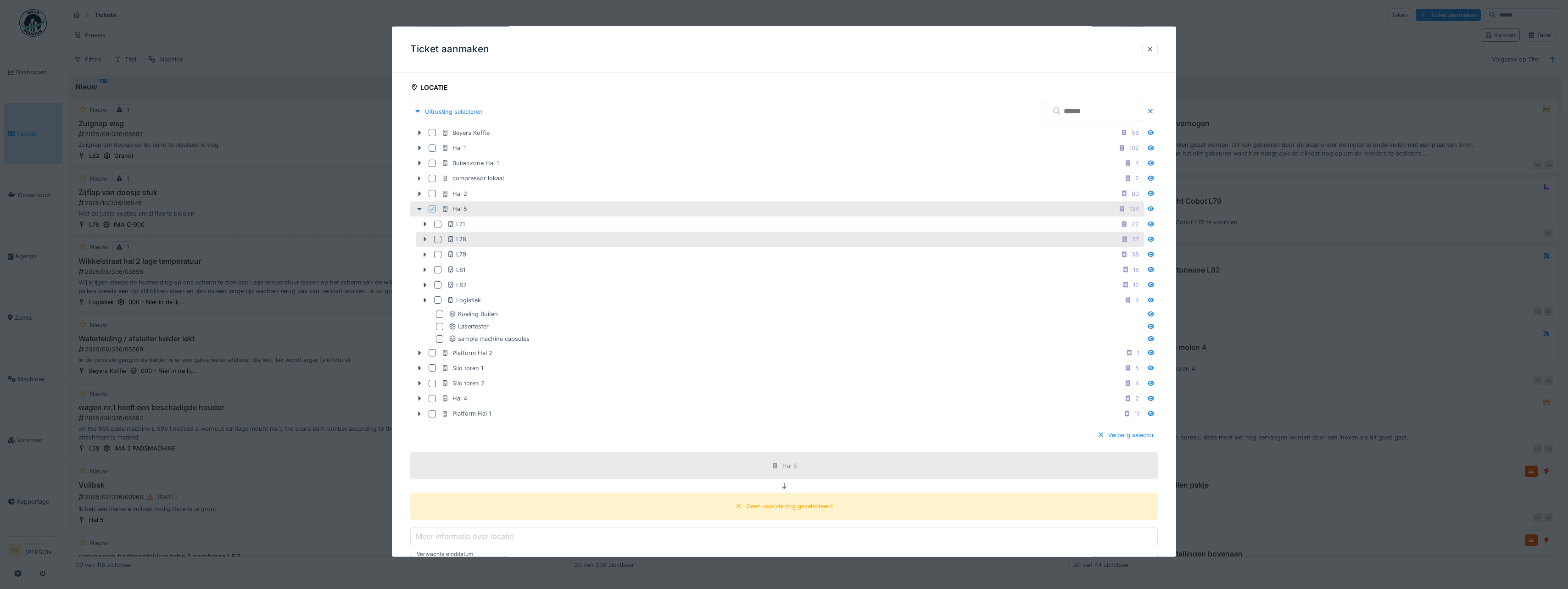
click at [426, 237] on icon at bounding box center [425, 239] width 7 height 6
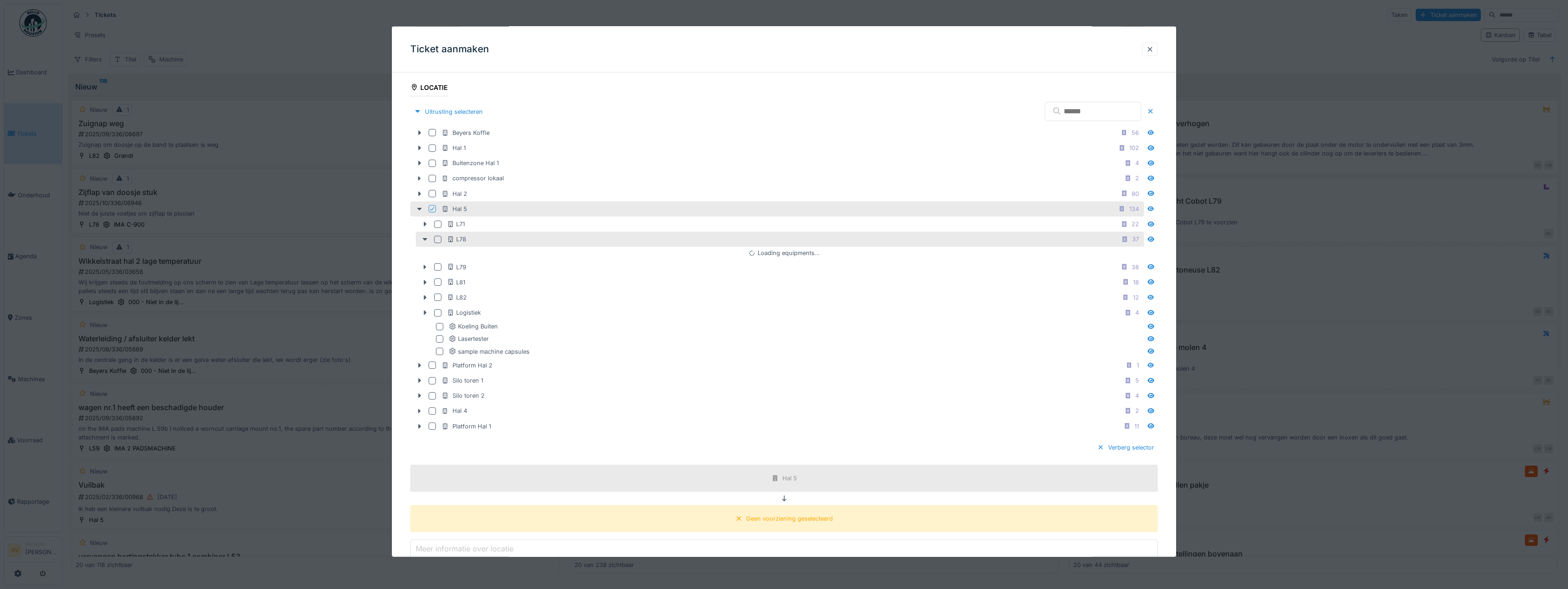
click at [436, 239] on div at bounding box center [438, 239] width 7 height 7
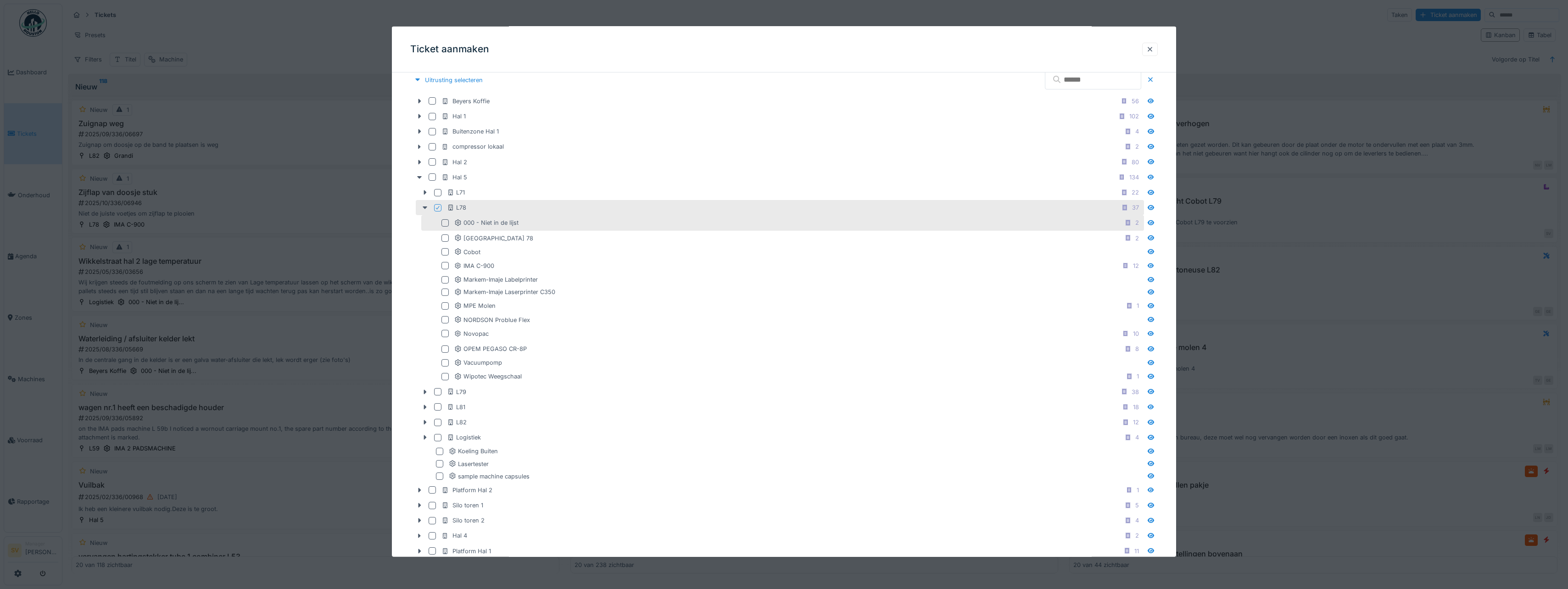
scroll to position [347, 0]
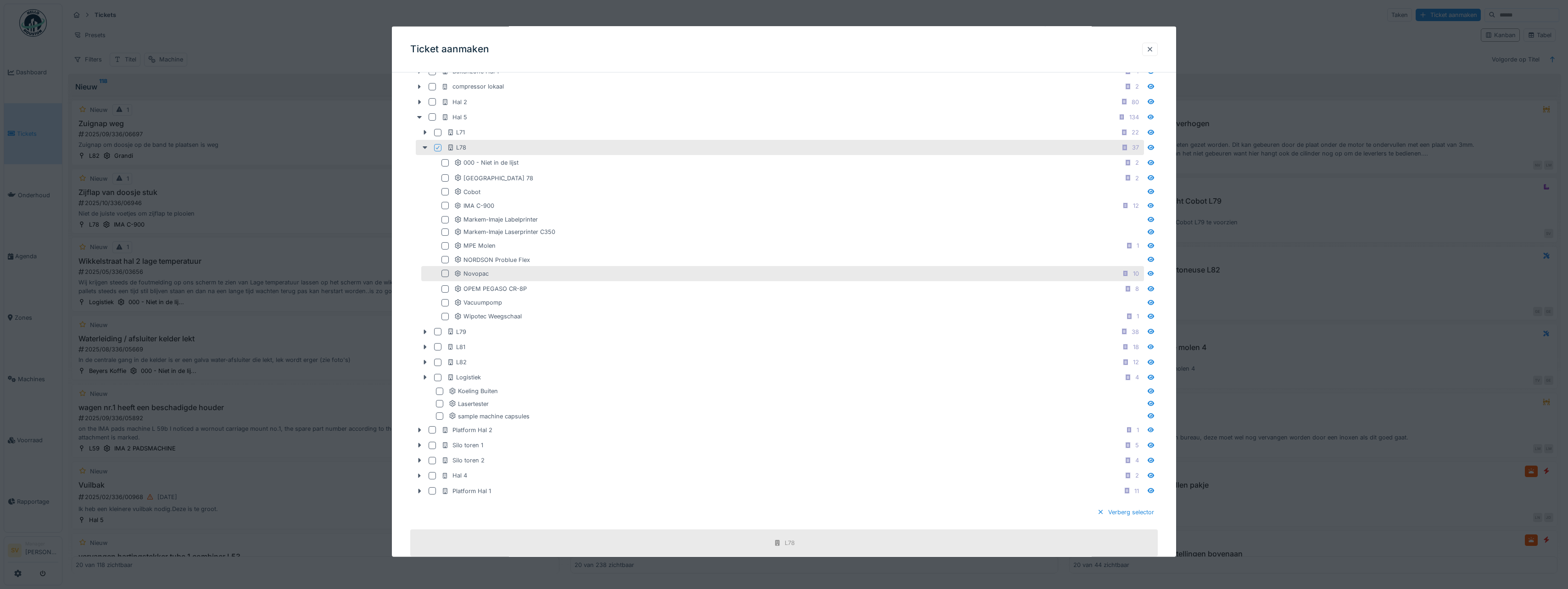
click at [445, 274] on div at bounding box center [445, 273] width 7 height 7
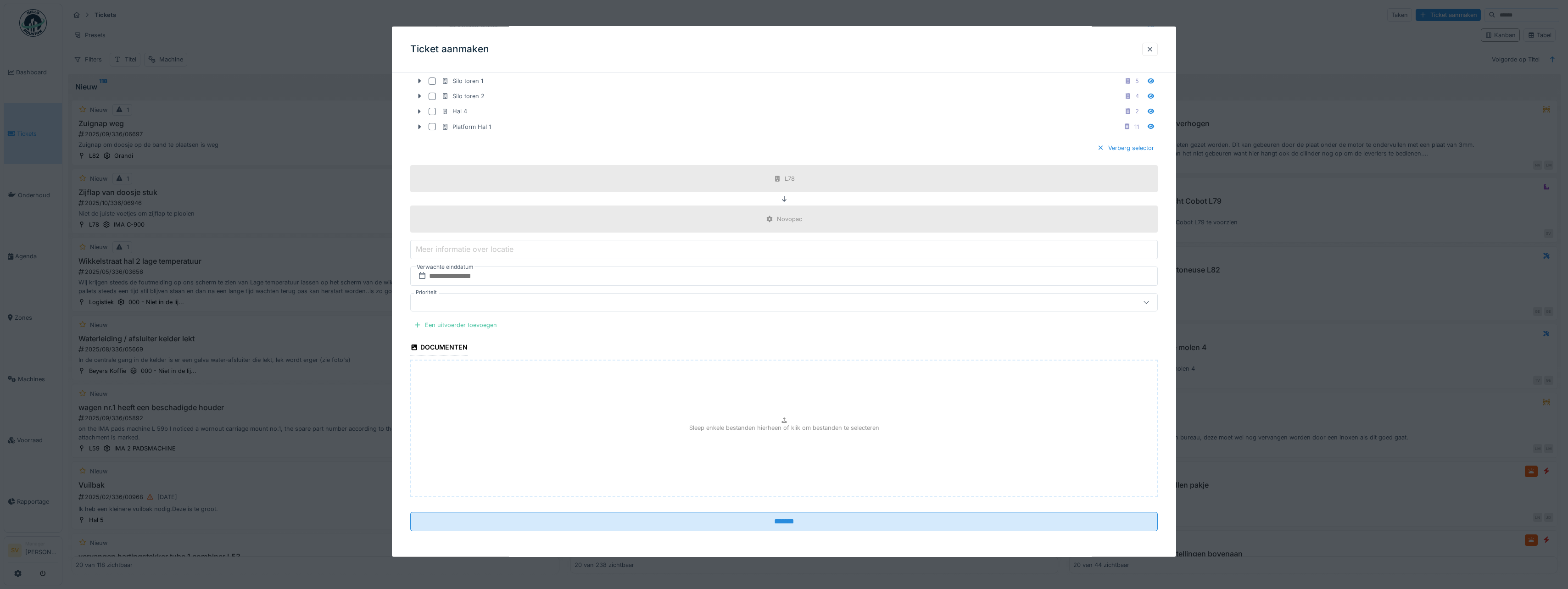
scroll to position [2, 0]
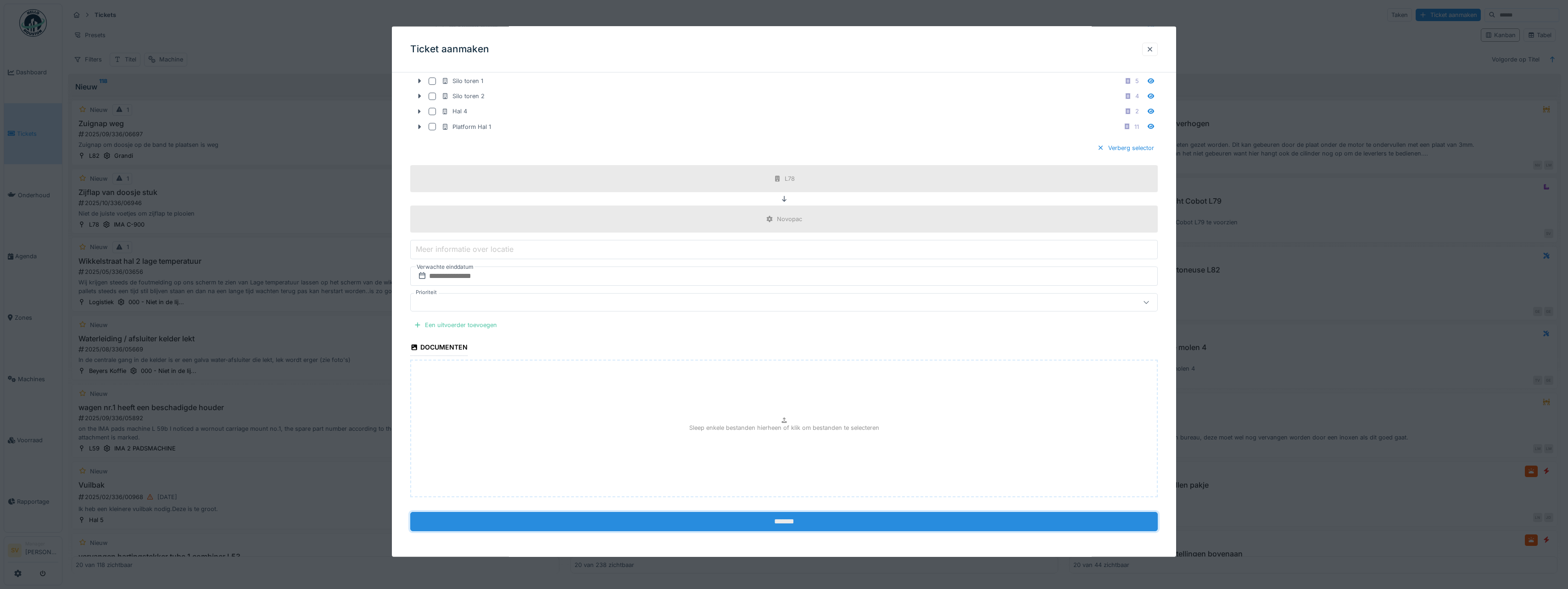
click at [784, 521] on input "*******" at bounding box center [784, 521] width 747 height 19
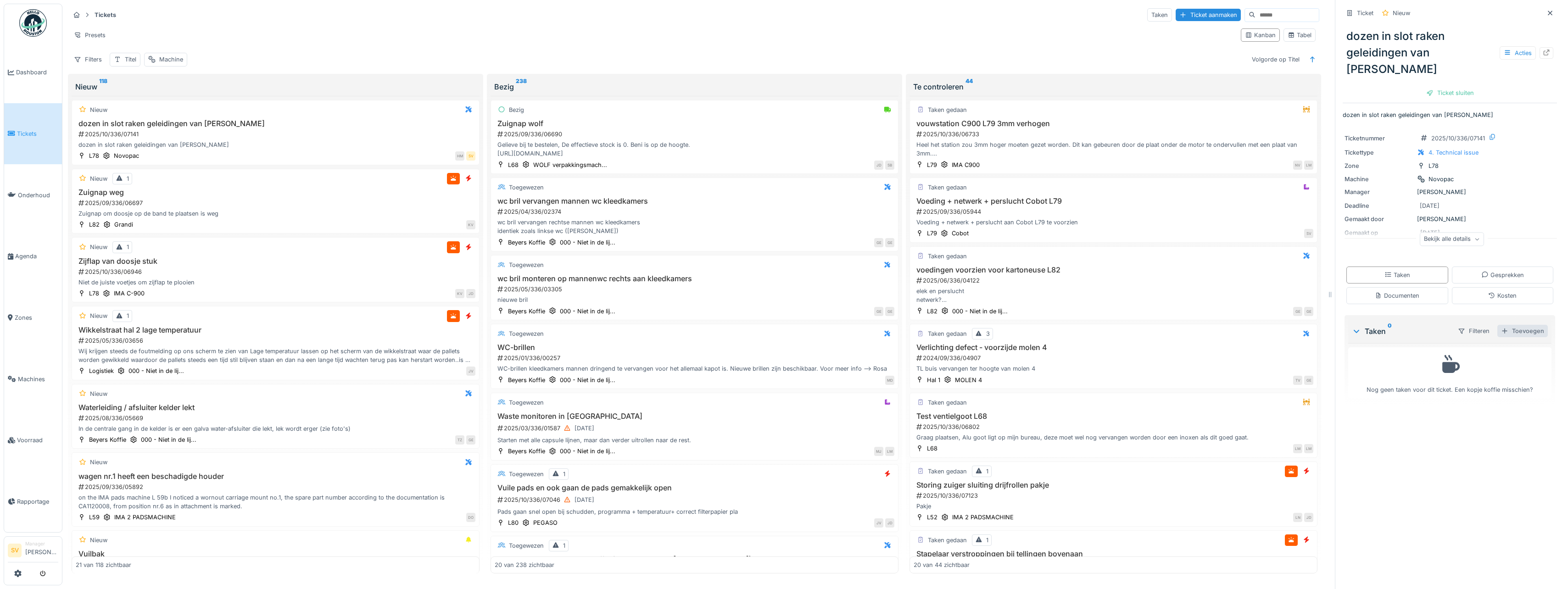
click at [1517, 325] on div "Toevoegen" at bounding box center [1522, 331] width 51 height 12
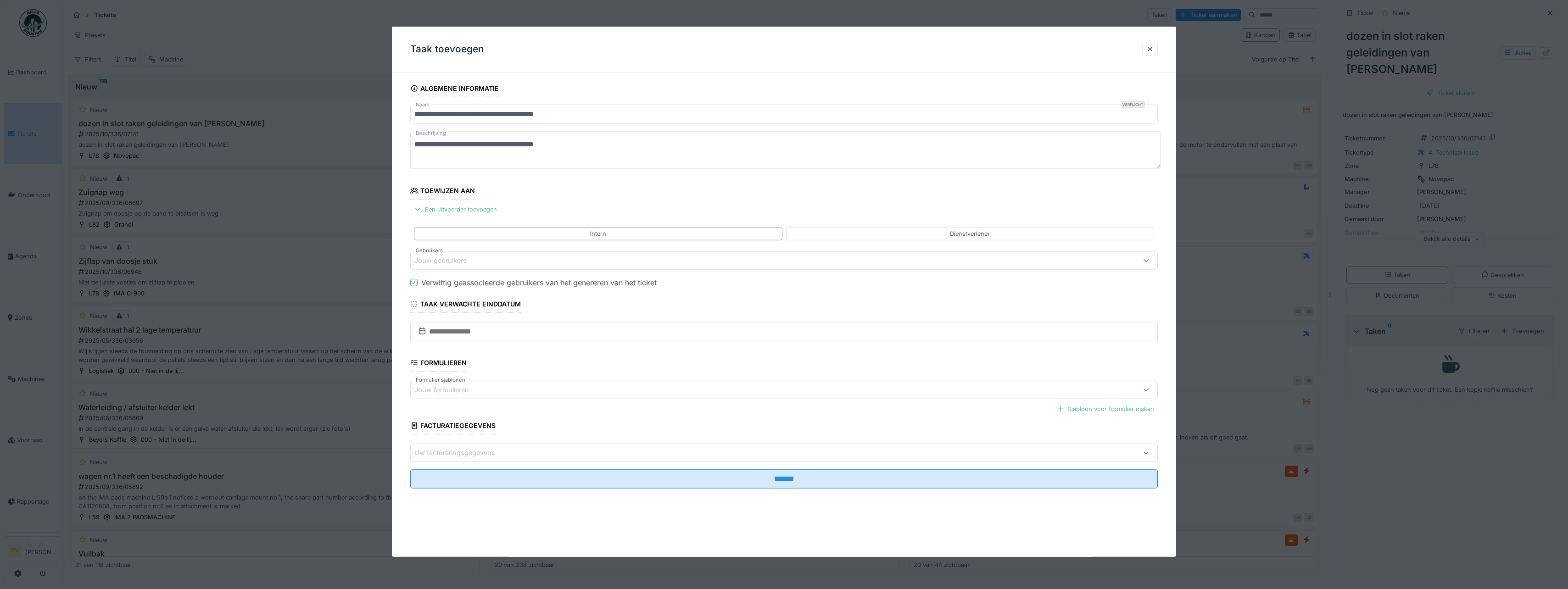
click at [436, 257] on div "Jouw gebruikers" at bounding box center [447, 260] width 65 height 10
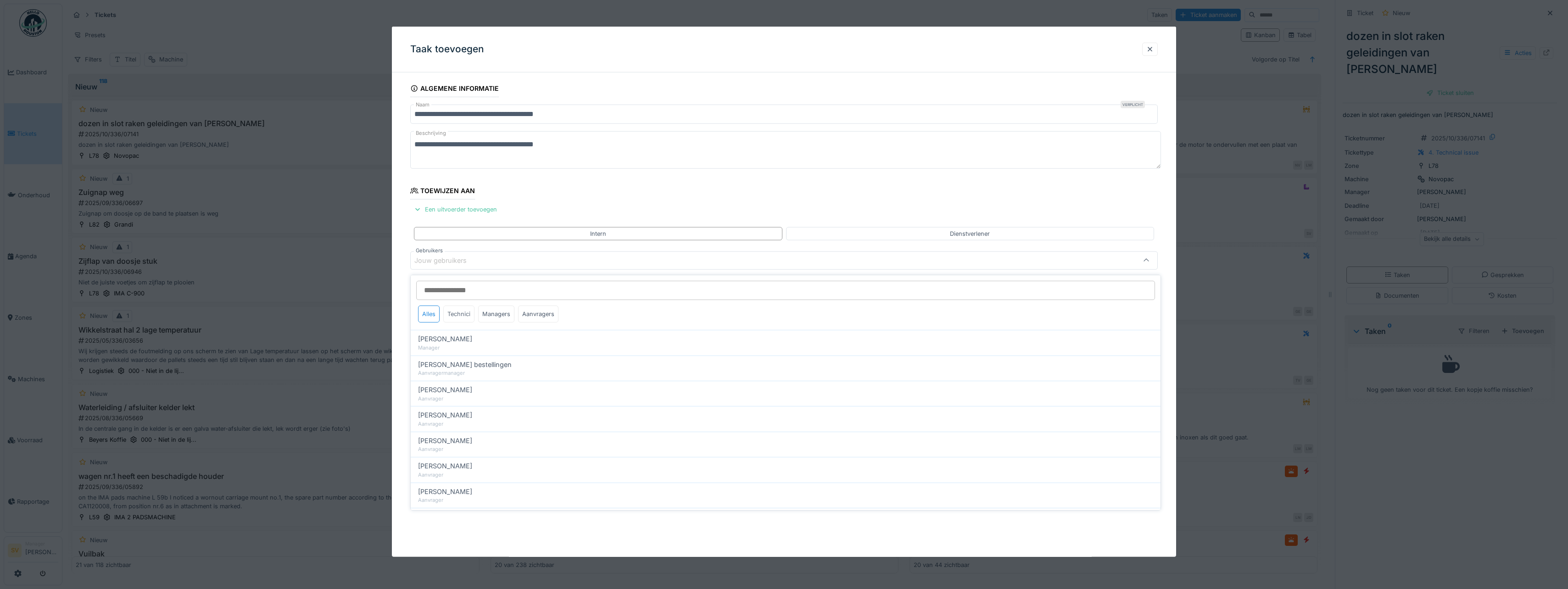
click at [452, 307] on div "Technici" at bounding box center [458, 314] width 31 height 17
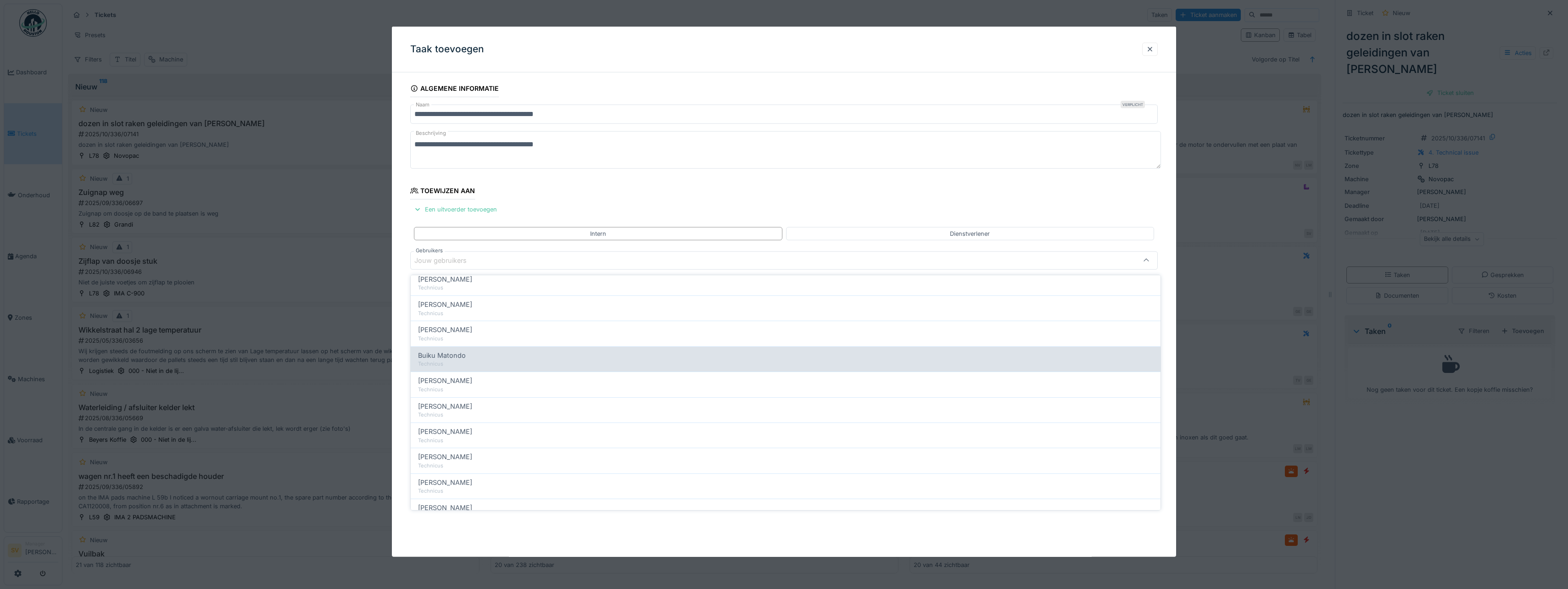
scroll to position [138, 0]
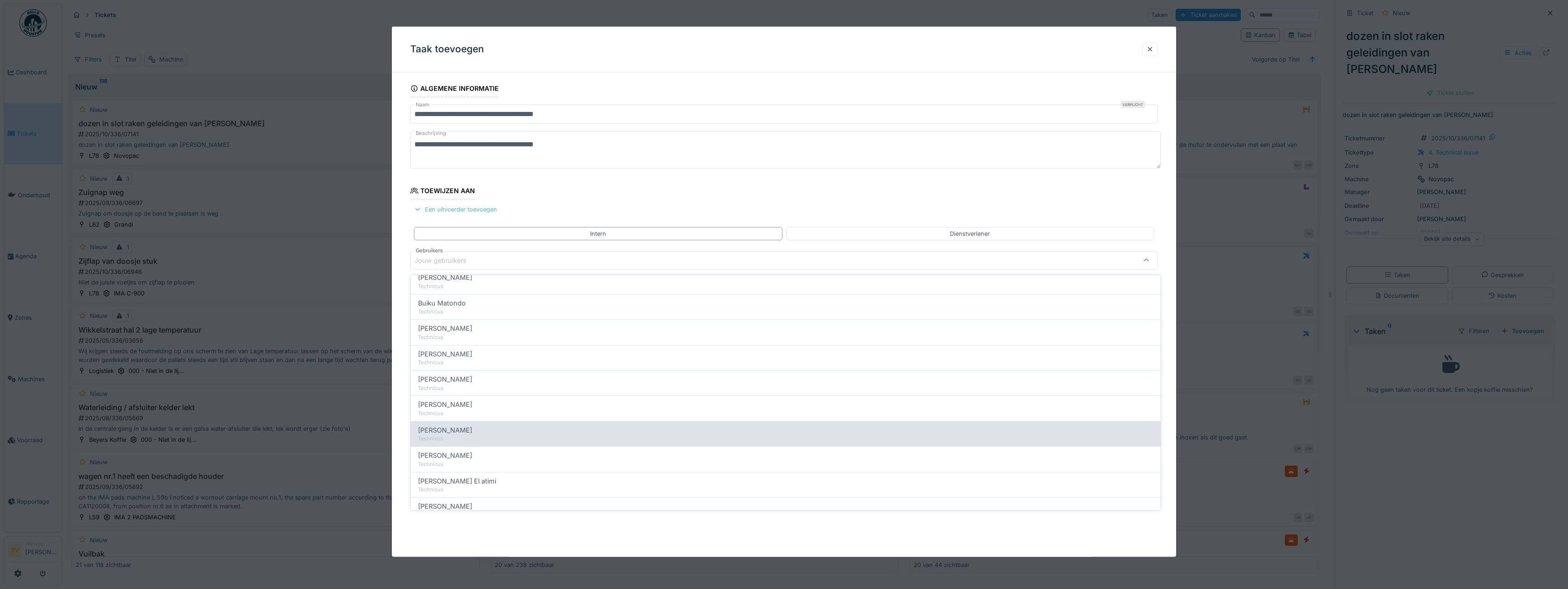
click at [450, 428] on span "[PERSON_NAME]" at bounding box center [445, 430] width 54 height 10
type input "****"
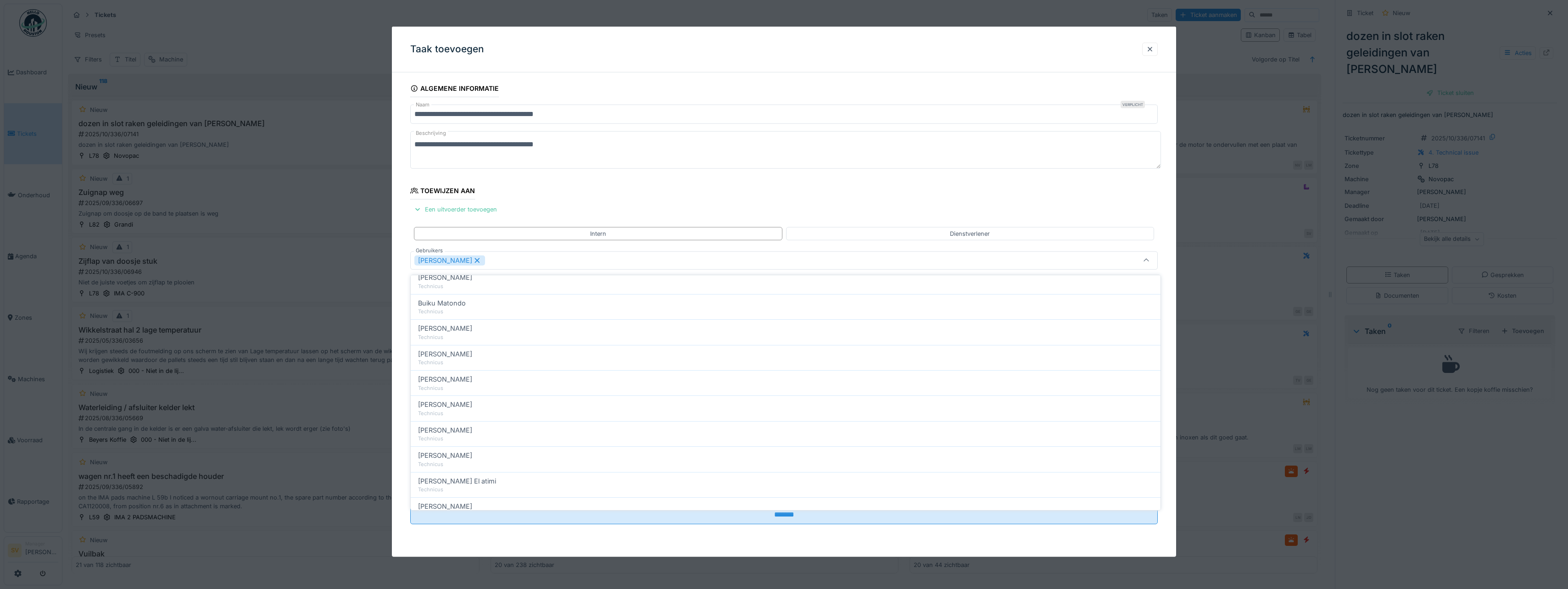
scroll to position [0, 0]
click at [1150, 259] on icon at bounding box center [1146, 261] width 7 height 6
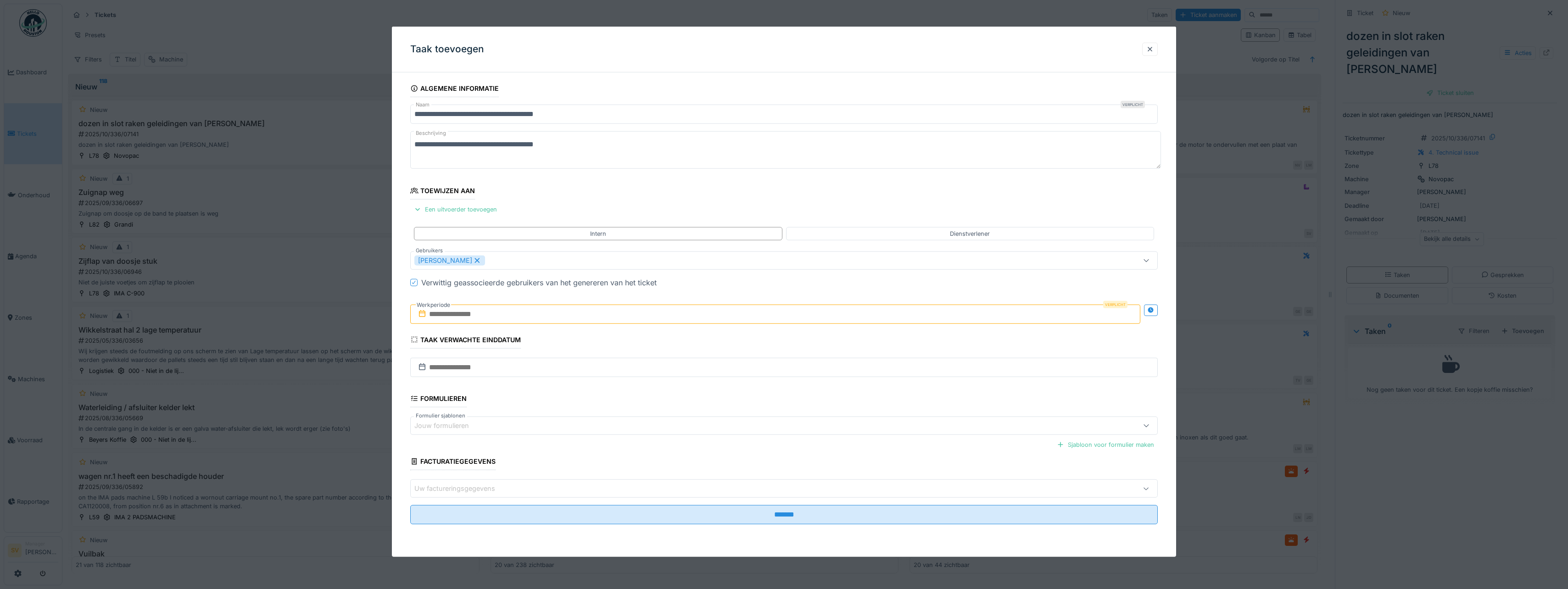
drag, startPoint x: 463, startPoint y: 311, endPoint x: 469, endPoint y: 314, distance: 6.7
click at [463, 311] on input "text" at bounding box center [775, 315] width 730 height 19
click at [795, 390] on div "10" at bounding box center [792, 389] width 12 height 13
click at [794, 387] on div "10" at bounding box center [792, 389] width 12 height 13
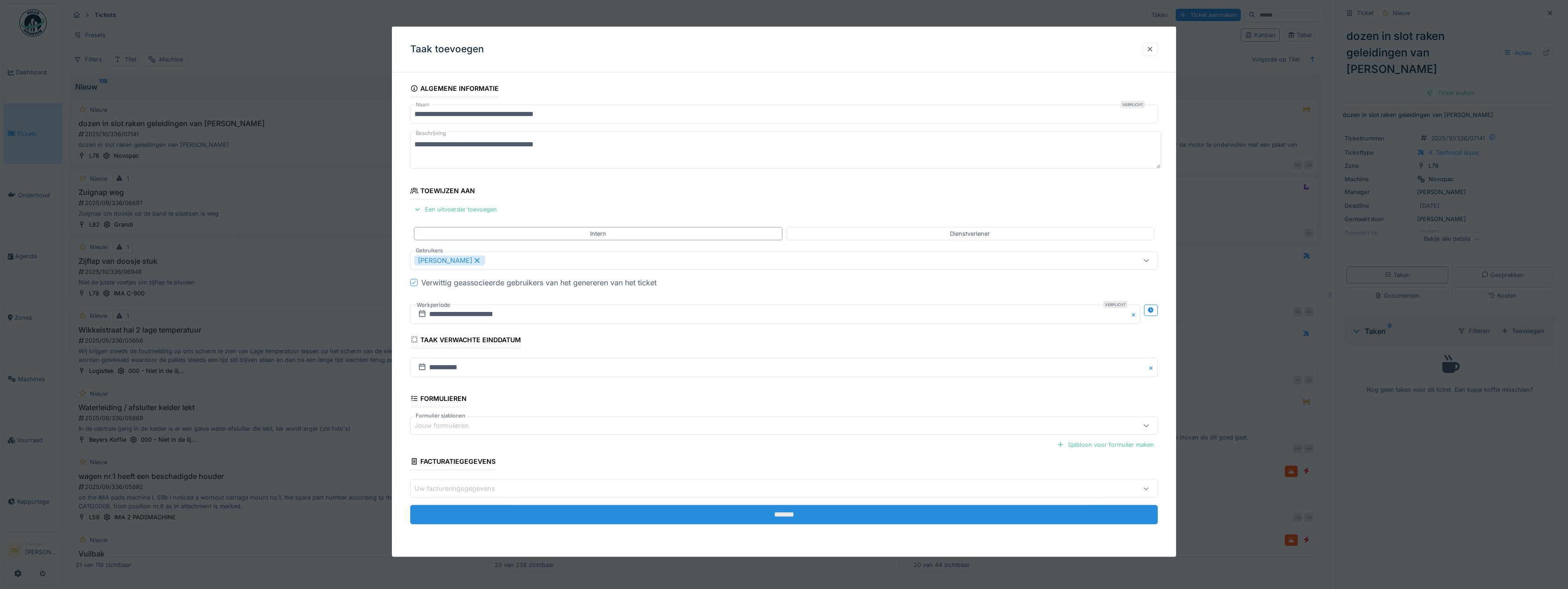
click at [779, 515] on input "*******" at bounding box center [784, 515] width 747 height 19
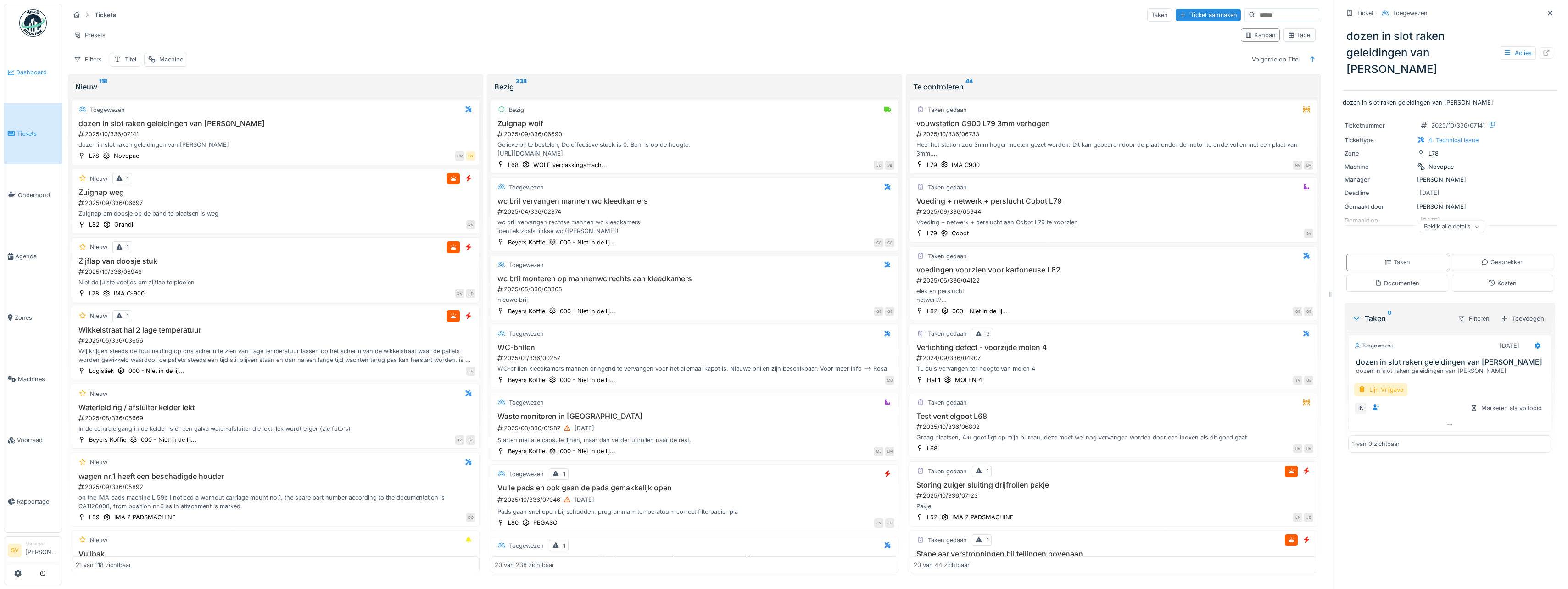
click at [31, 71] on span "Dashboard" at bounding box center [37, 72] width 42 height 9
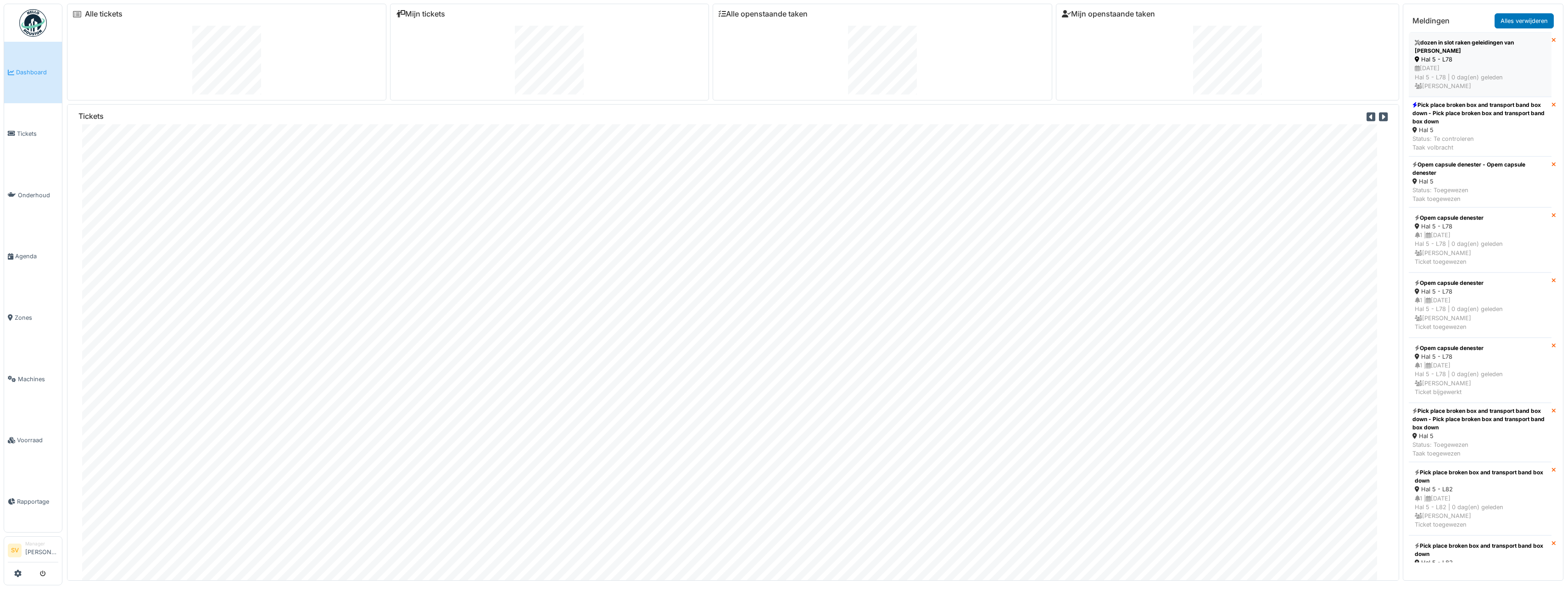
click at [1483, 68] on div "15/10/2025 Hal 5 - L78 | 0 dag(en) geleden Sonja Van de wyngaert" at bounding box center [1480, 77] width 131 height 27
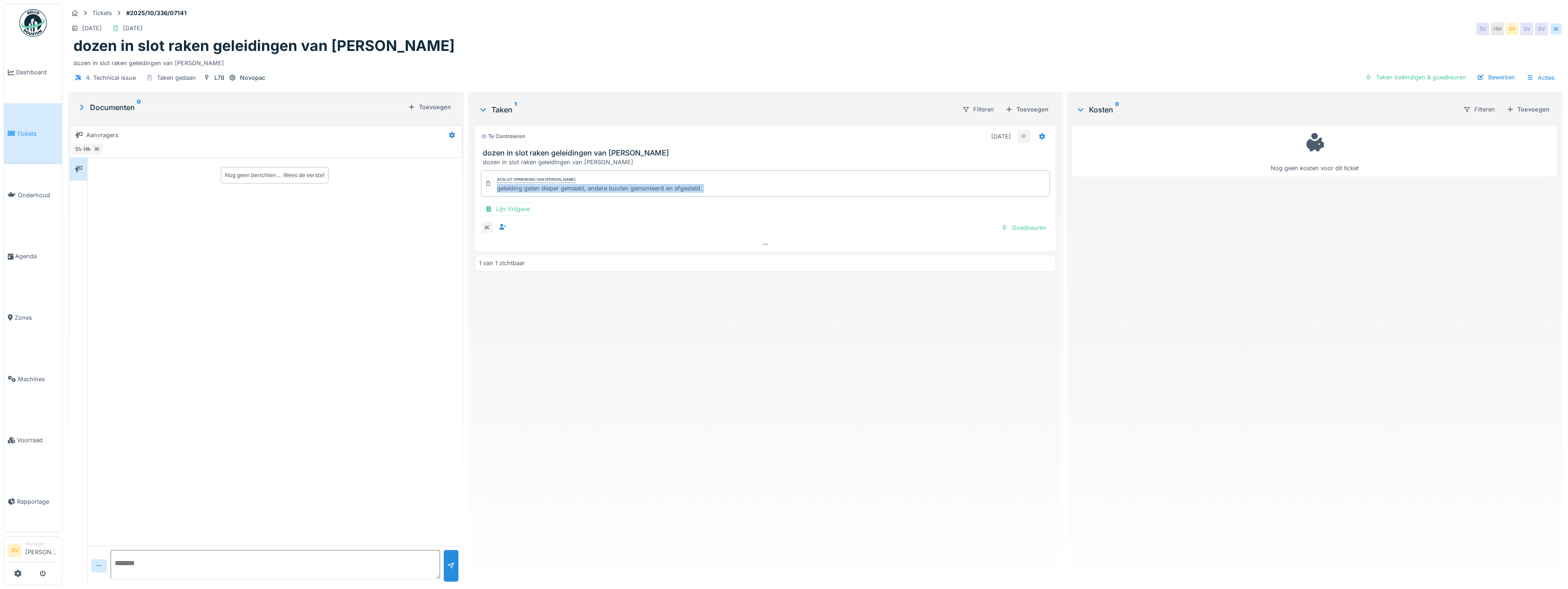
drag, startPoint x: 493, startPoint y: 187, endPoint x: 662, endPoint y: 198, distance: 169.4
click at [662, 198] on div "Afsluit opmerking van [PERSON_NAME] geleiding gaten dieper gemaakt, andere bout…" at bounding box center [765, 203] width 581 height 72
copy div "geleiding gaten dieper gemaakt, andere bouten gemonteerd en afgesteld. Lijn Vri…"
click at [1432, 75] on div "Taken beëindigen & goedkeuren" at bounding box center [1416, 77] width 108 height 12
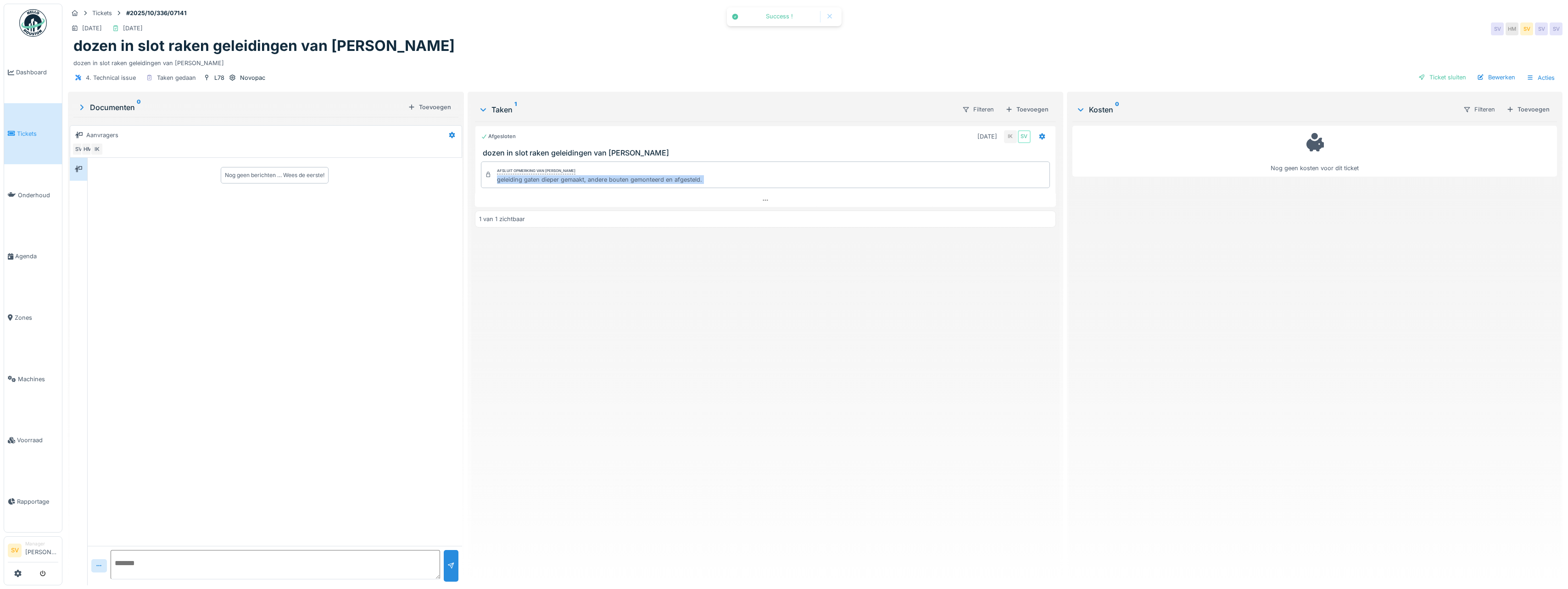
click at [1433, 76] on div "Ticket sluiten" at bounding box center [1442, 77] width 55 height 12
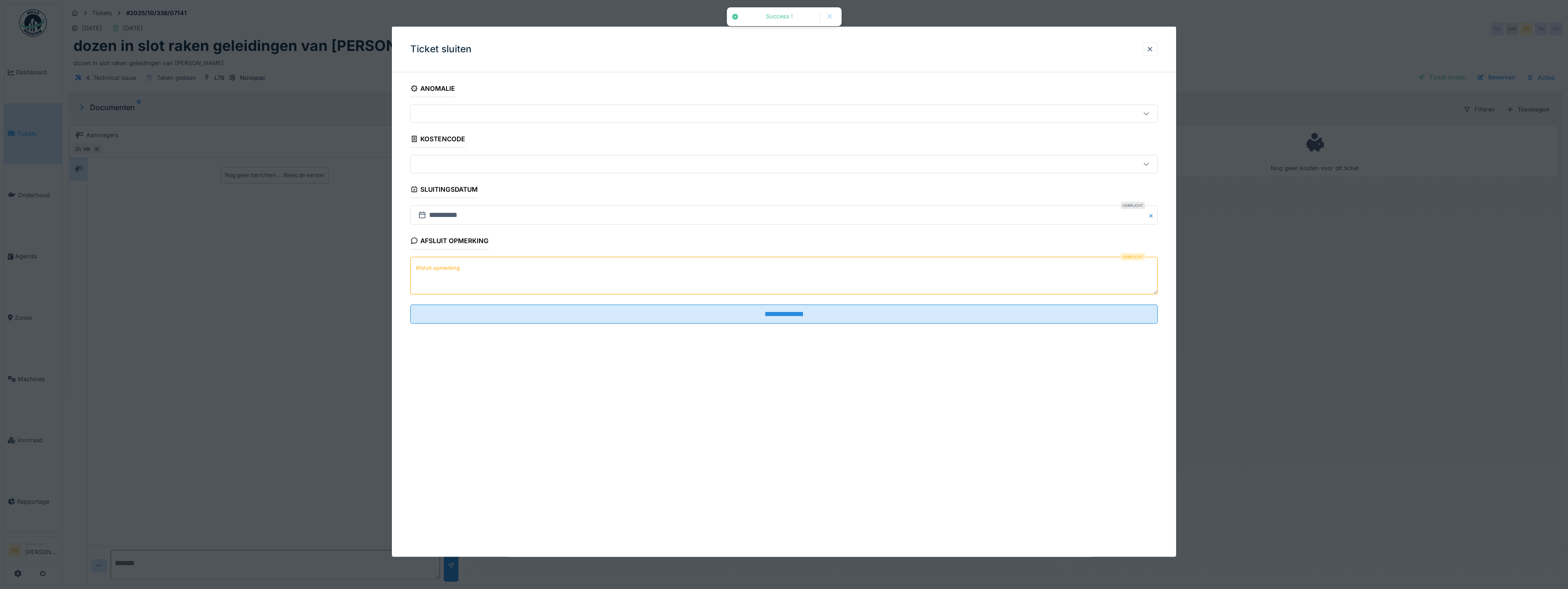
click at [858, 260] on textarea "Afsluit opmerking" at bounding box center [784, 276] width 747 height 38
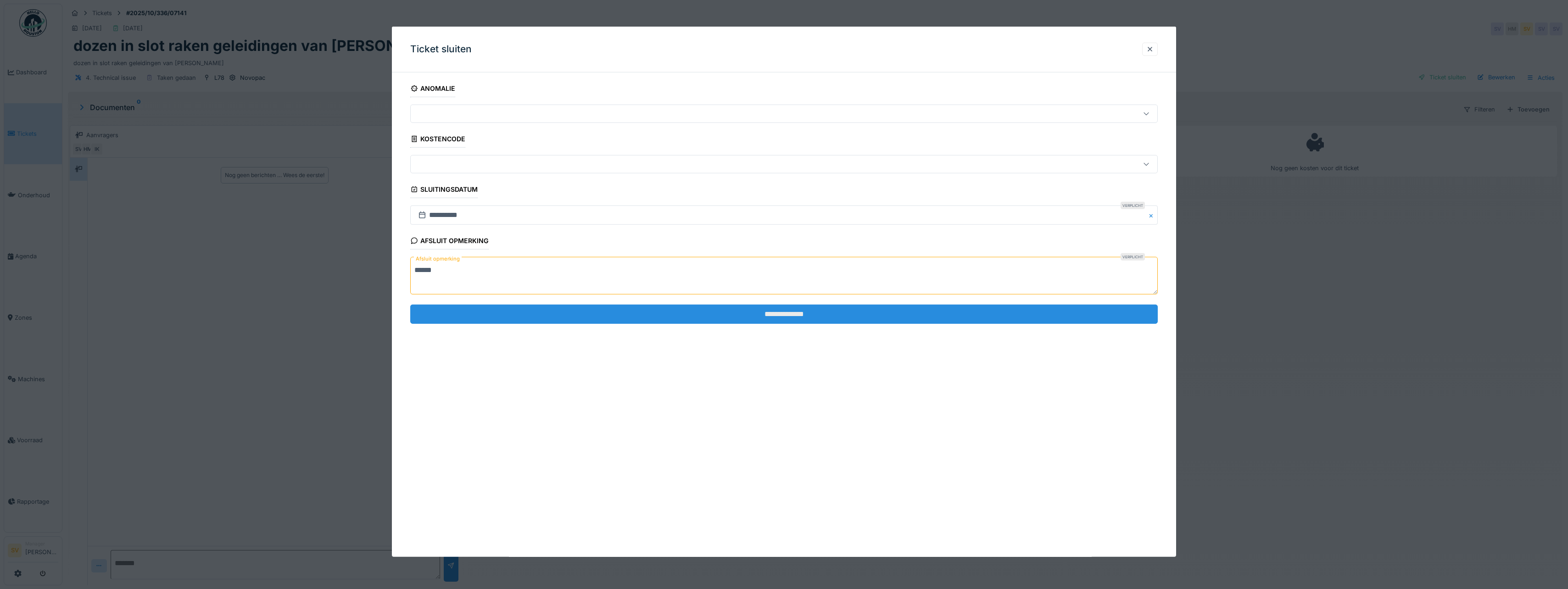
type textarea "******"
click at [789, 311] on input "**********" at bounding box center [784, 314] width 747 height 19
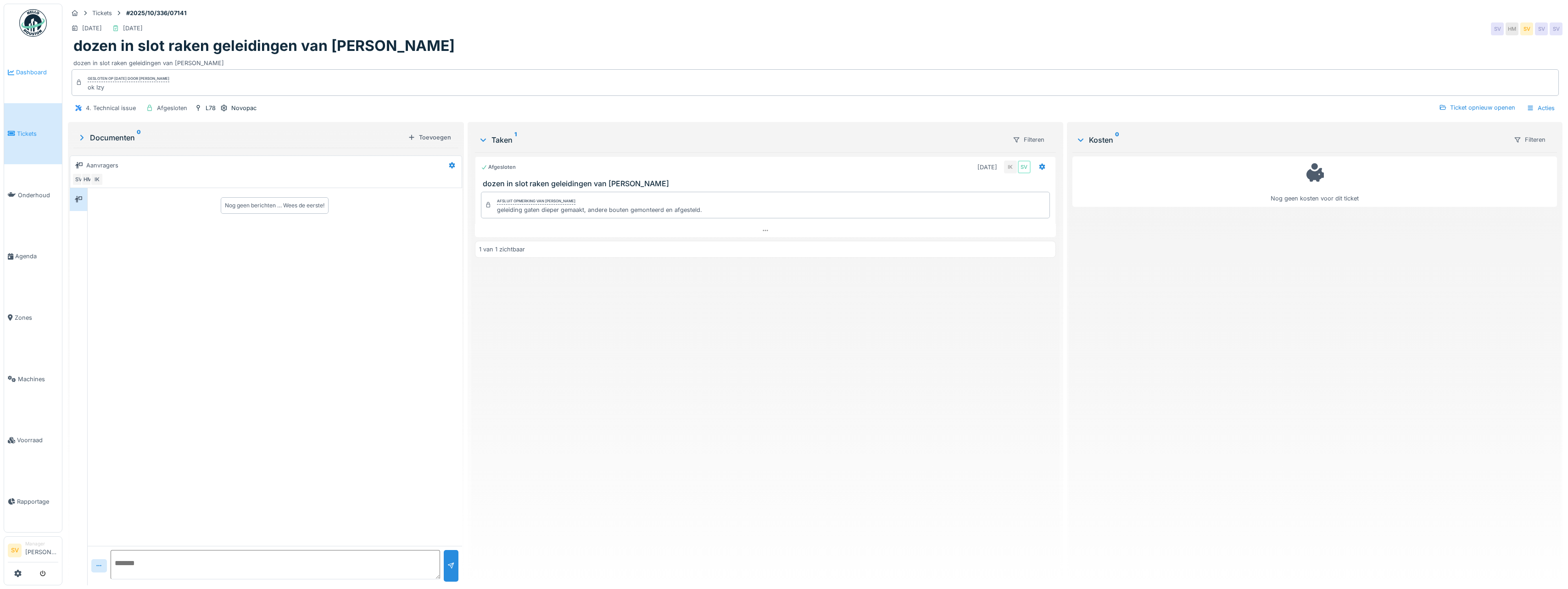
click at [34, 70] on span "Dashboard" at bounding box center [37, 72] width 42 height 9
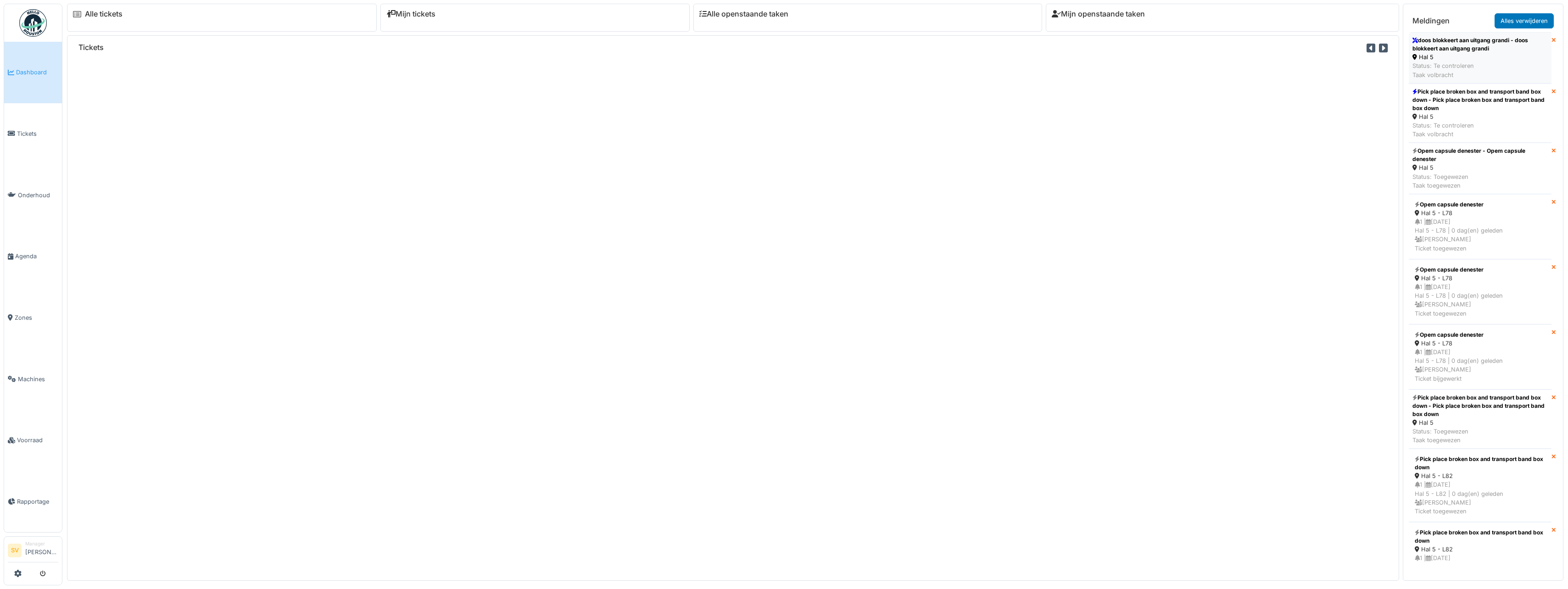
click at [1461, 63] on div "Status: Te controleren Taak volbracht" at bounding box center [1480, 70] width 135 height 18
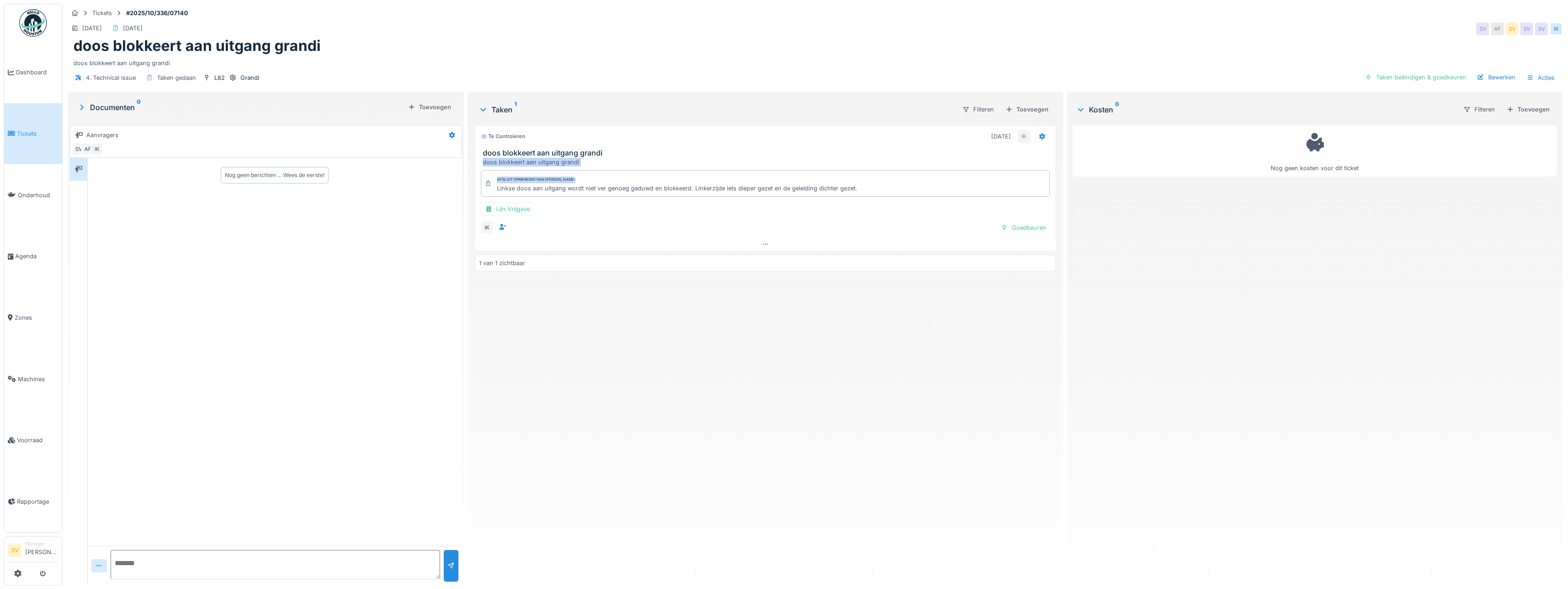
drag, startPoint x: 480, startPoint y: 162, endPoint x: 576, endPoint y: 166, distance: 96.1
click at [576, 166] on div "Te controleren [DATE] IK doos blokkeert aan uitgang grandi doos blokkeert aan u…" at bounding box center [765, 189] width 581 height 125
click at [614, 146] on div "Te controleren [DATE] IK doos blokkeert aan uitgang grandi doos blokkeert aan u…" at bounding box center [765, 146] width 581 height 41
drag, startPoint x: 482, startPoint y: 161, endPoint x: 577, endPoint y: 165, distance: 95.1
click at [577, 165] on div "doos blokkeert aan uitgang grandi" at bounding box center [767, 162] width 569 height 9
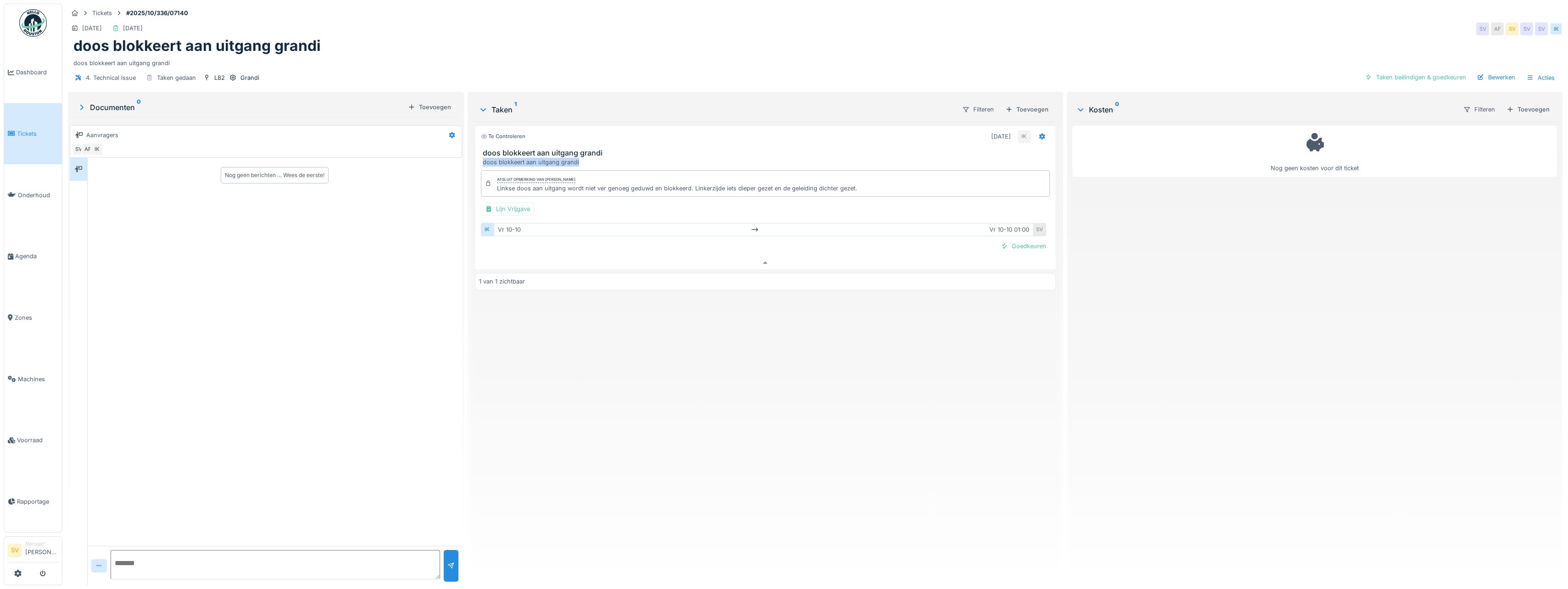
scroll to position [7, 0]
copy div "doos blokkeert aan uitgang grandi"
drag, startPoint x: 494, startPoint y: 181, endPoint x: 780, endPoint y: 193, distance: 286.3
click at [780, 193] on div "Afsluit opmerking van [PERSON_NAME] Linkse doos aan uitgang wordt niet ver geno…" at bounding box center [765, 212] width 581 height 90
copy div "Linkse doos aan uitgang wordt niet ver genoeg geduwd en blokkeerd. Linkerzijde …"
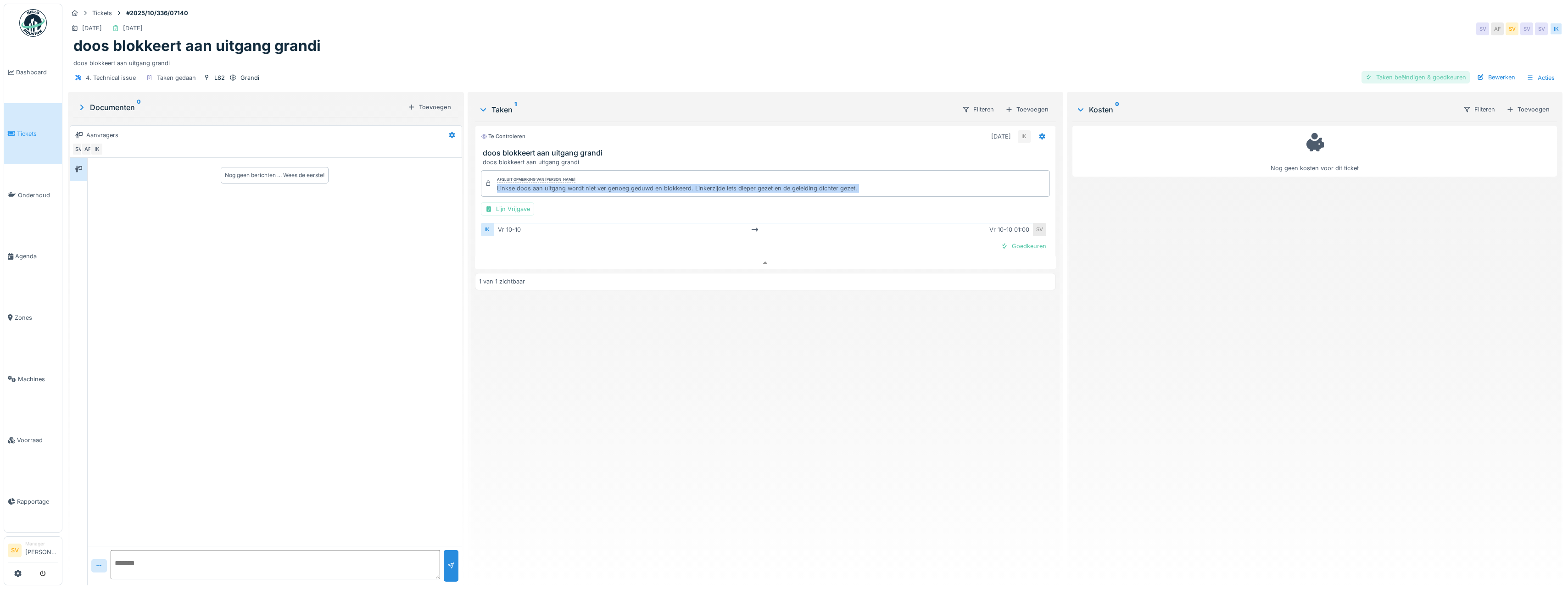
click at [1419, 71] on div "Taken beëindigen & goedkeuren" at bounding box center [1416, 77] width 108 height 12
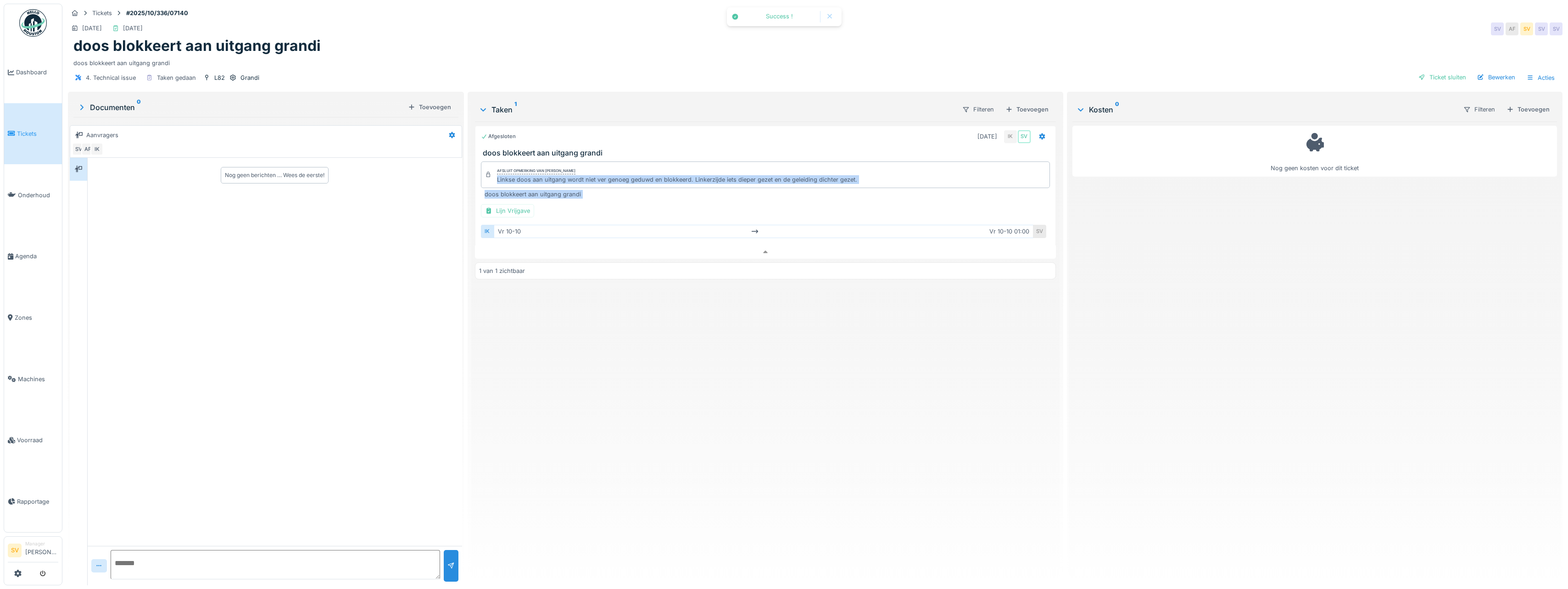
click at [1421, 71] on div "Ticket sluiten" at bounding box center [1442, 77] width 55 height 12
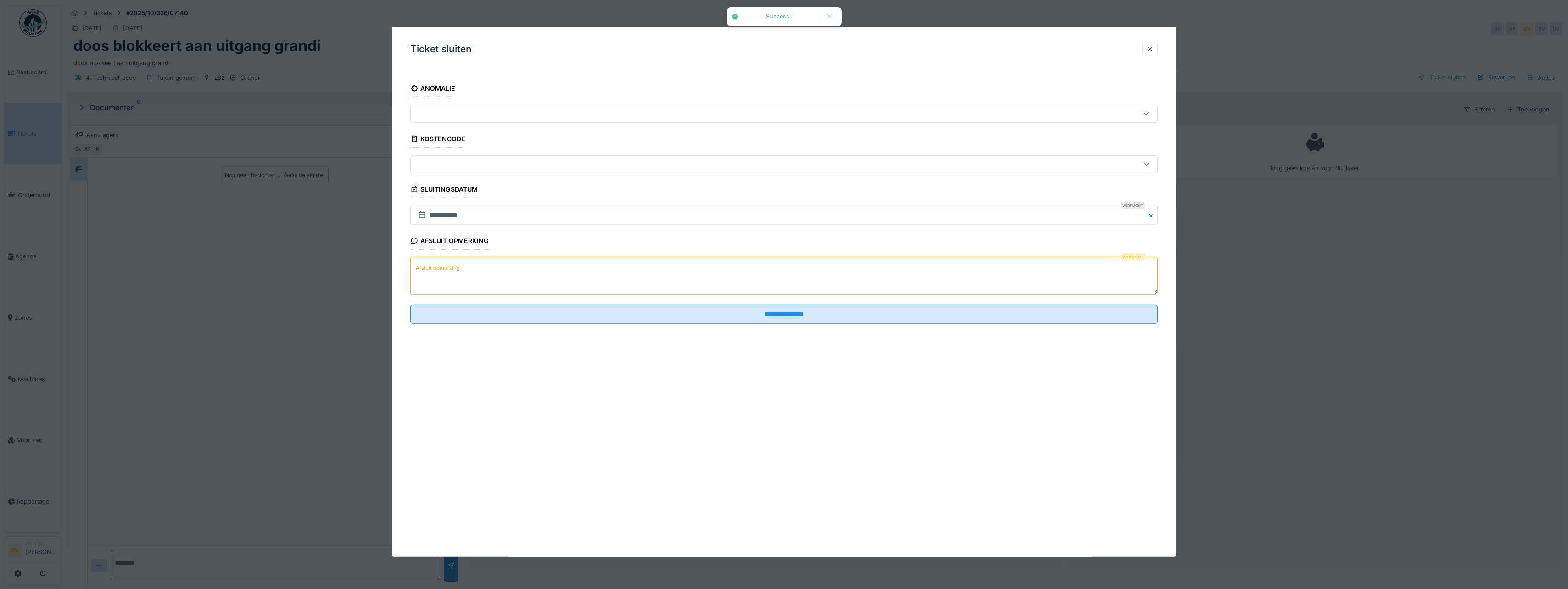
click at [575, 274] on textarea "Afsluit opmerking" at bounding box center [784, 276] width 747 height 38
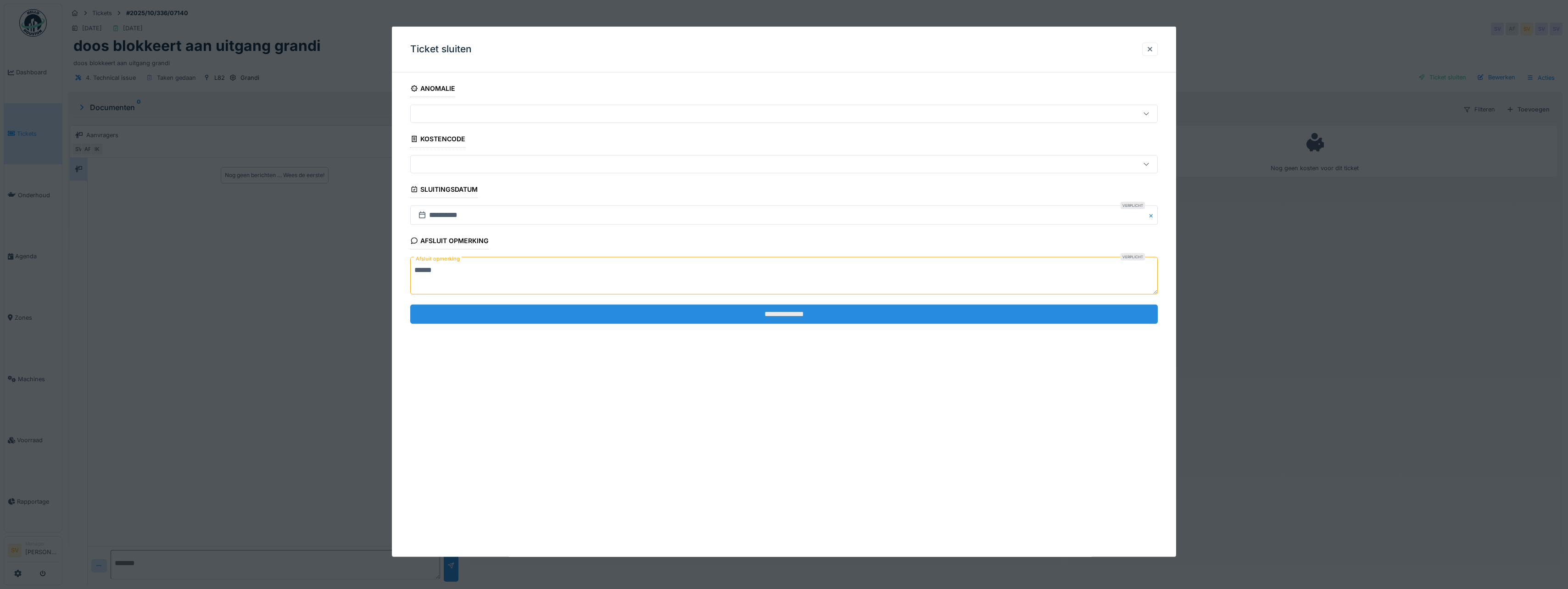
type textarea "******"
click at [606, 314] on input "**********" at bounding box center [784, 314] width 747 height 19
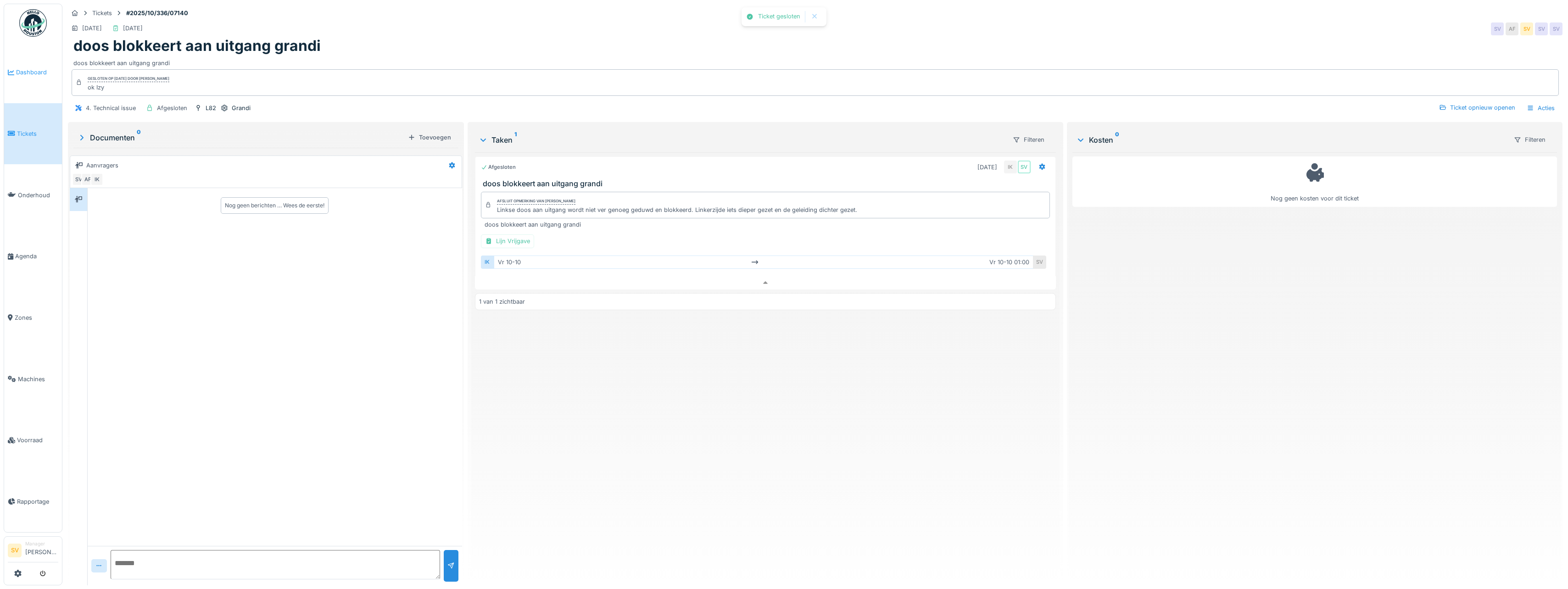
click at [33, 71] on span "Dashboard" at bounding box center [37, 72] width 42 height 9
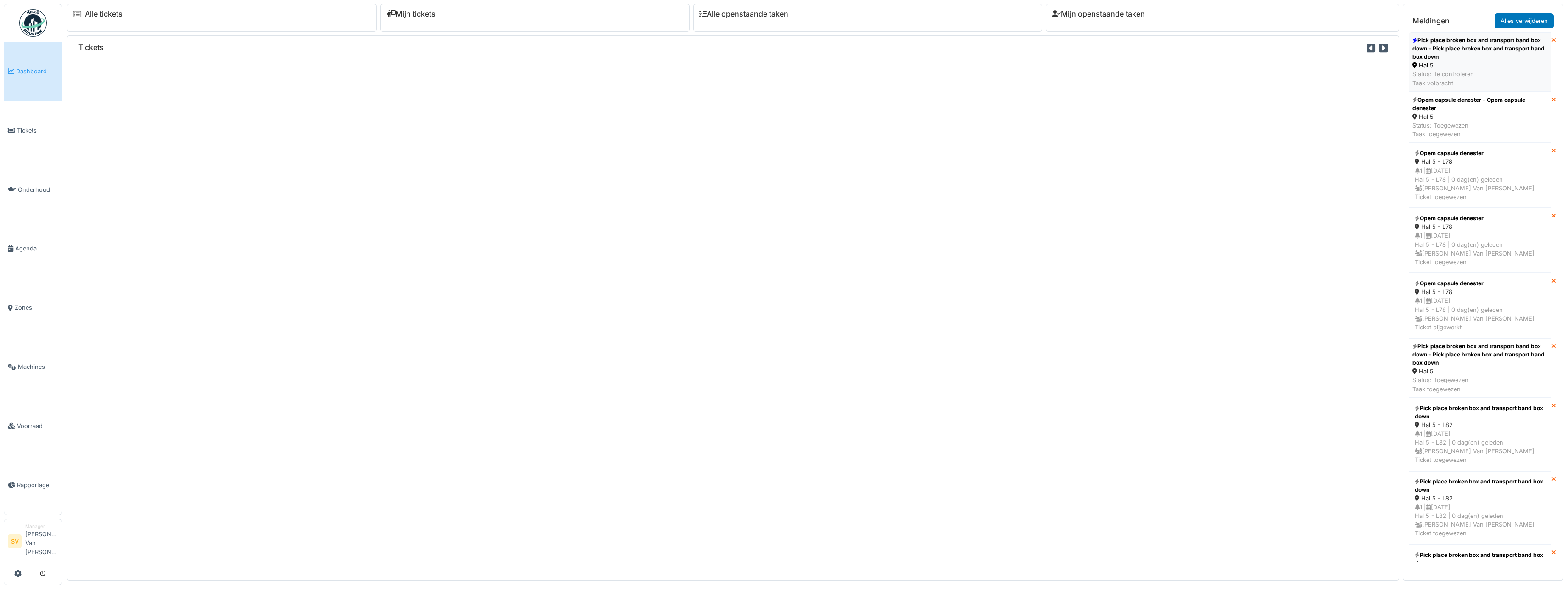
click at [1502, 58] on div "Pick place broken box and transport band box down - Pick place broken box and t…" at bounding box center [1480, 49] width 135 height 25
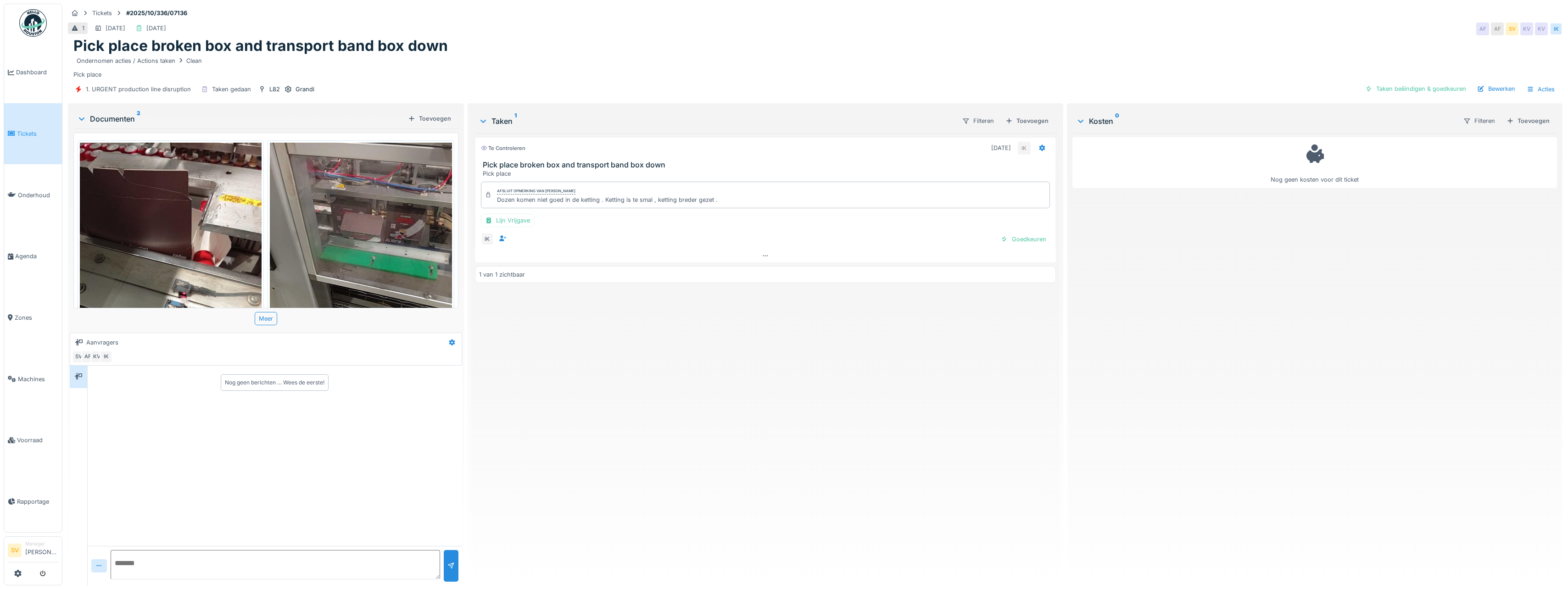
click at [497, 201] on div "Dozen komen niet goed in de ketting . Ketting is te smal , ketting breder gezet…" at bounding box center [607, 200] width 221 height 9
drag, startPoint x: 493, startPoint y: 198, endPoint x: 713, endPoint y: 200, distance: 220.0
click at [713, 200] on div "Afsluit opmerking van [PERSON_NAME] Dozen komen niet goed in de ketting . Ketti…" at bounding box center [765, 195] width 569 height 27
copy div "Dozen komen niet goed in de ketting . Ketting is te smal , ketting breder gezet…"
drag, startPoint x: 482, startPoint y: 164, endPoint x: 553, endPoint y: 170, distance: 71.3
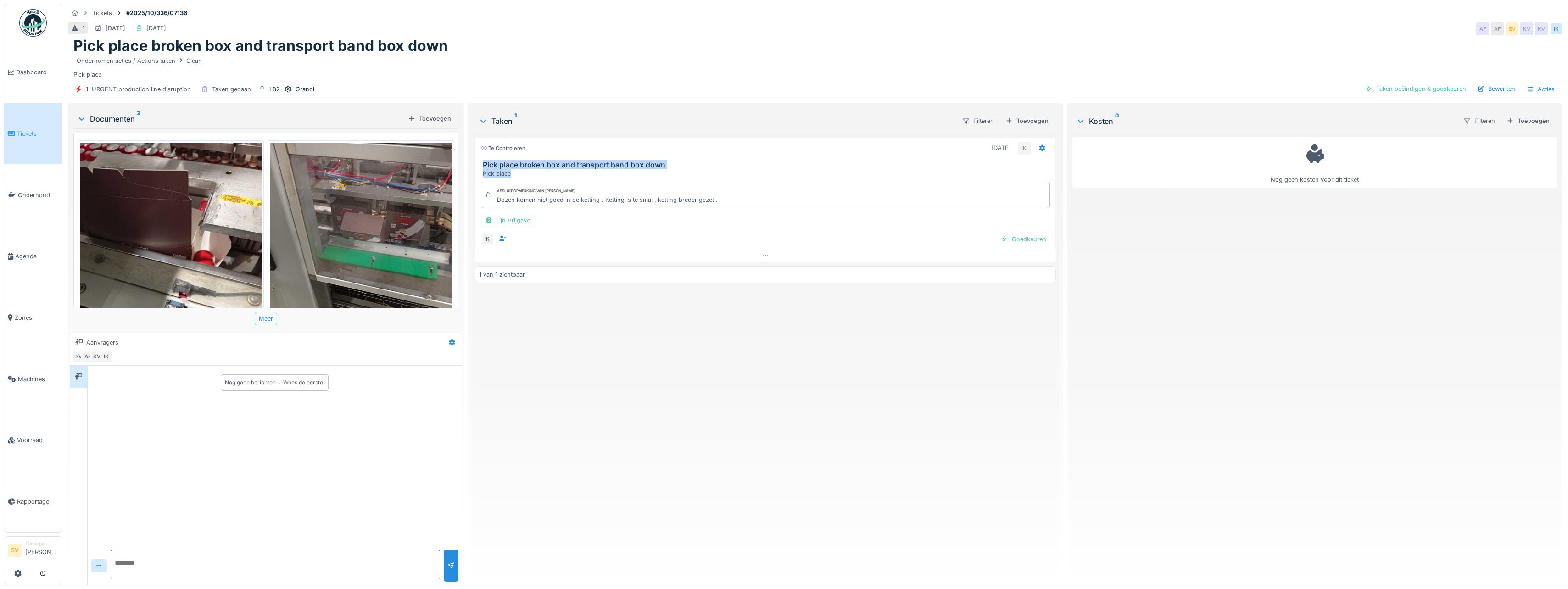
click at [553, 170] on div "Pick place broken box and transport band box down Pick place" at bounding box center [765, 169] width 580 height 18
click at [710, 161] on h3 "Pick place broken box and transport band box down" at bounding box center [767, 165] width 569 height 9
drag, startPoint x: 482, startPoint y: 156, endPoint x: 661, endPoint y: 158, distance: 179.0
click at [661, 161] on h3 "Pick place broken box and transport band box down" at bounding box center [767, 165] width 569 height 9
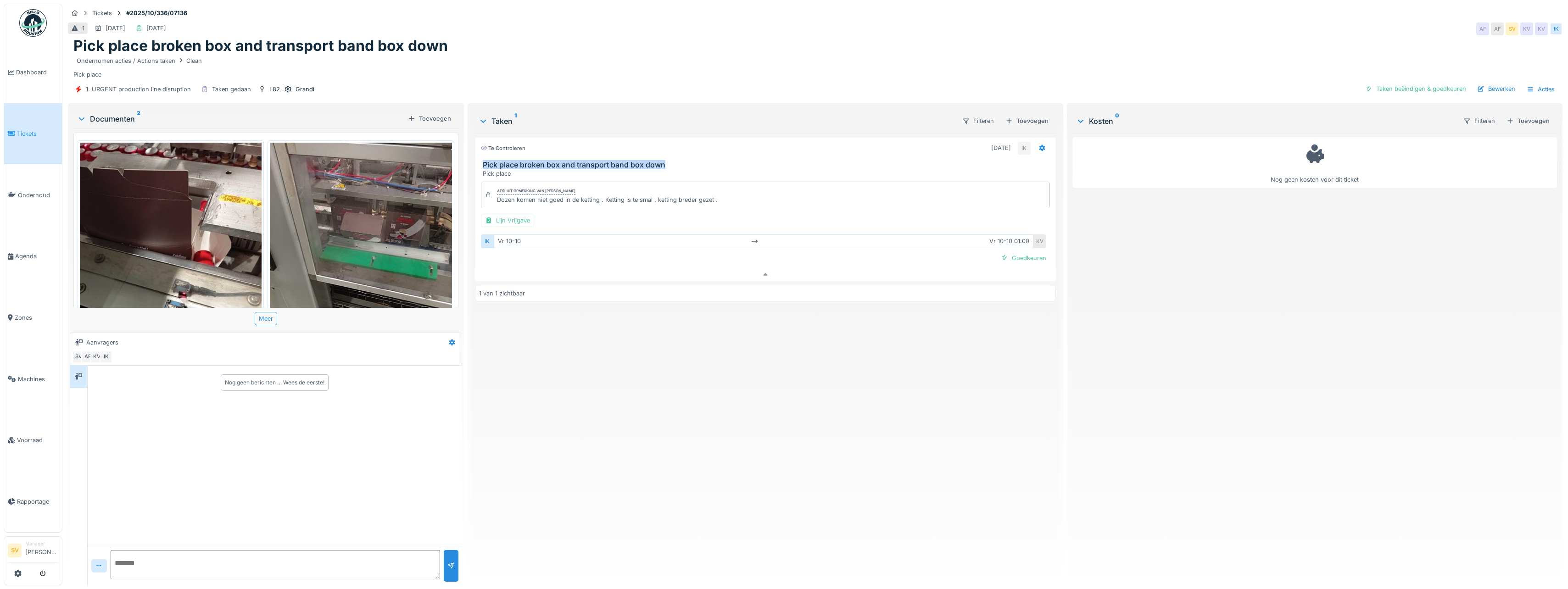
copy h3 "Pick place broken box and transport band box down"
drag, startPoint x: 495, startPoint y: 195, endPoint x: 716, endPoint y: 203, distance: 221.1
click at [716, 203] on div "Afsluit opmerking van [PERSON_NAME] Dozen komen niet goed in de ketting . Ketti…" at bounding box center [765, 223] width 581 height 90
copy div "Dozen komen niet goed in de ketting . Ketting is te smal , ketting breder gezet…"
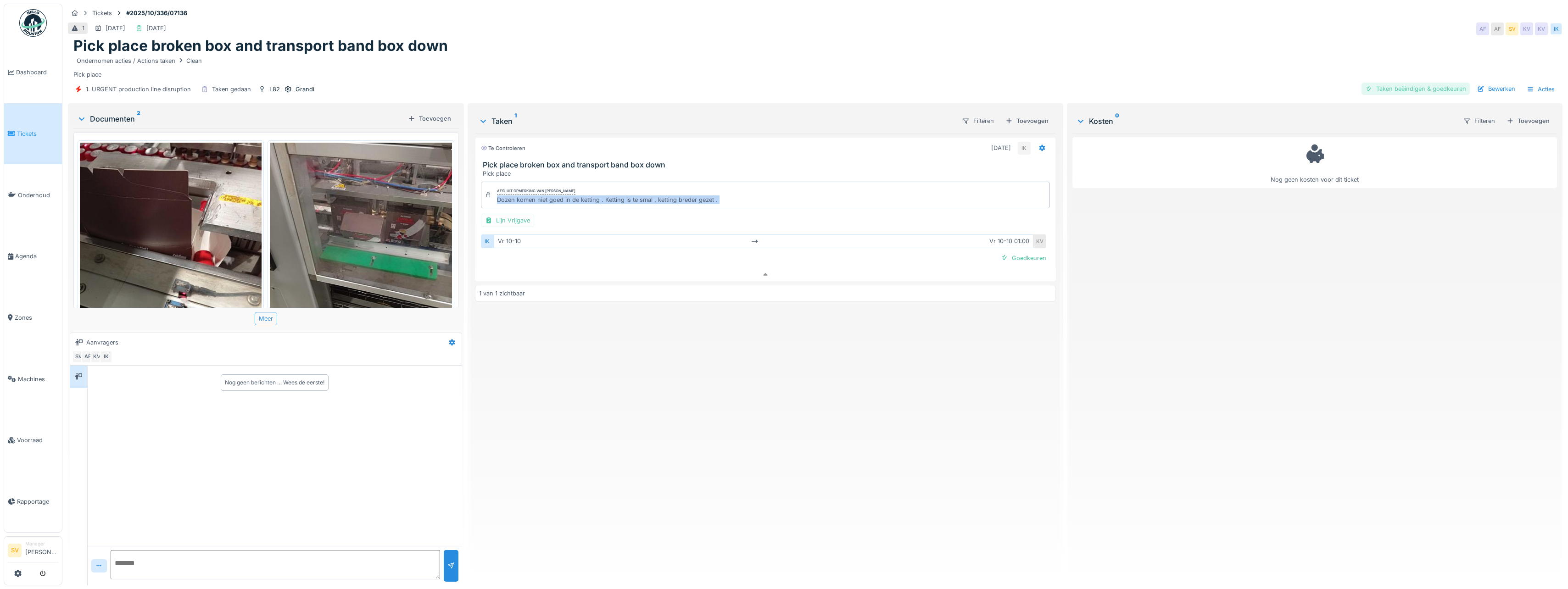
click at [1420, 83] on div "Taken beëindigen & goedkeuren" at bounding box center [1416, 89] width 108 height 12
click at [1434, 83] on div "Ticket sluiten" at bounding box center [1442, 89] width 55 height 12
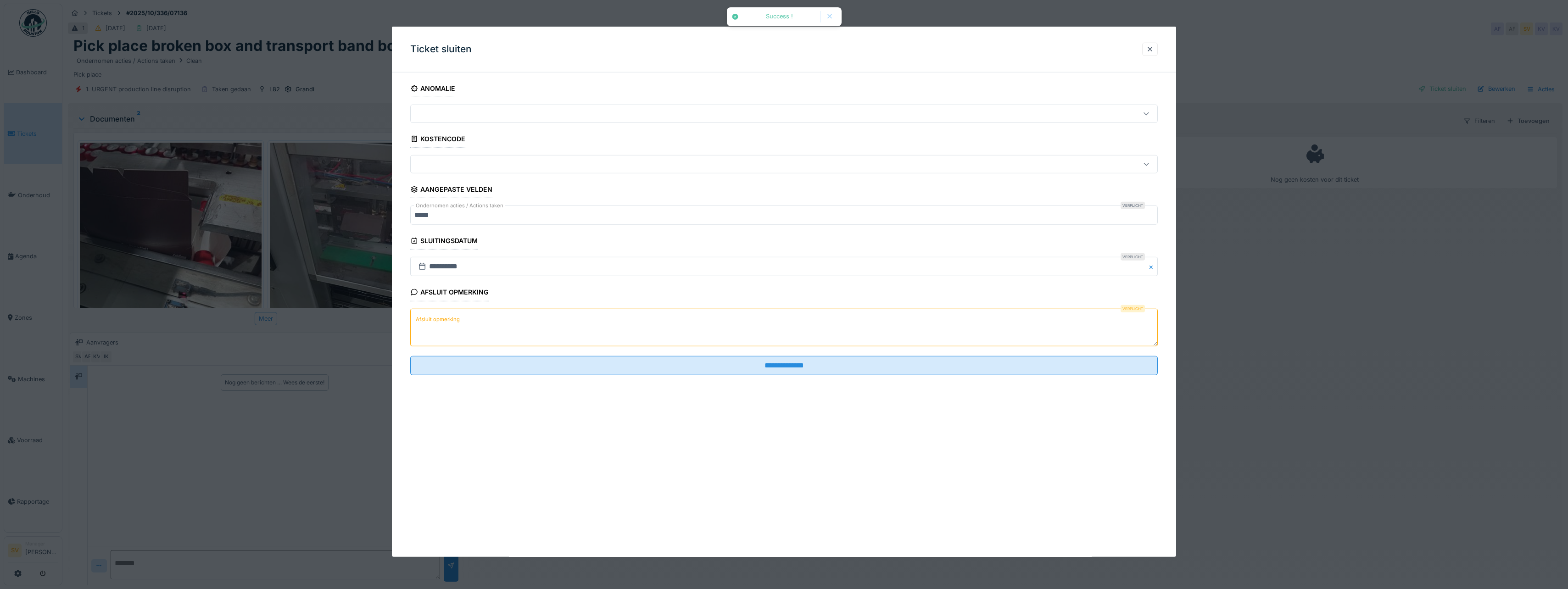
click at [605, 329] on textarea "Afsluit opmerking" at bounding box center [784, 327] width 747 height 38
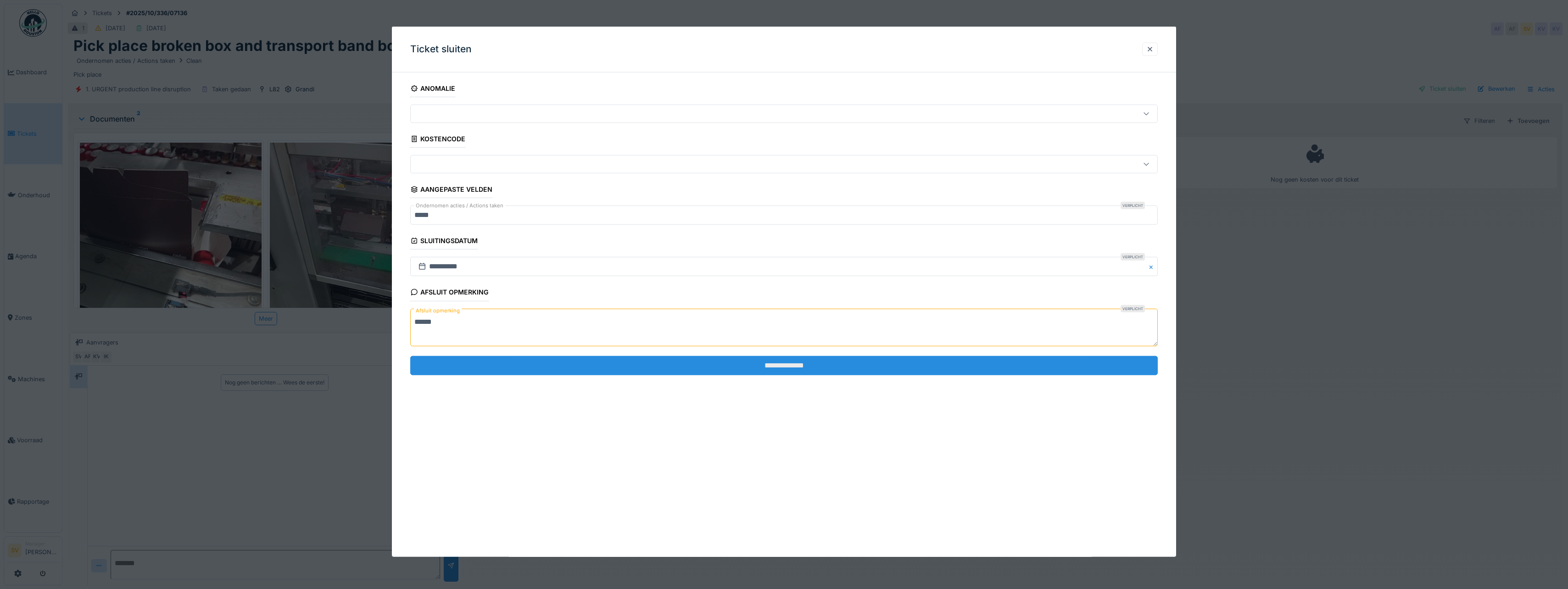
type textarea "******"
click at [633, 366] on input "**********" at bounding box center [784, 366] width 747 height 19
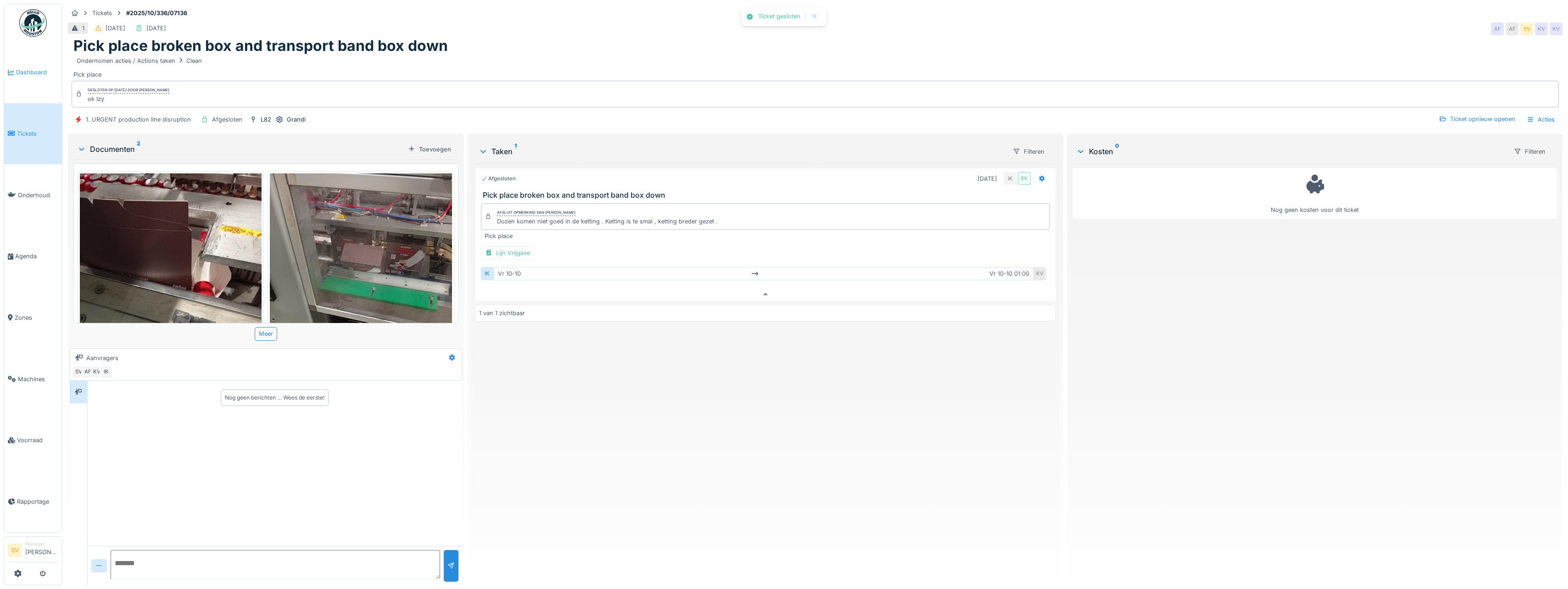
click at [35, 70] on span "Dashboard" at bounding box center [37, 72] width 42 height 9
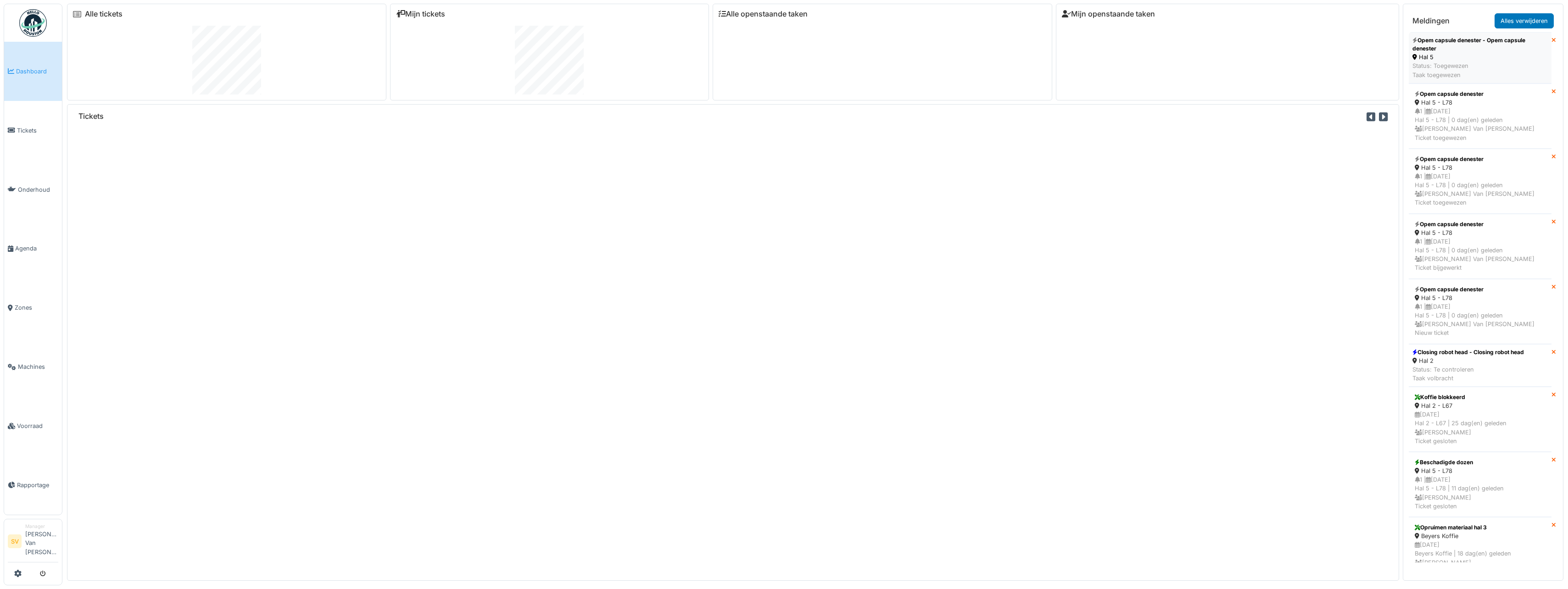
click at [1458, 59] on div "Hal 5" at bounding box center [1480, 57] width 135 height 9
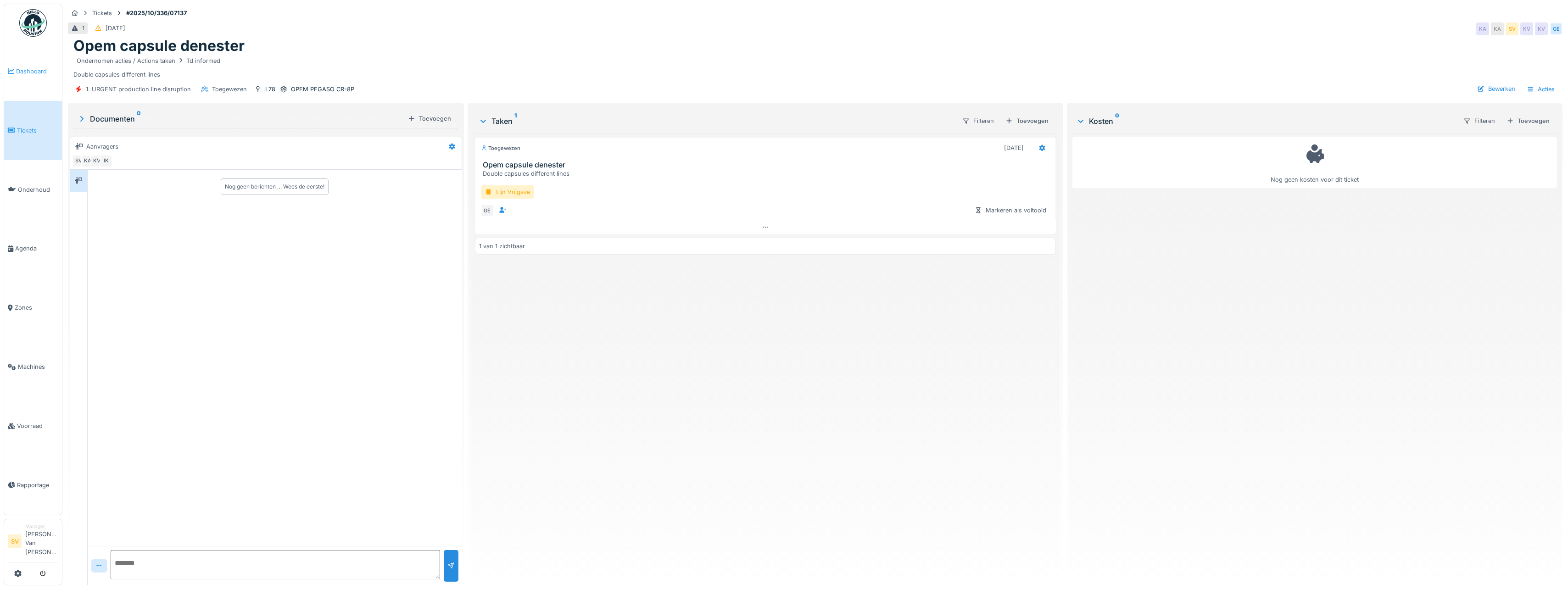
click at [31, 74] on span "Dashboard" at bounding box center [37, 71] width 42 height 9
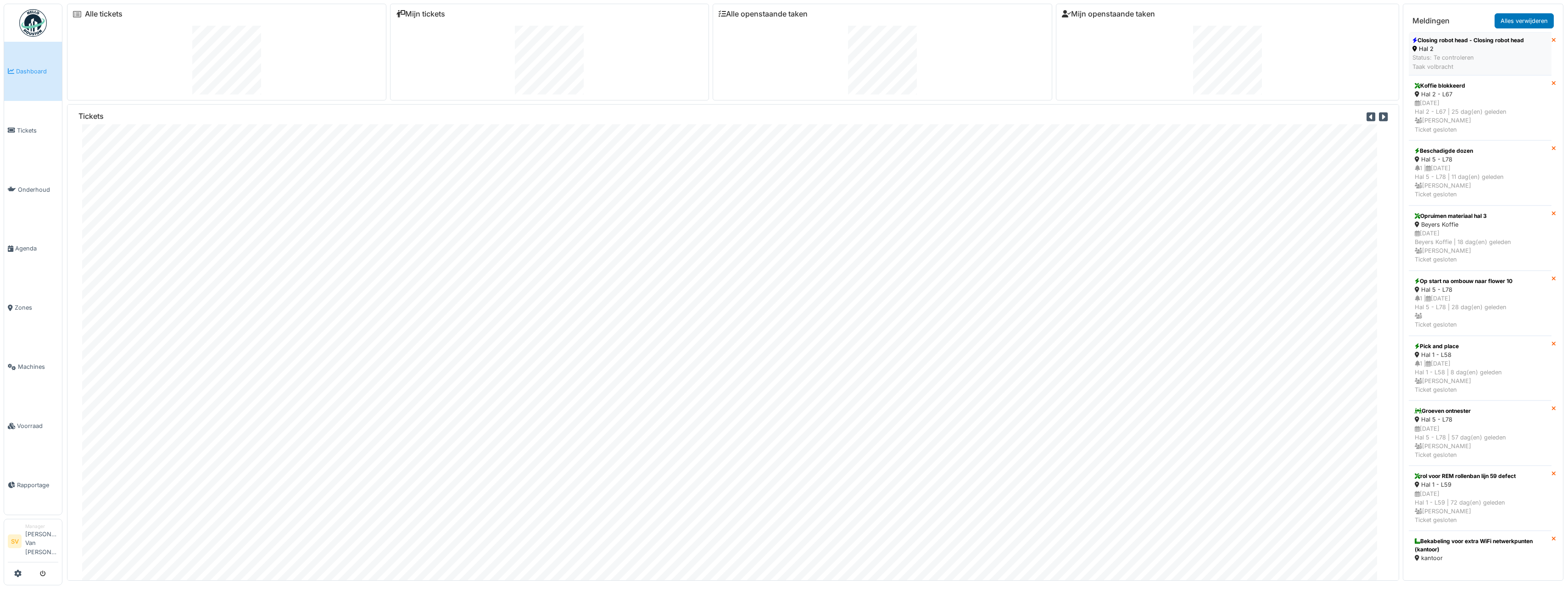
click at [1457, 54] on div "Status: Te controleren Taak volbracht" at bounding box center [1468, 61] width 111 height 18
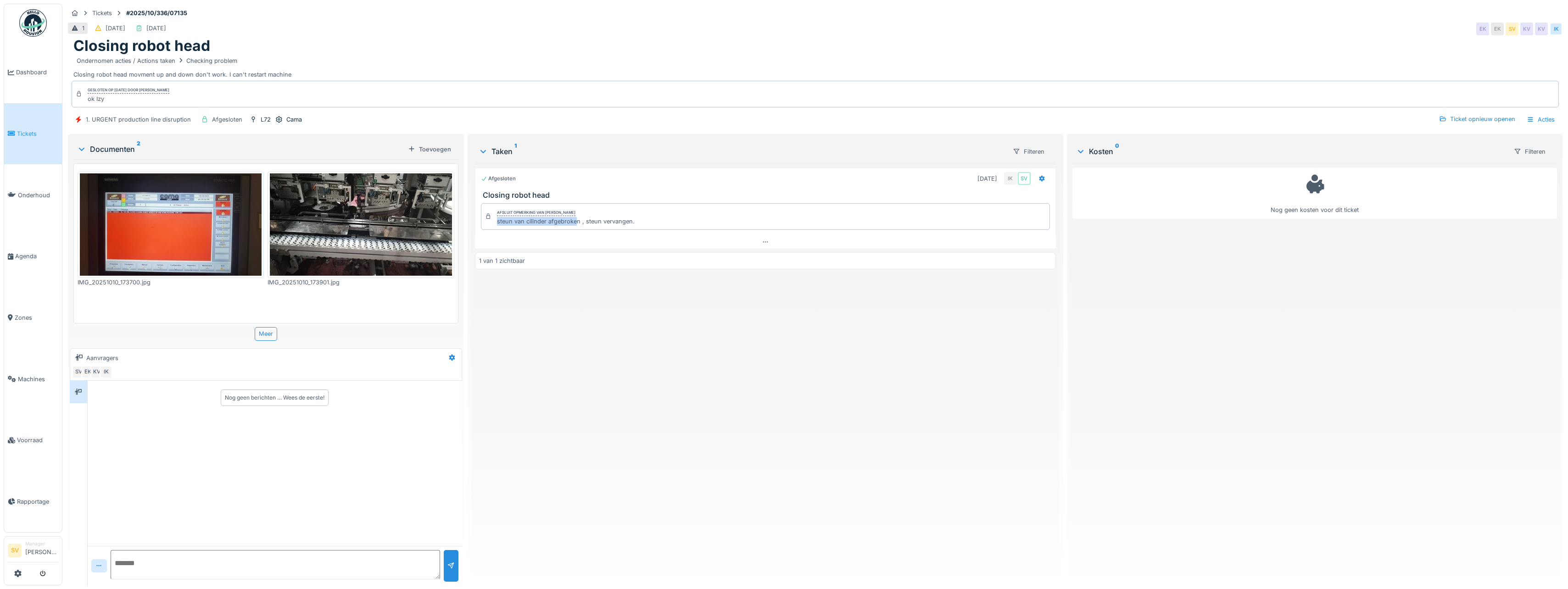
drag, startPoint x: 495, startPoint y: 221, endPoint x: 572, endPoint y: 221, distance: 77.0
click at [572, 221] on div "steun van cilinder afgebroken , steun vervangen." at bounding box center [565, 221] width 138 height 9
click at [522, 239] on div at bounding box center [765, 242] width 581 height 13
drag, startPoint x: 496, startPoint y: 215, endPoint x: 629, endPoint y: 214, distance: 133.0
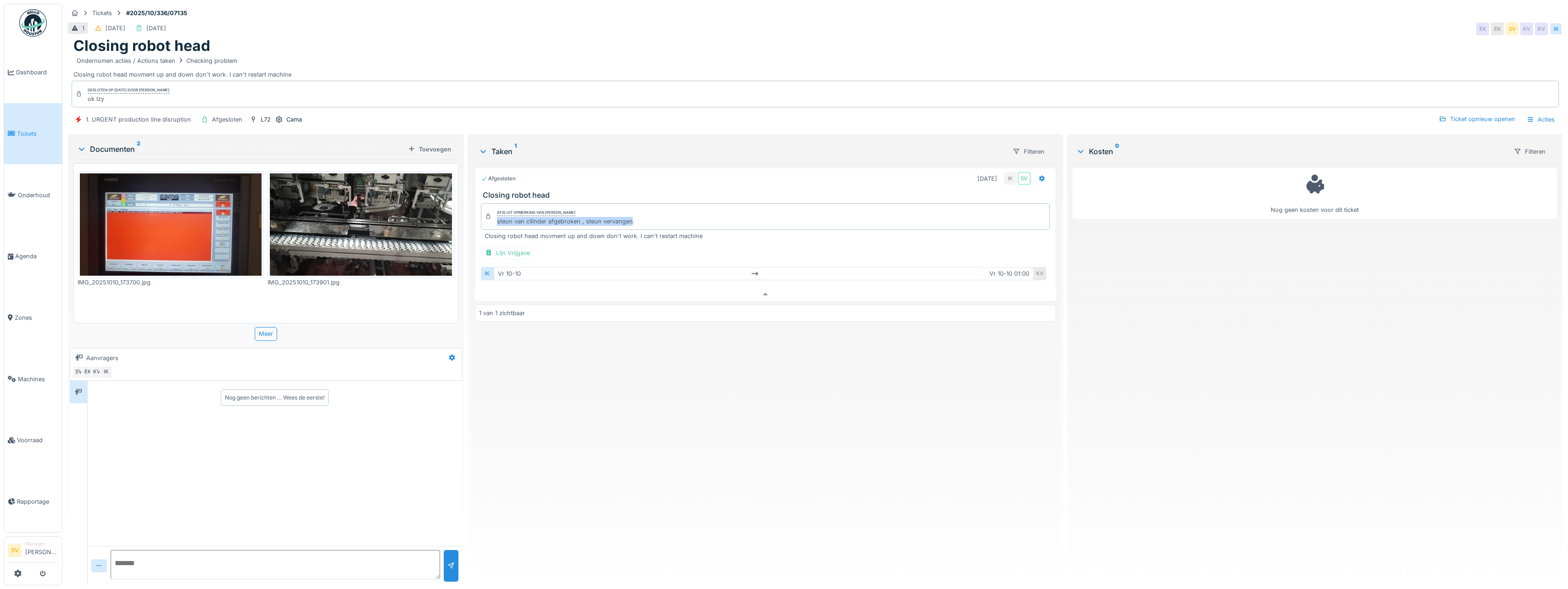
click at [629, 217] on div "steun van cilinder afgebroken , steun vervangen." at bounding box center [565, 221] width 138 height 9
copy div "steun van cilinder afgebroken , steun vervangen"
click at [39, 72] on span "Dashboard" at bounding box center [37, 72] width 42 height 9
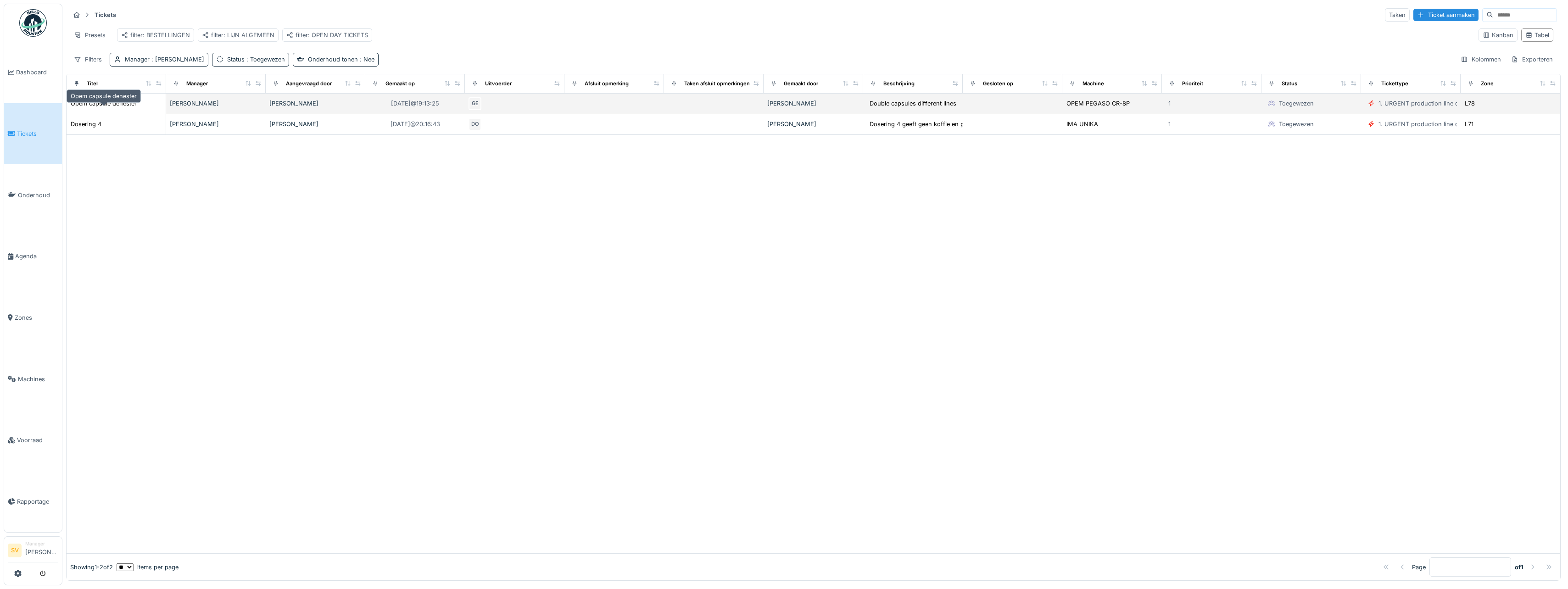
click at [114, 108] on div "Opem capsule denester" at bounding box center [103, 103] width 66 height 9
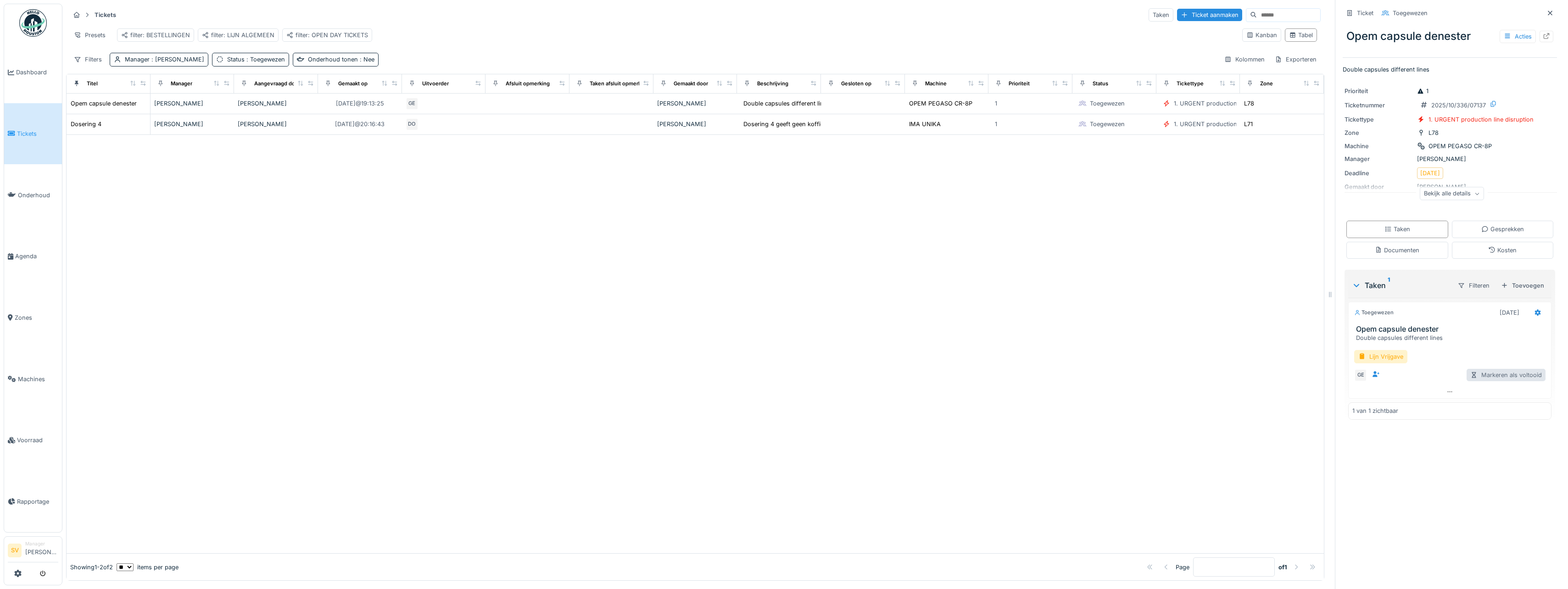
click at [1499, 377] on div "Markeren als voltooid" at bounding box center [1506, 375] width 79 height 12
click at [1373, 357] on div "Lijn Vrijgave" at bounding box center [1381, 357] width 53 height 13
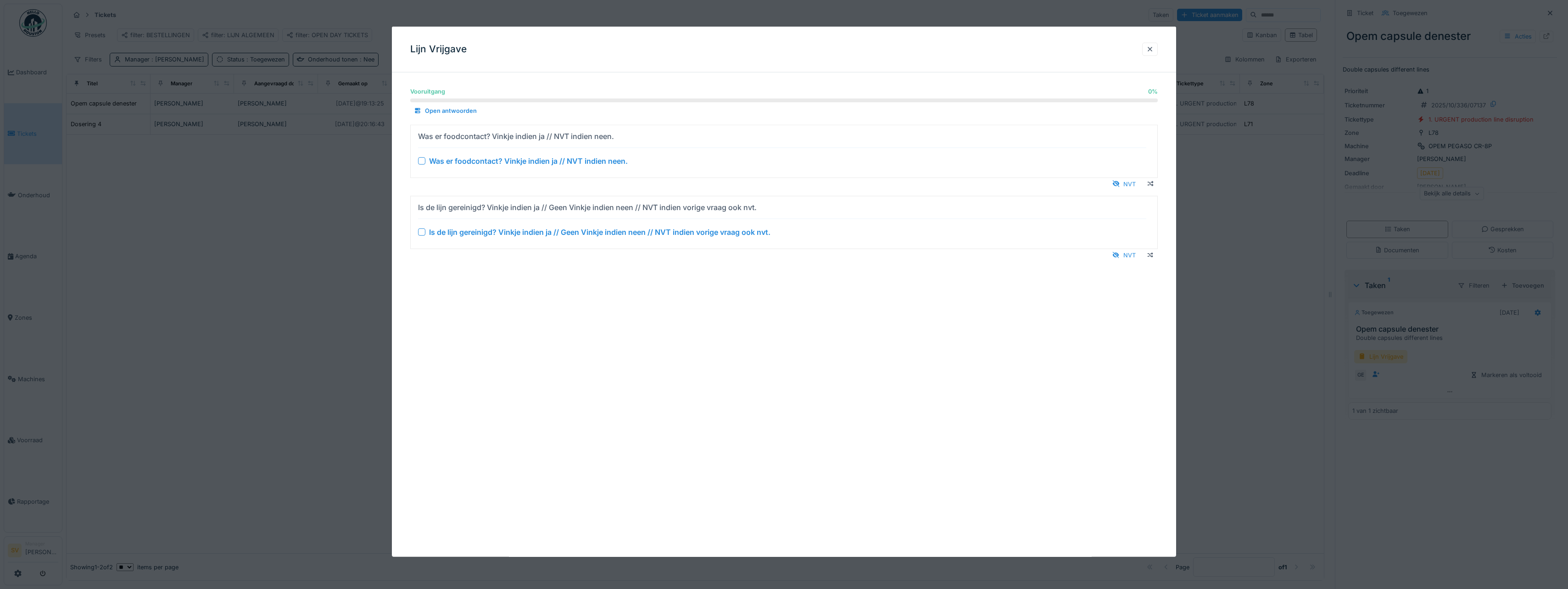
drag, startPoint x: 420, startPoint y: 160, endPoint x: 419, endPoint y: 191, distance: 31.0
click at [420, 159] on div at bounding box center [422, 161] width 7 height 7
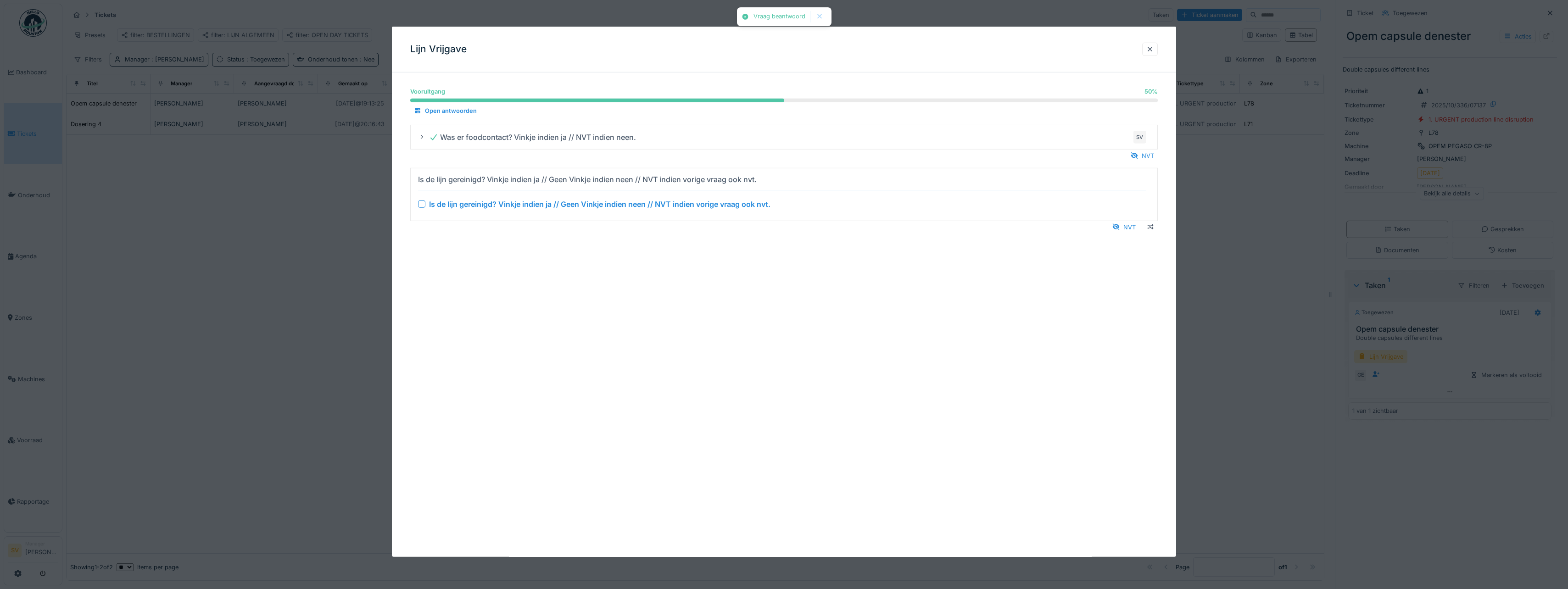
click at [419, 204] on div at bounding box center [422, 204] width 7 height 7
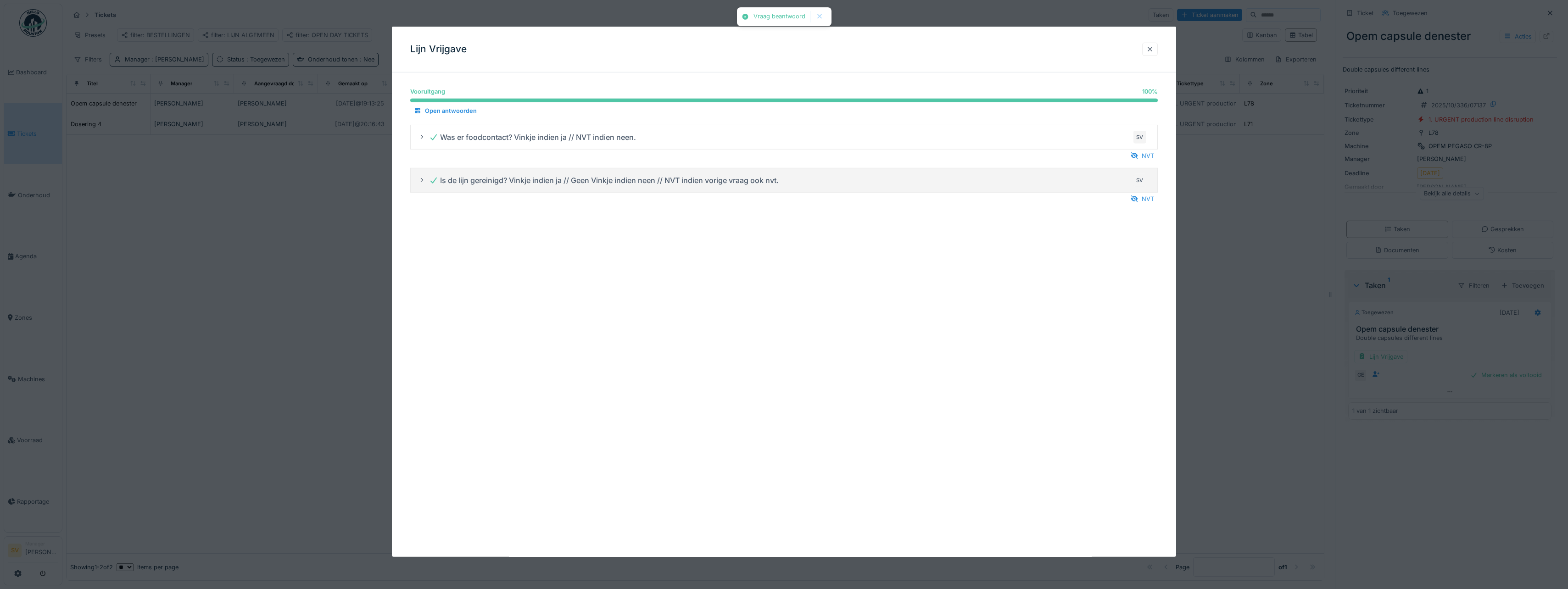
click at [1153, 48] on div at bounding box center [1150, 49] width 7 height 9
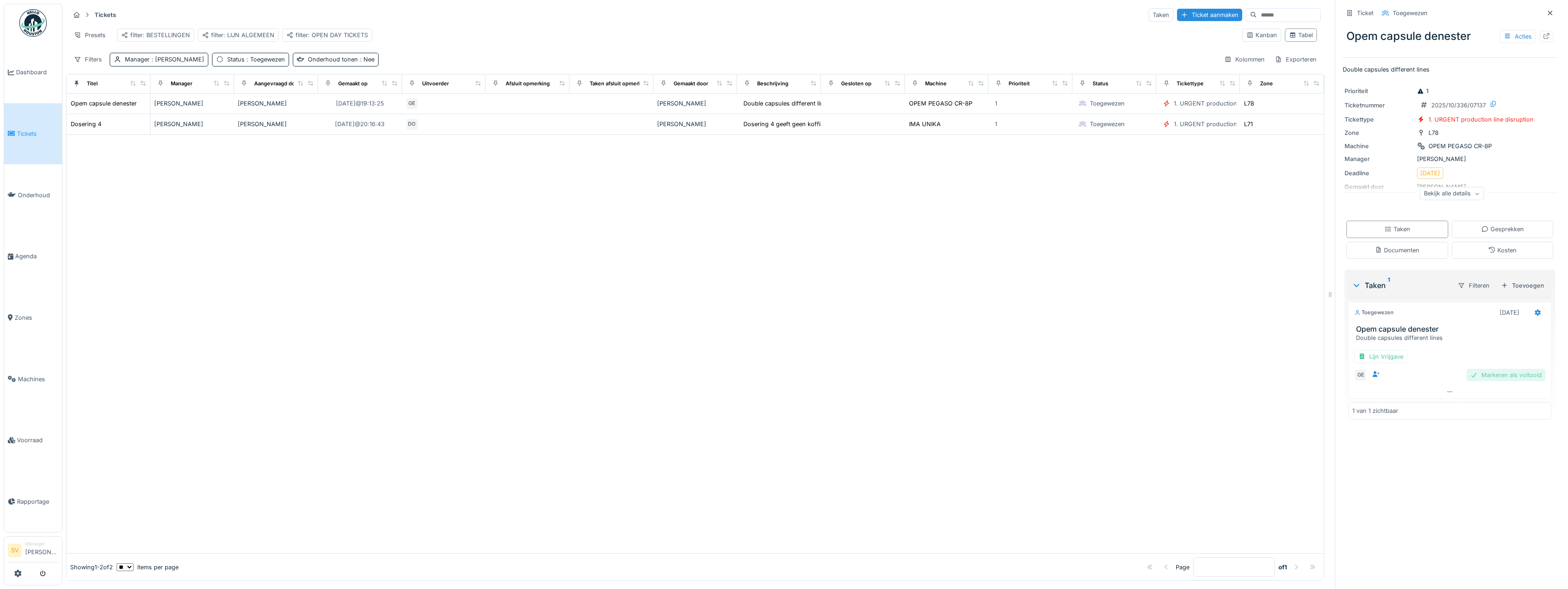
click at [1483, 374] on div "Markeren als voltooid" at bounding box center [1506, 375] width 79 height 12
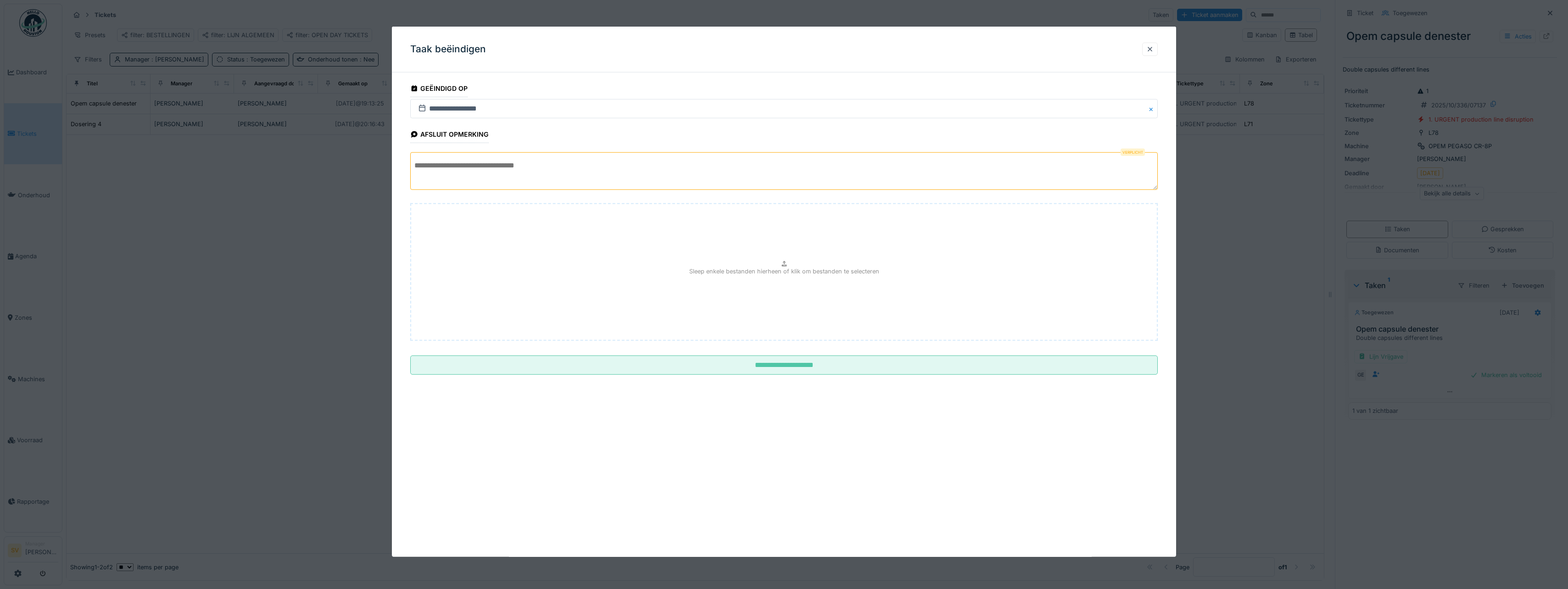
click at [468, 167] on textarea at bounding box center [784, 171] width 747 height 38
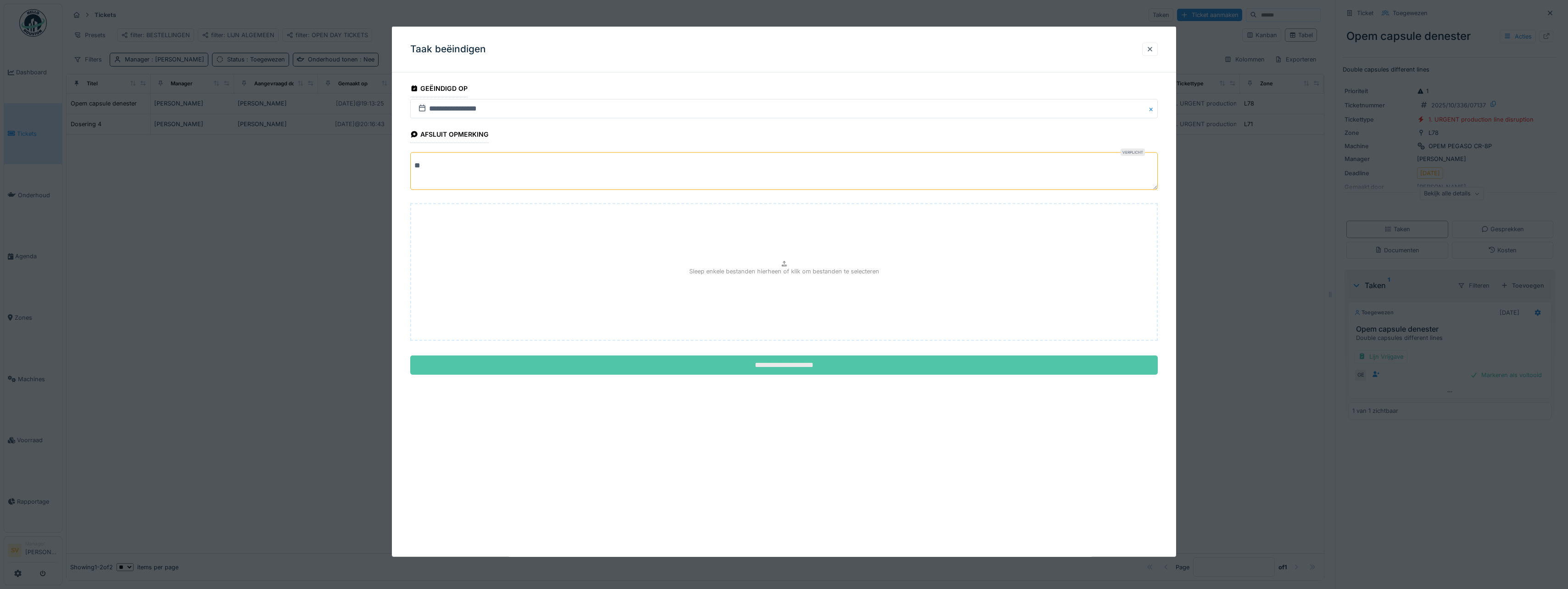
type textarea "**"
click at [807, 362] on input "**********" at bounding box center [784, 365] width 747 height 19
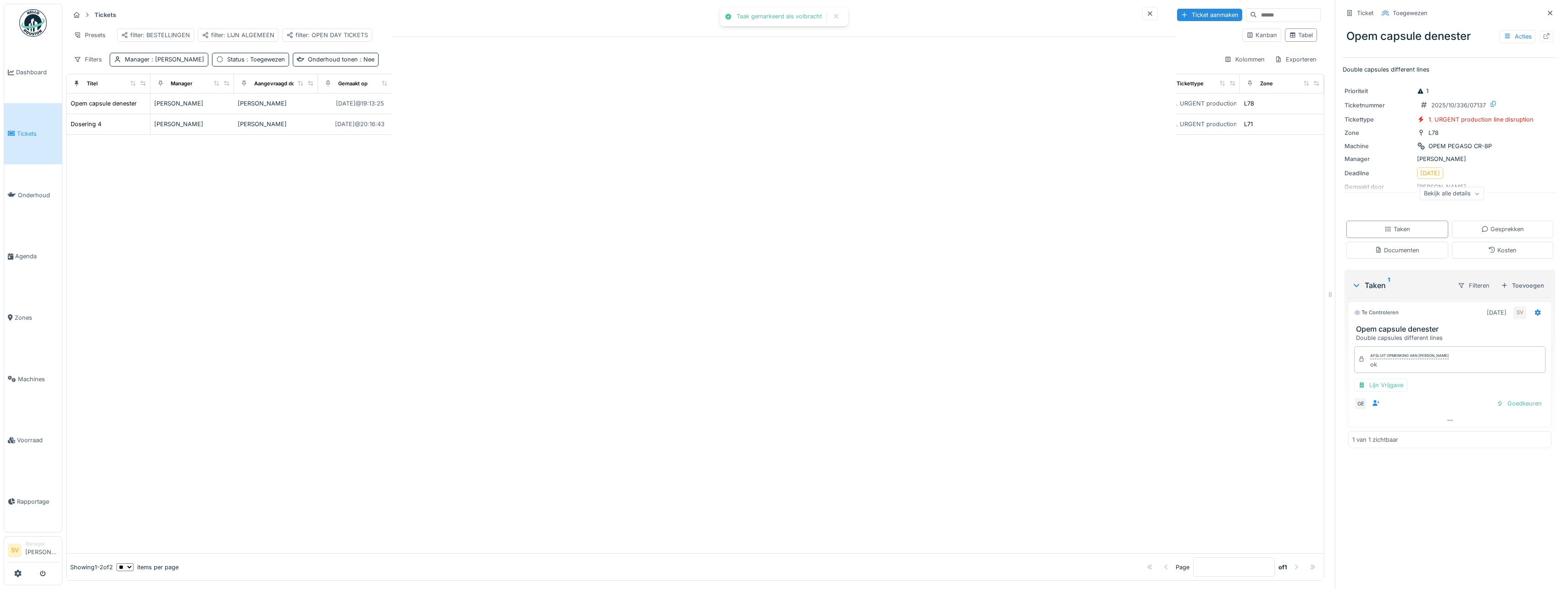
click at [799, 366] on div at bounding box center [784, 294] width 1568 height 589
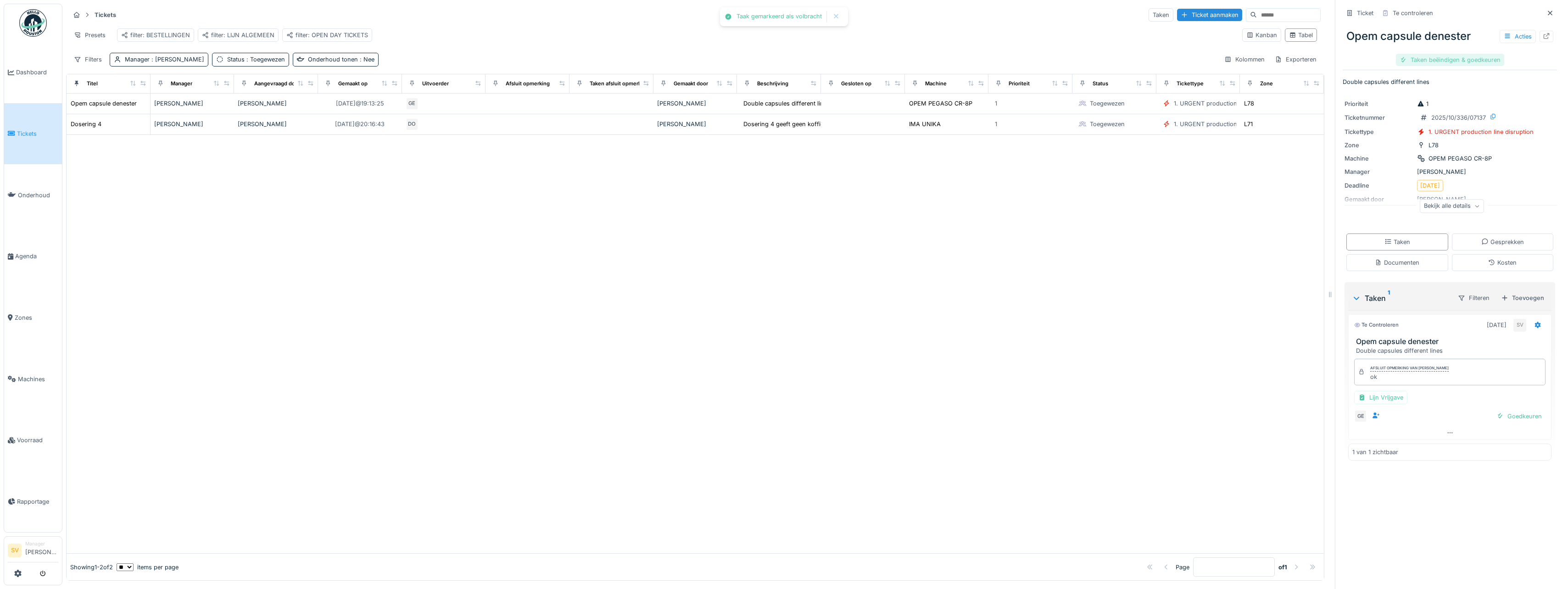
click at [1443, 61] on div "Taken beëindigen & goedkeuren" at bounding box center [1450, 60] width 108 height 12
click at [1454, 60] on div "Ticket sluiten" at bounding box center [1450, 60] width 55 height 12
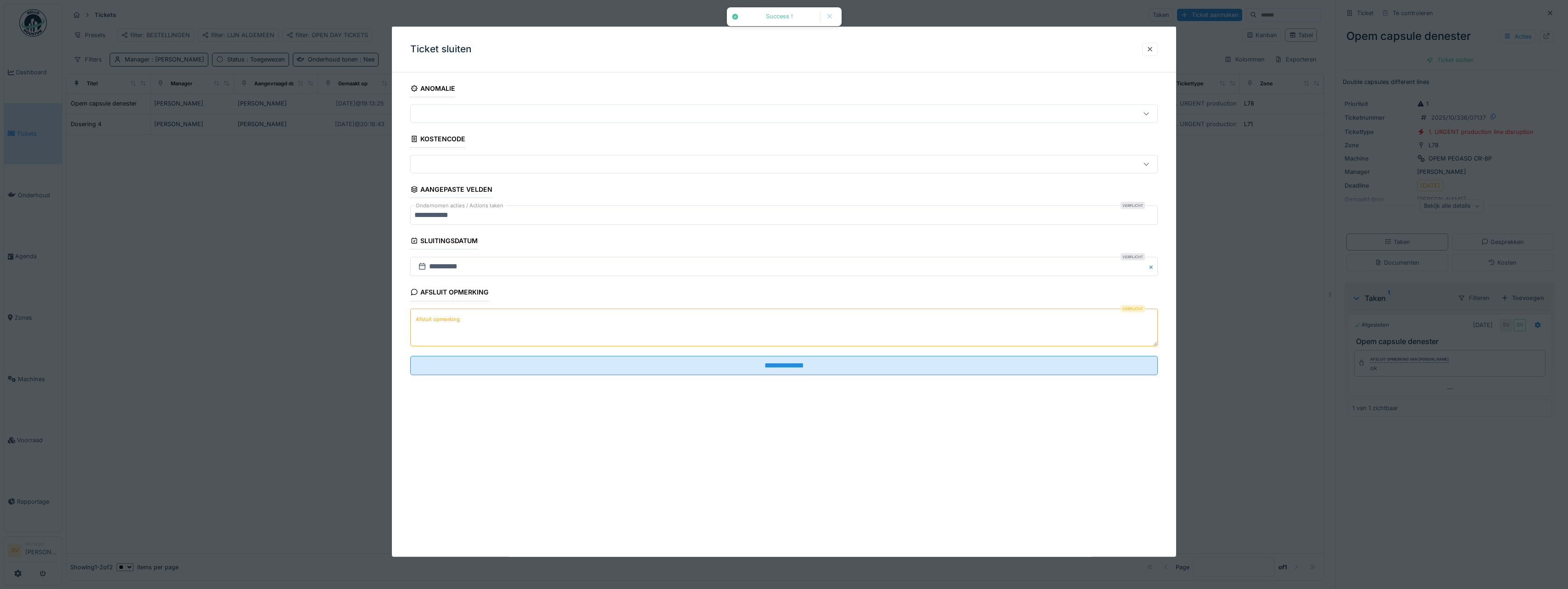
click at [681, 327] on textarea "Afsluit opmerking" at bounding box center [784, 327] width 747 height 38
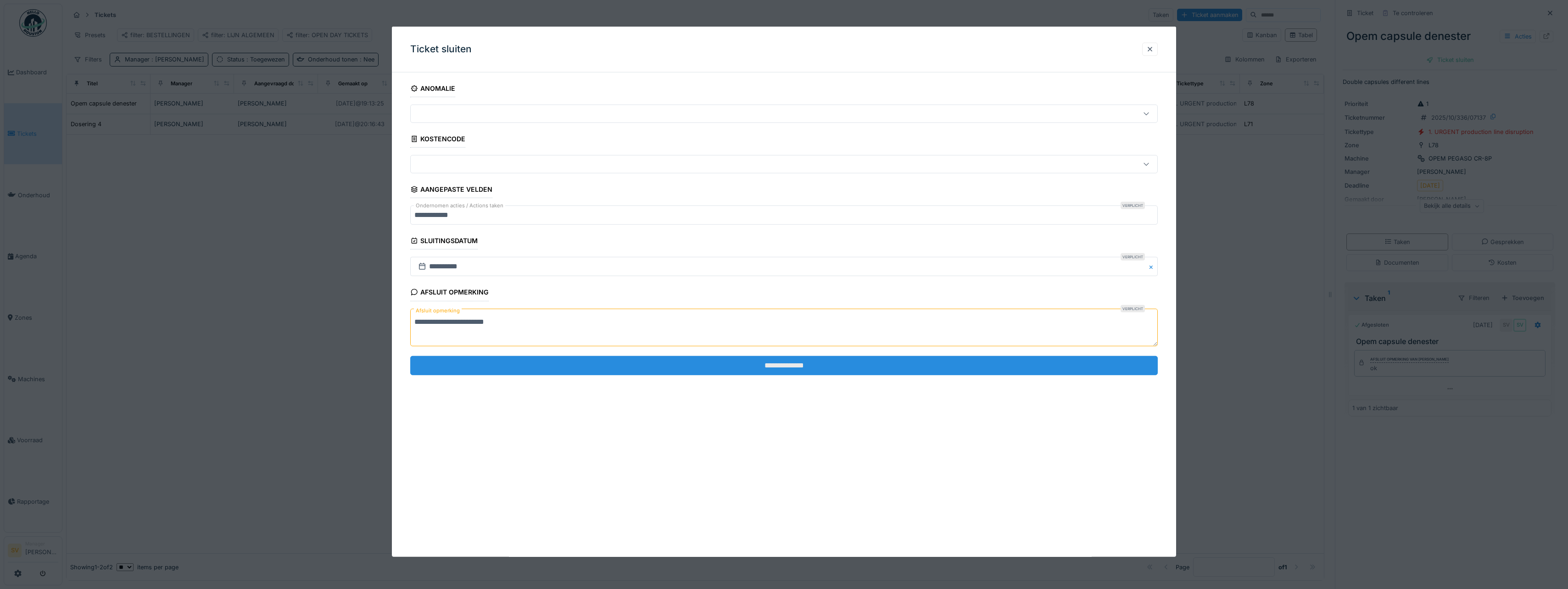
type textarea "**********"
click at [786, 357] on input "**********" at bounding box center [784, 366] width 747 height 19
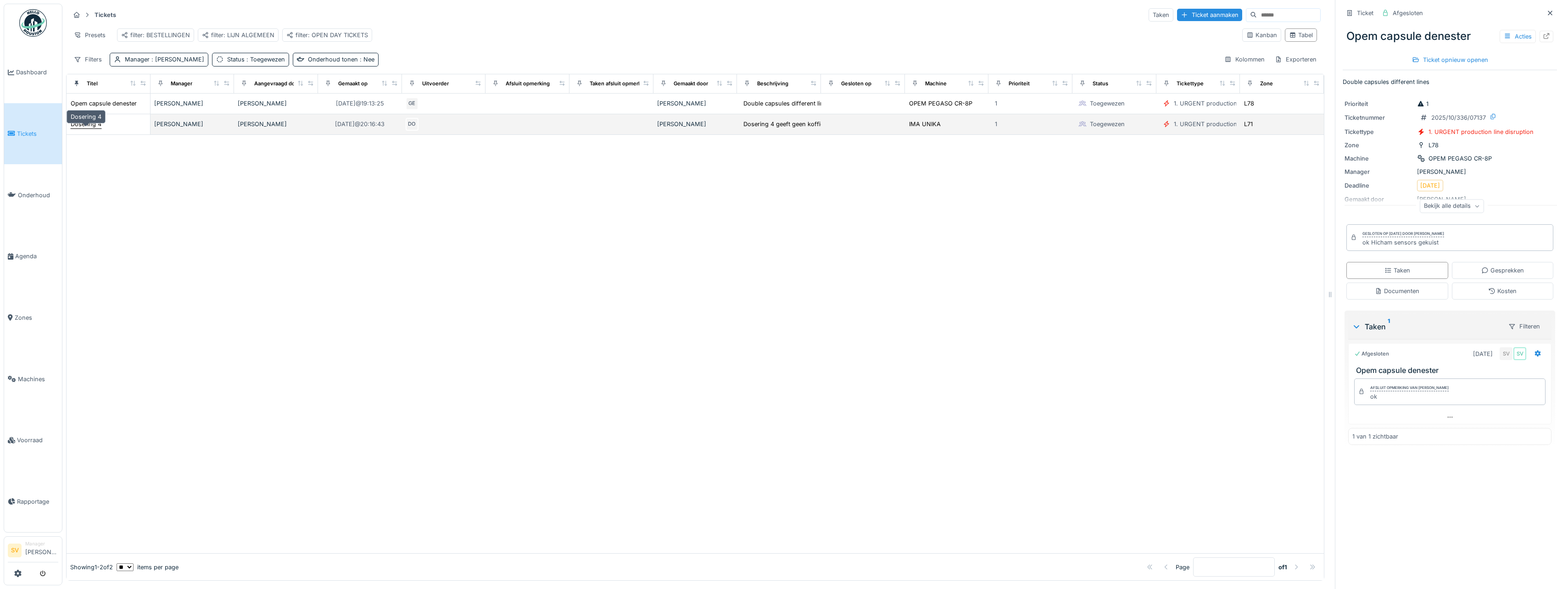
click at [80, 128] on div "Dosering 4" at bounding box center [86, 124] width 31 height 9
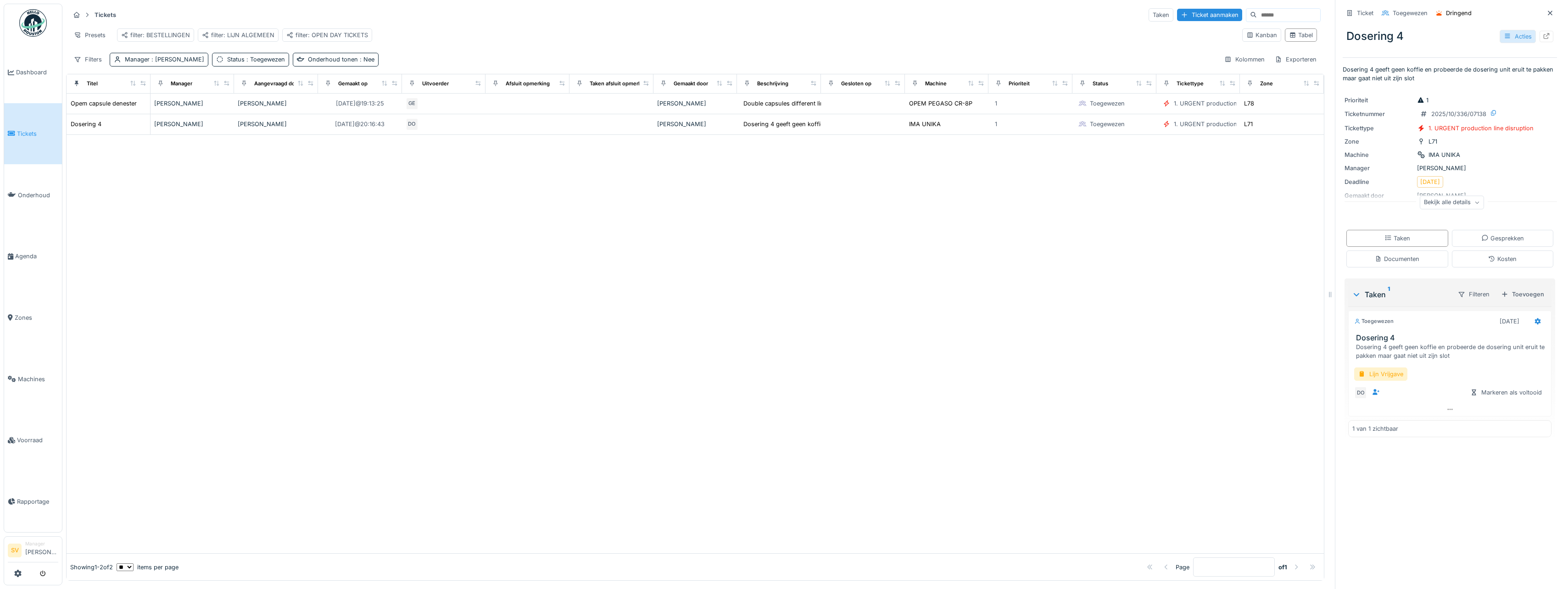
click at [1503, 37] on icon at bounding box center [1507, 36] width 7 height 6
click at [1443, 58] on div "Bewerken" at bounding box center [1458, 57] width 107 height 14
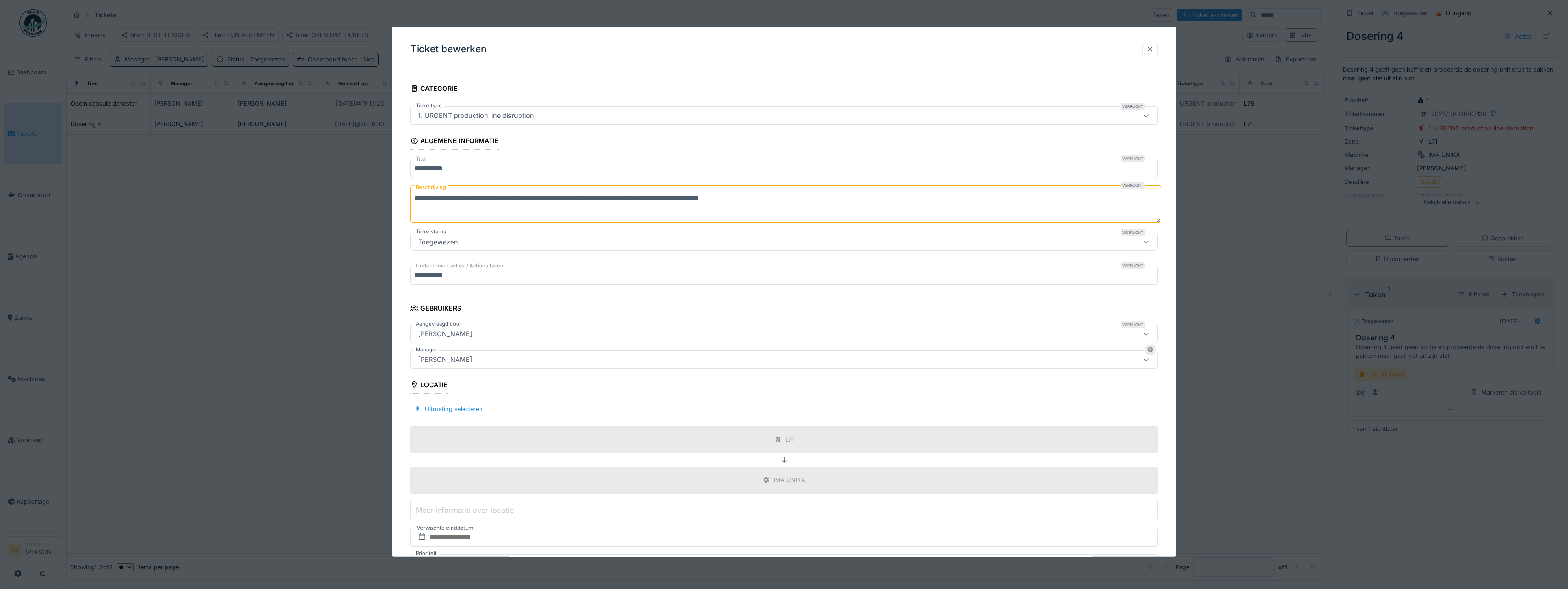
click at [505, 359] on div "[PERSON_NAME]" at bounding box center [743, 359] width 657 height 10
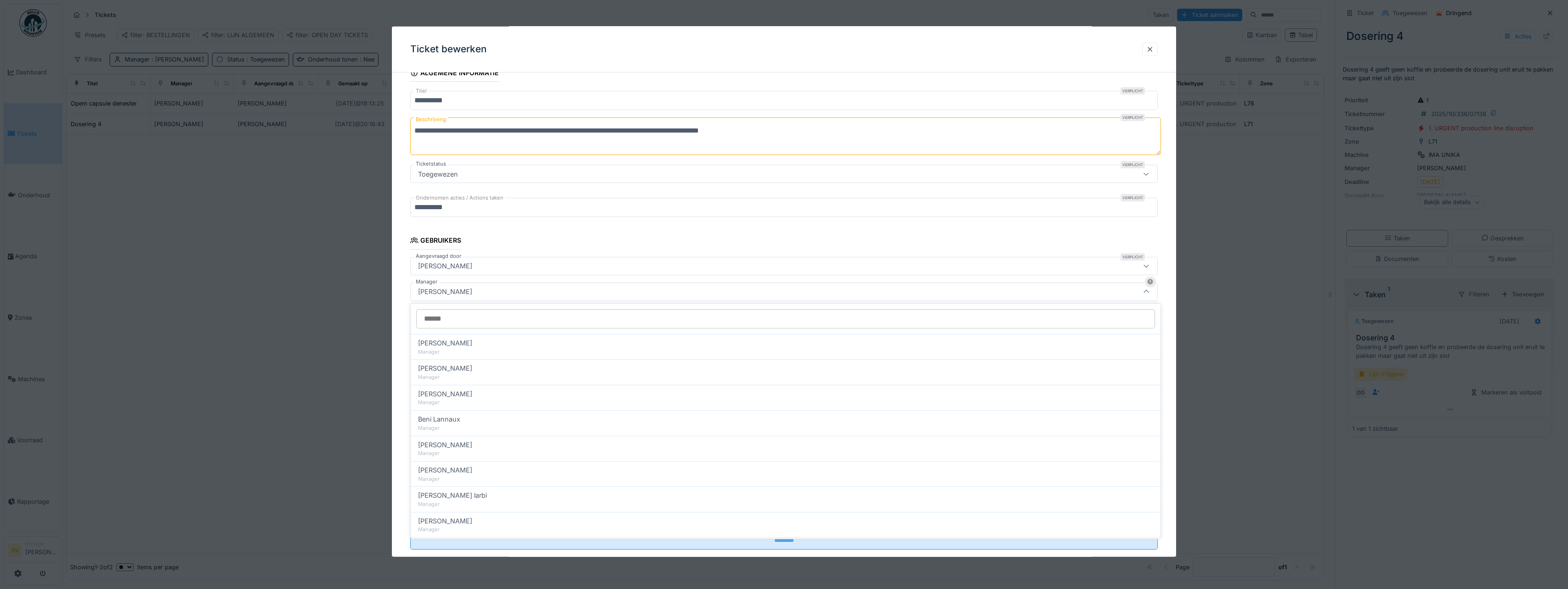
click at [500, 323] on input "Manager" at bounding box center [786, 319] width 739 height 19
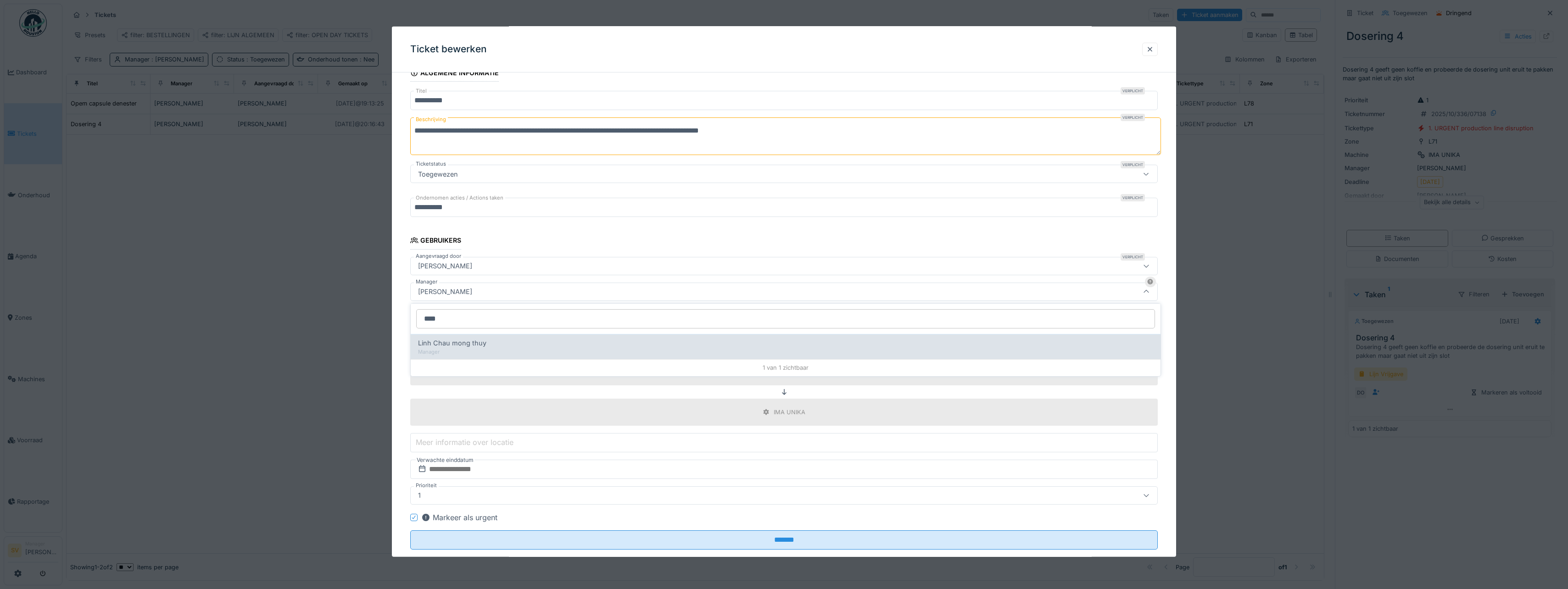
type input "****"
click at [469, 344] on span "Linh Chau mong thuy" at bounding box center [452, 343] width 68 height 10
type input "****"
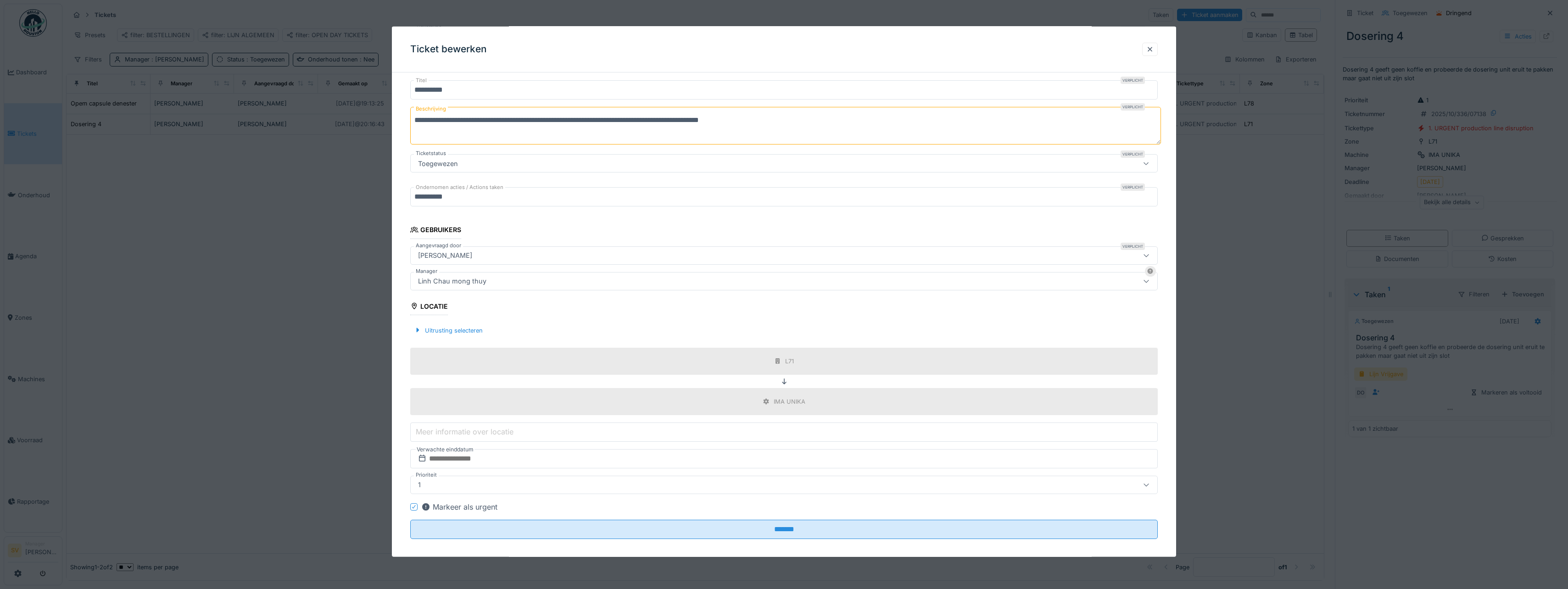
scroll to position [86, 0]
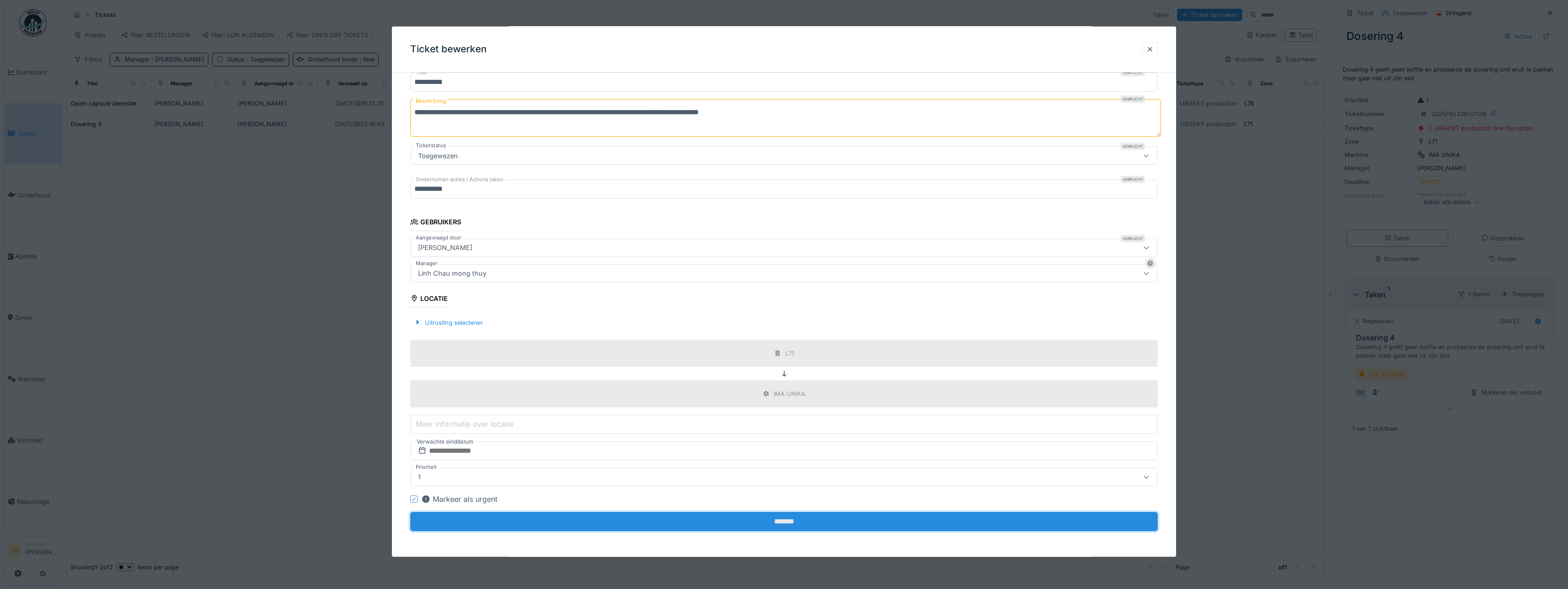
click at [785, 519] on input "*******" at bounding box center [784, 521] width 747 height 19
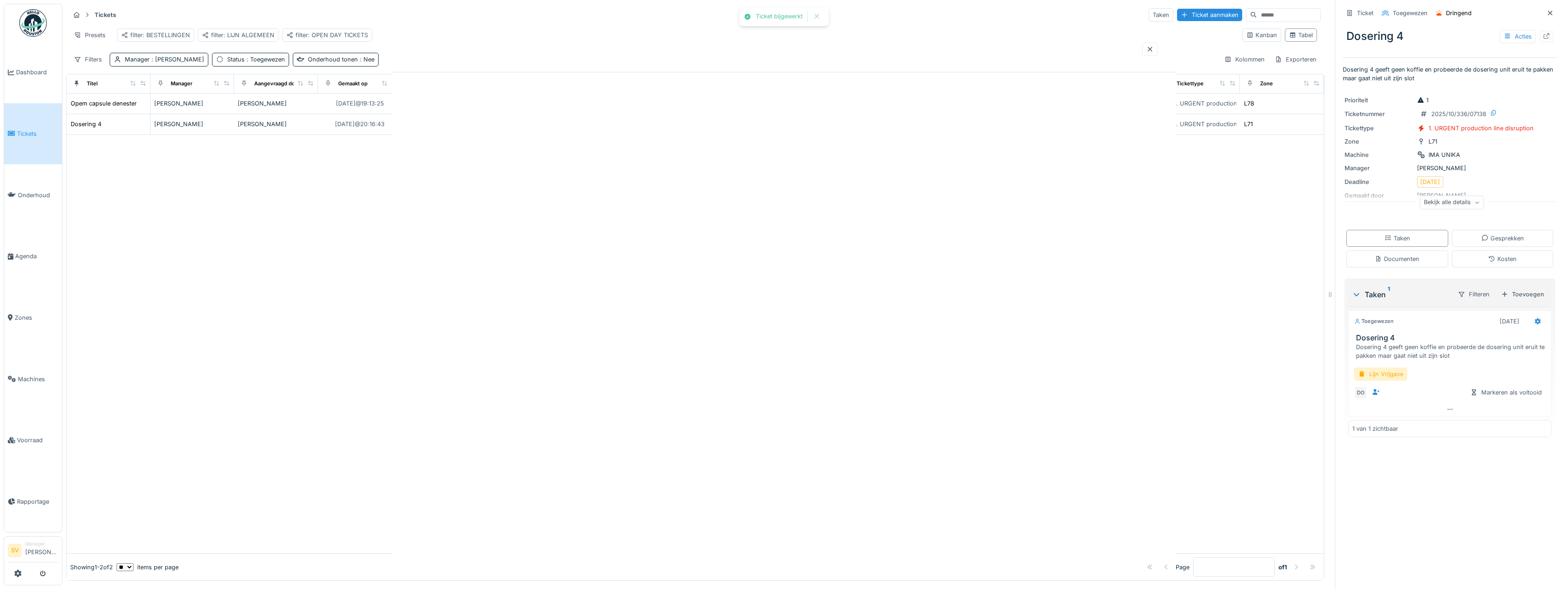
scroll to position [0, 0]
